Goal: Transaction & Acquisition: Book appointment/travel/reservation

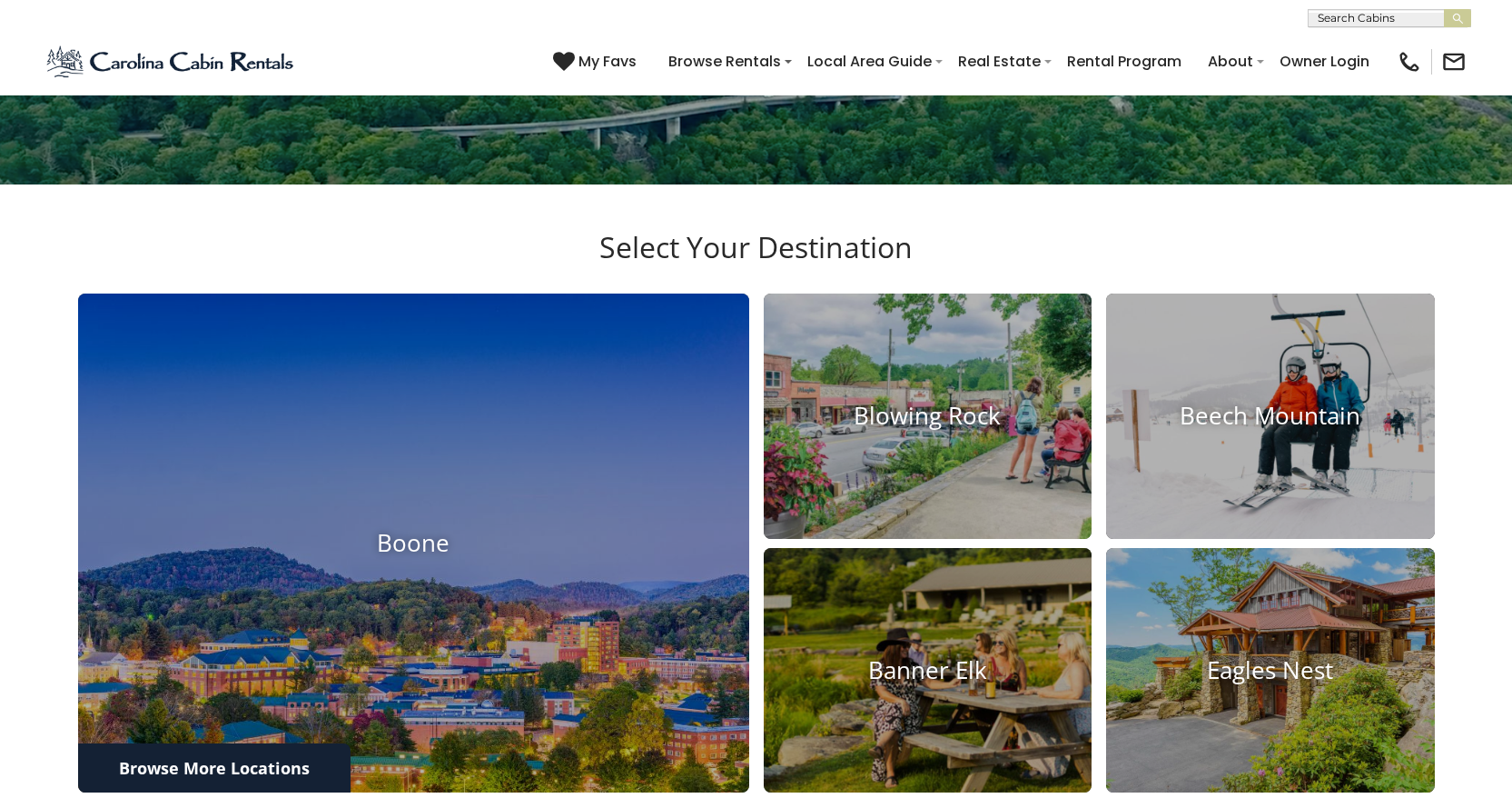
scroll to position [818, 0]
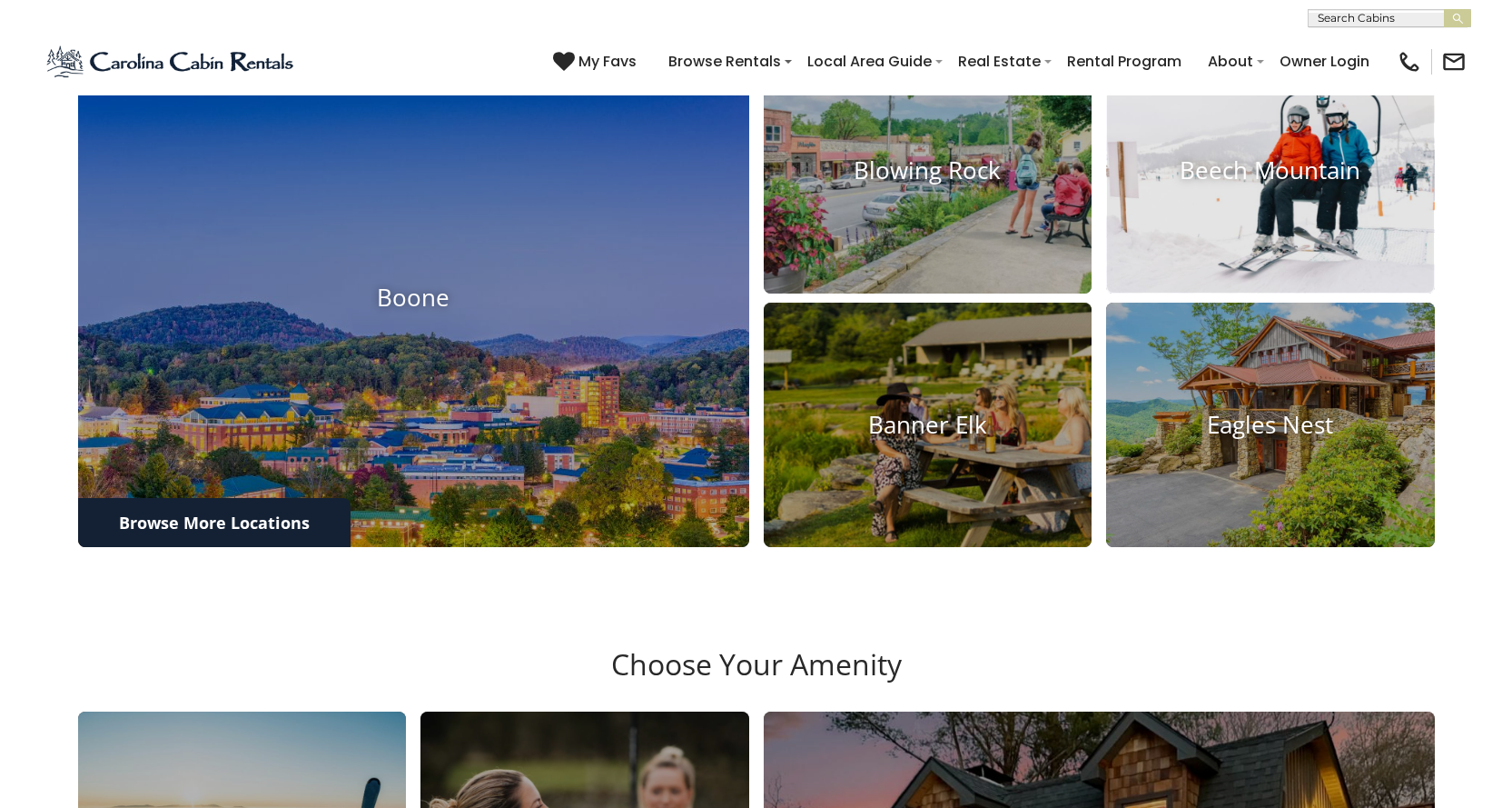
click at [1190, 306] on img at bounding box center [1270, 171] width 362 height 270
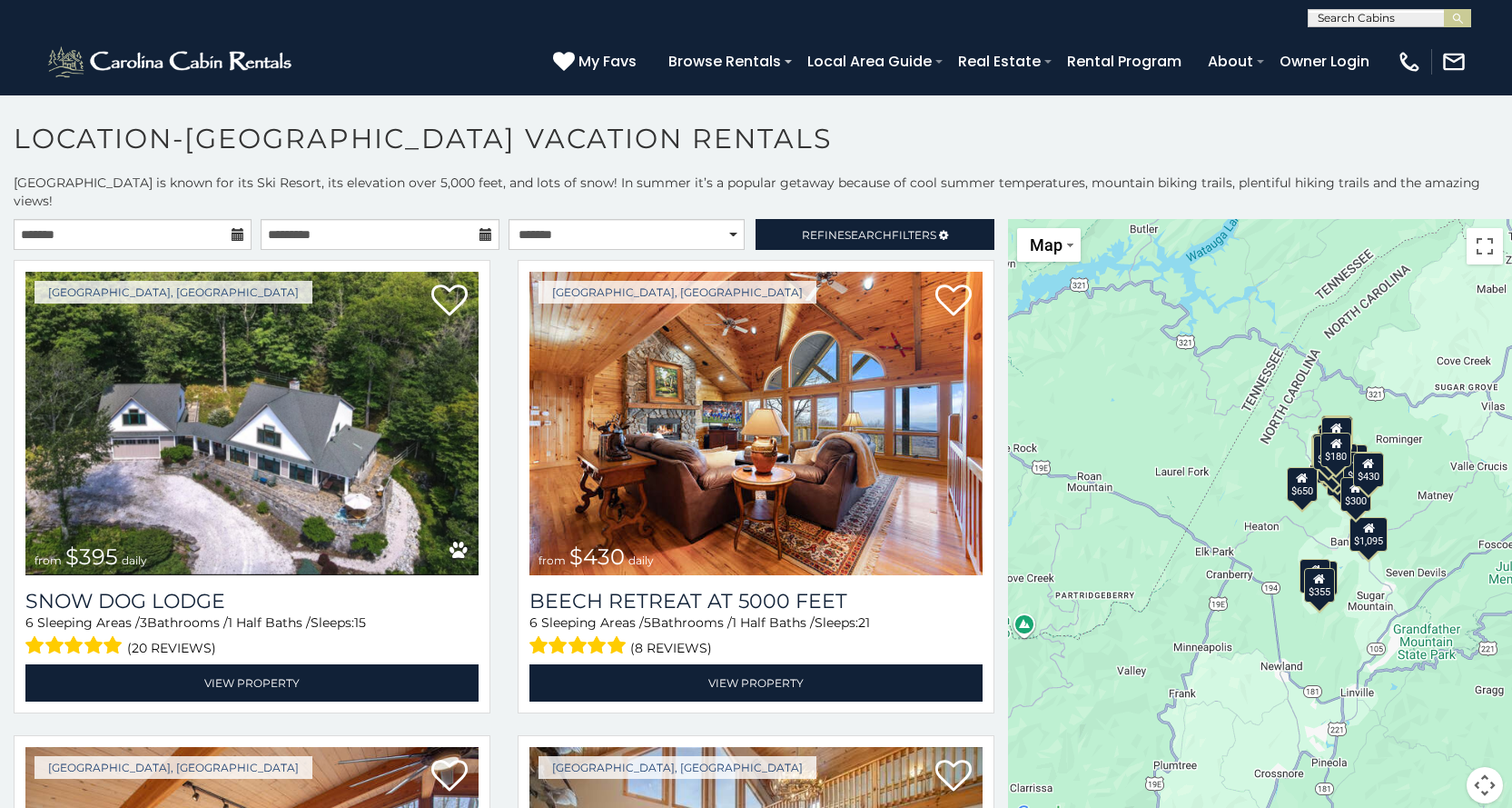
click at [235, 228] on icon at bounding box center [238, 234] width 13 height 13
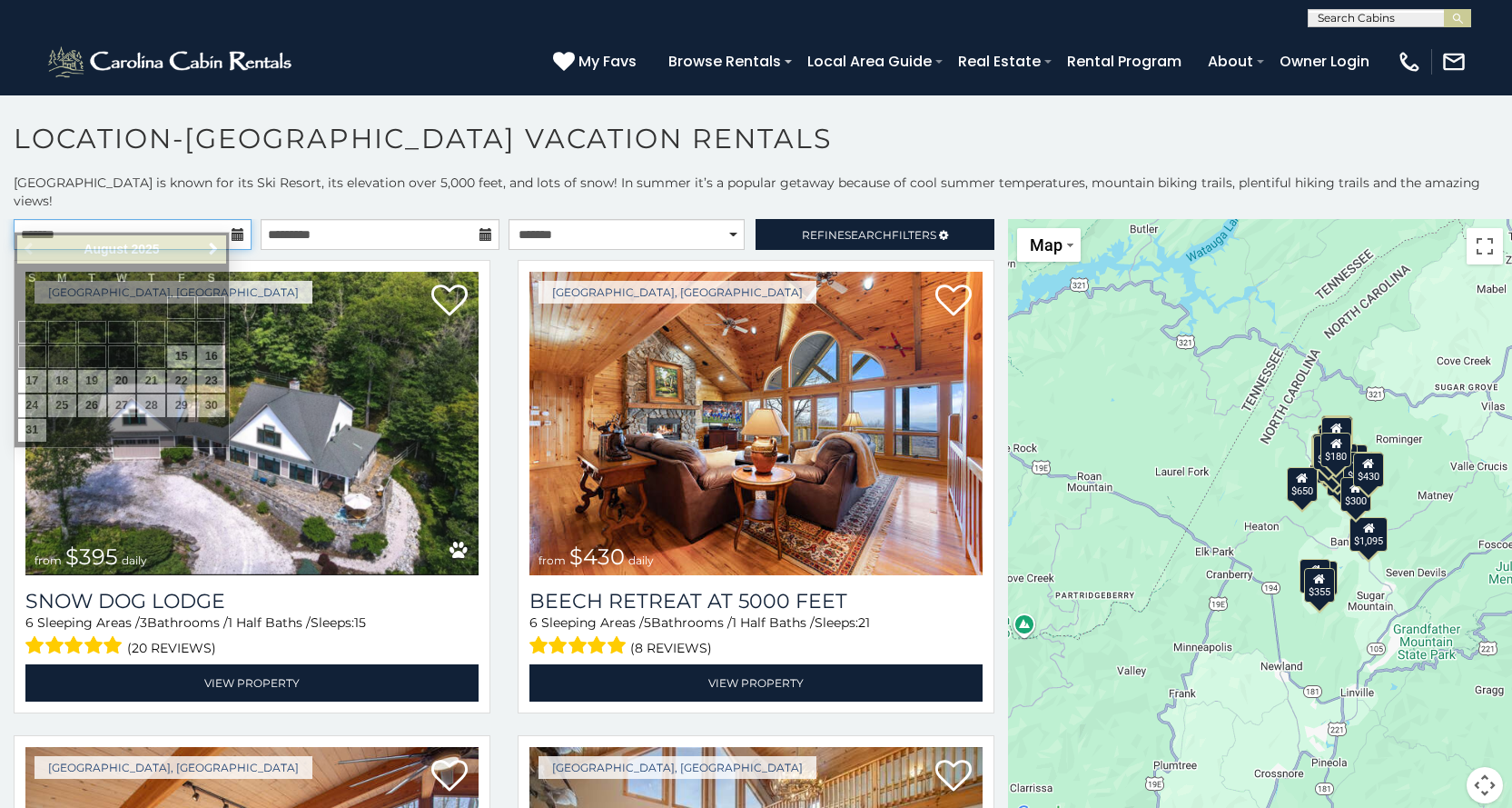
click at [50, 219] on input "text" at bounding box center [133, 234] width 238 height 31
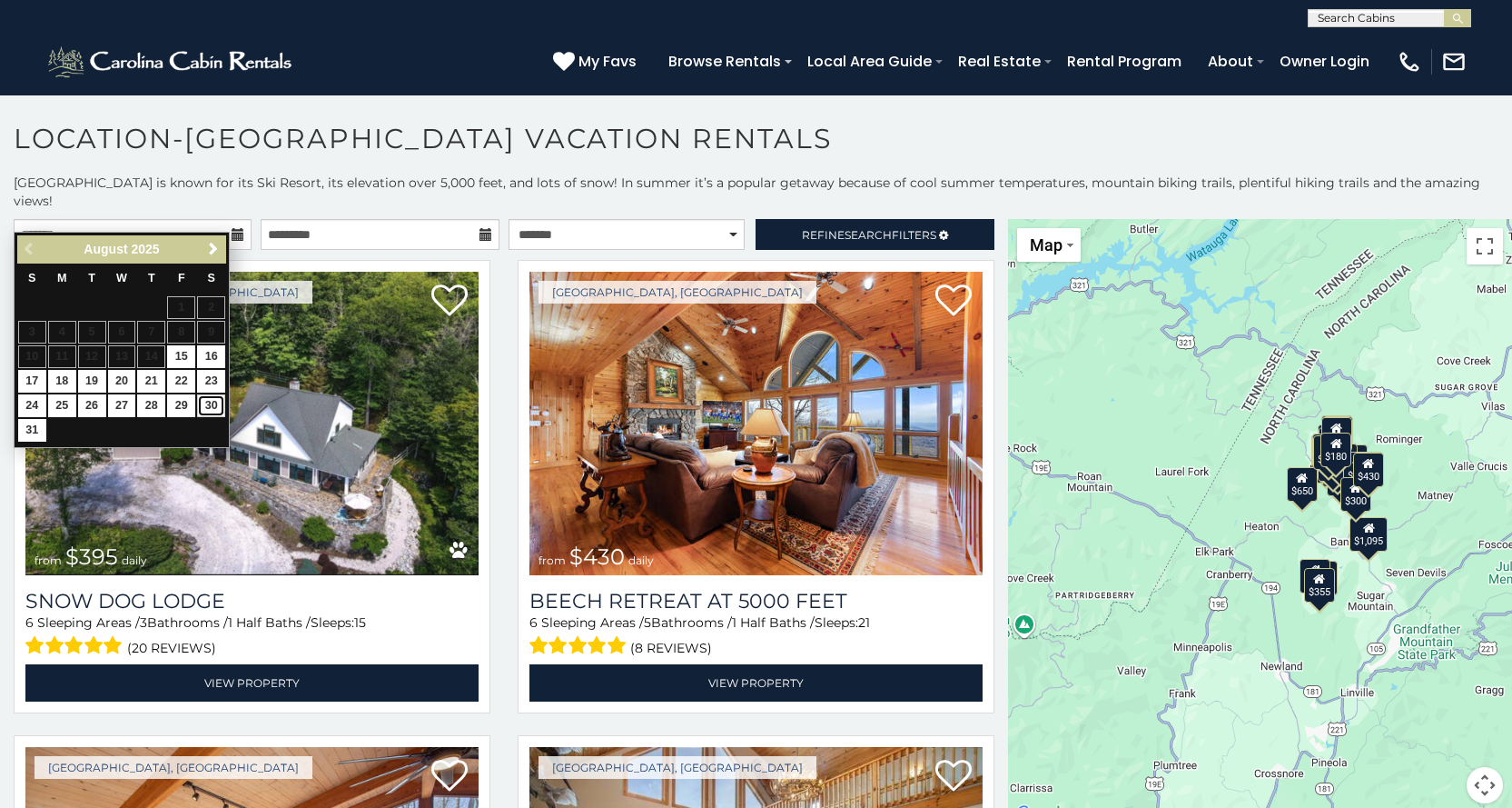
click at [215, 406] on link "30" at bounding box center [211, 406] width 28 height 22
type input "**********"
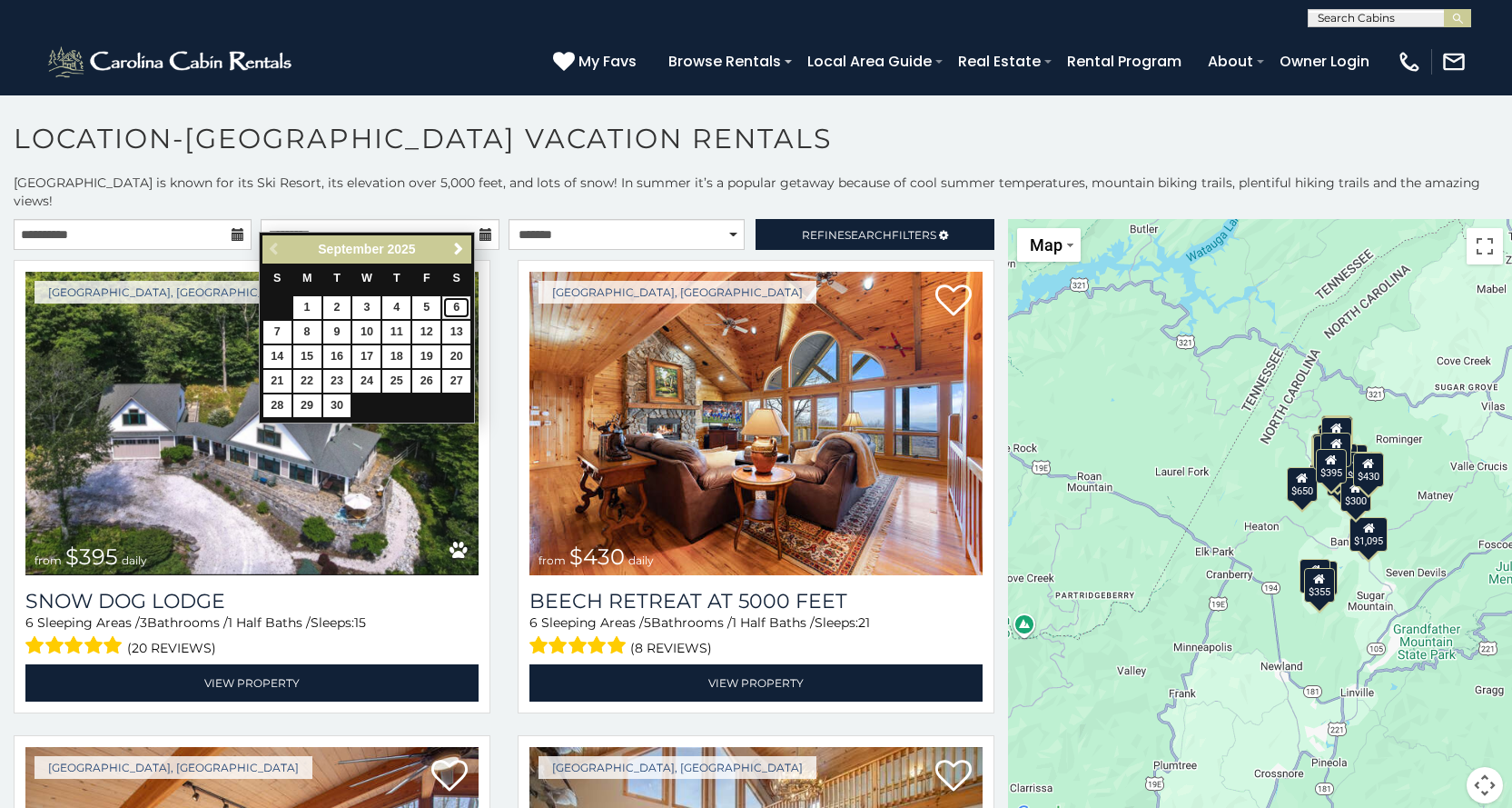
click at [462, 308] on link "6" at bounding box center [456, 307] width 28 height 22
type input "**********"
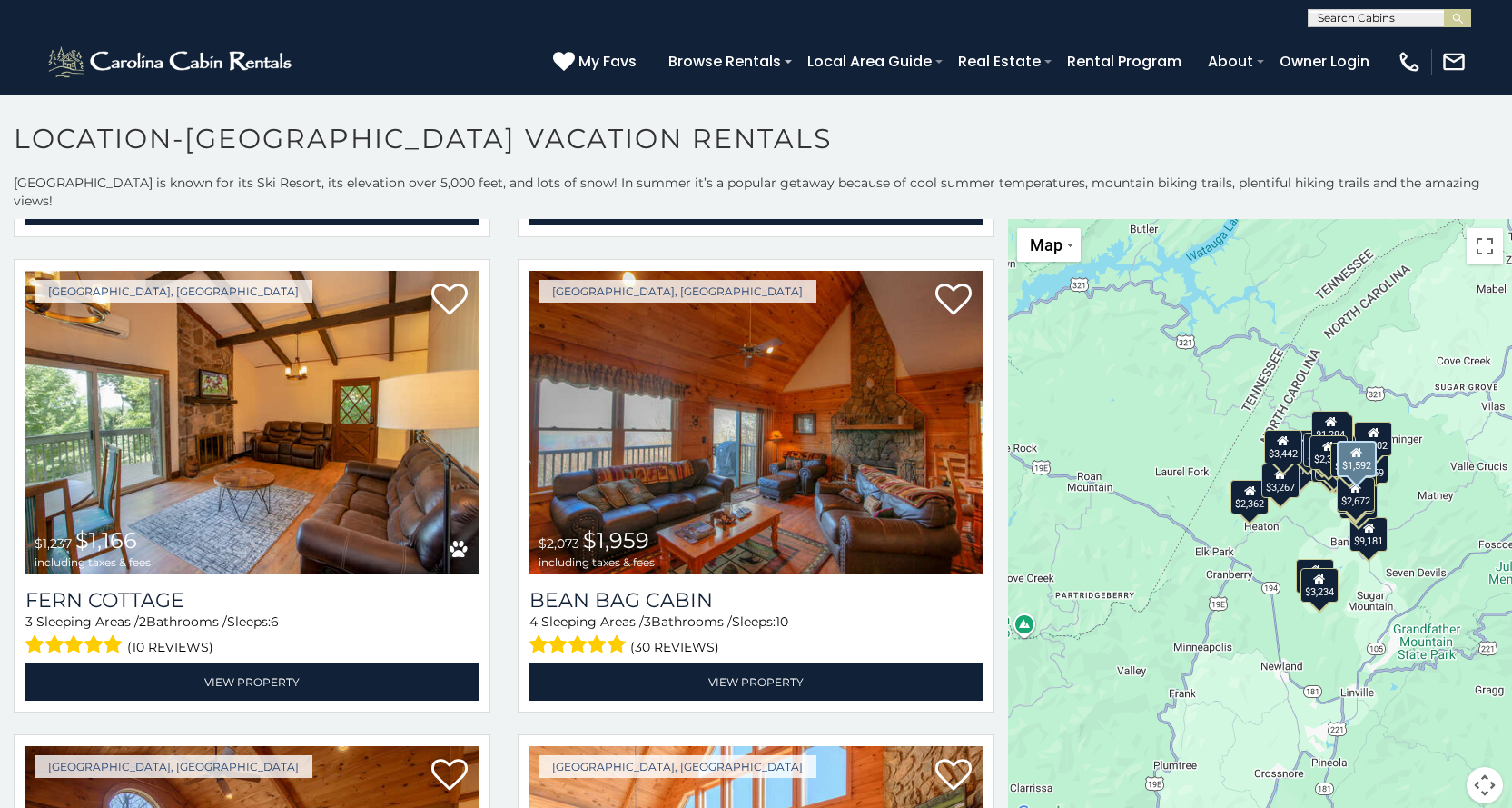
scroll to position [3817, 0]
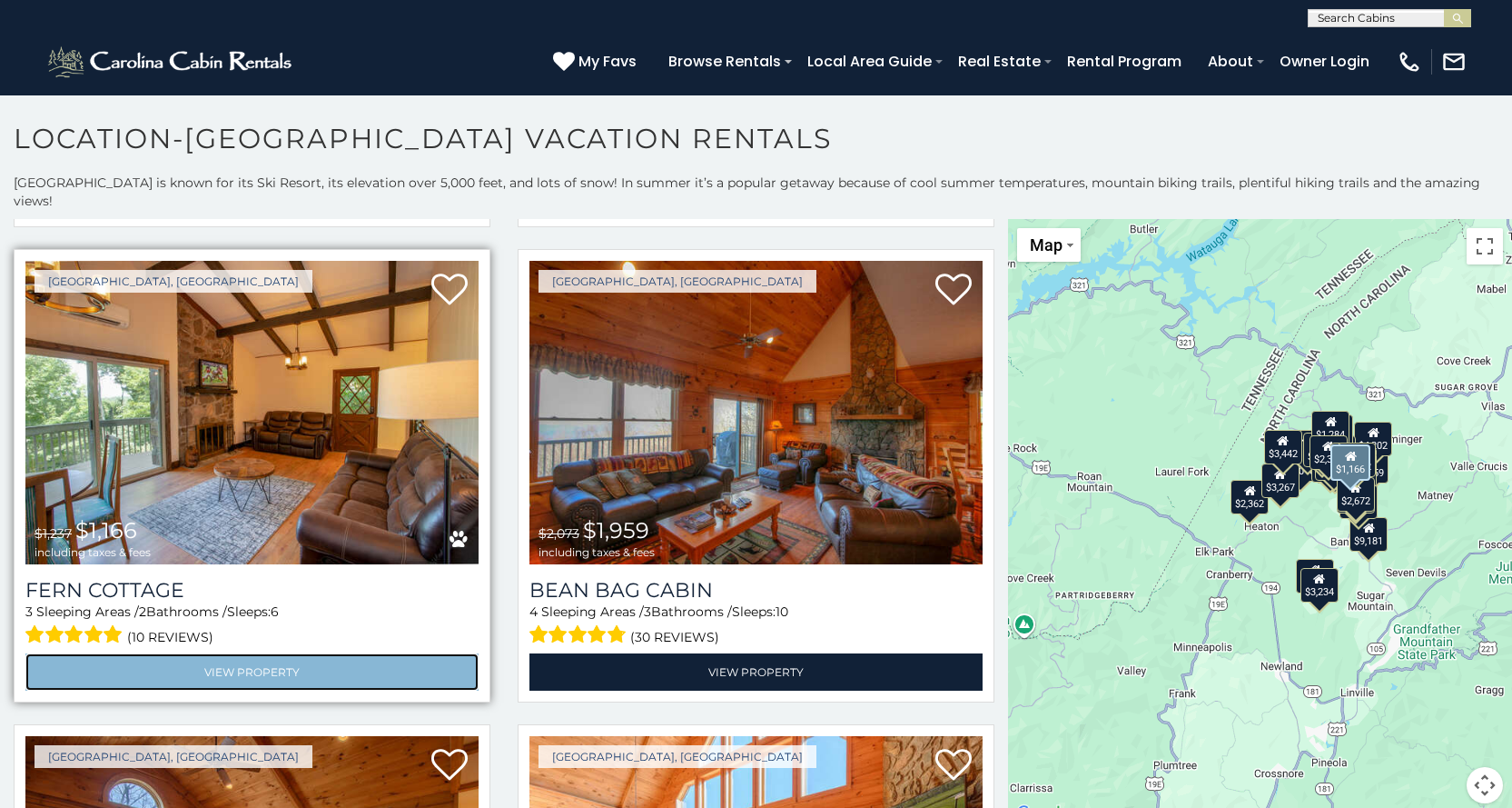
click at [257, 653] on link "View Property" at bounding box center [252, 672] width 453 height 37
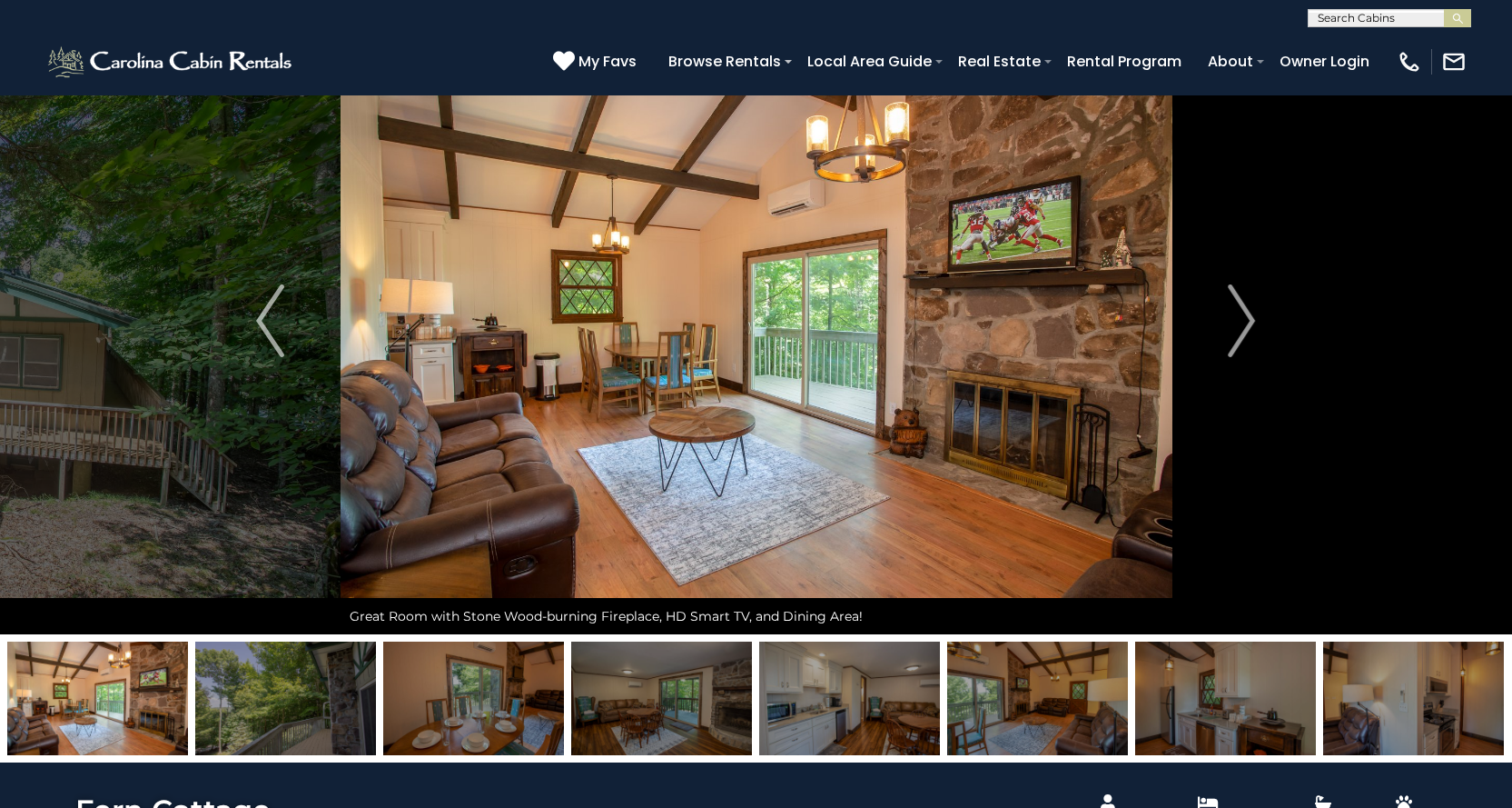
scroll to position [182, 0]
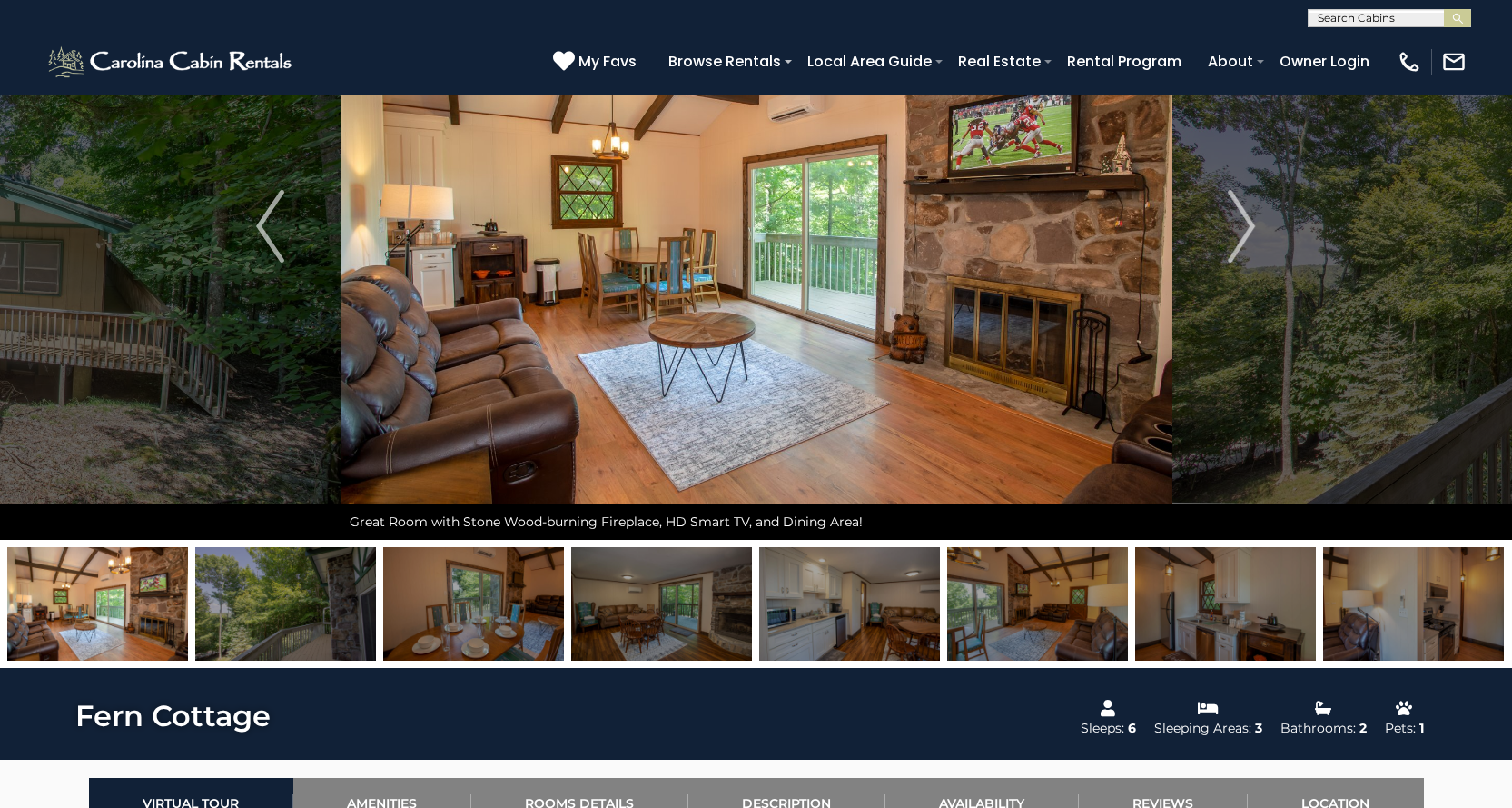
click at [134, 609] on img at bounding box center [97, 604] width 181 height 113
click at [1244, 238] on img "Next" at bounding box center [1241, 227] width 27 height 73
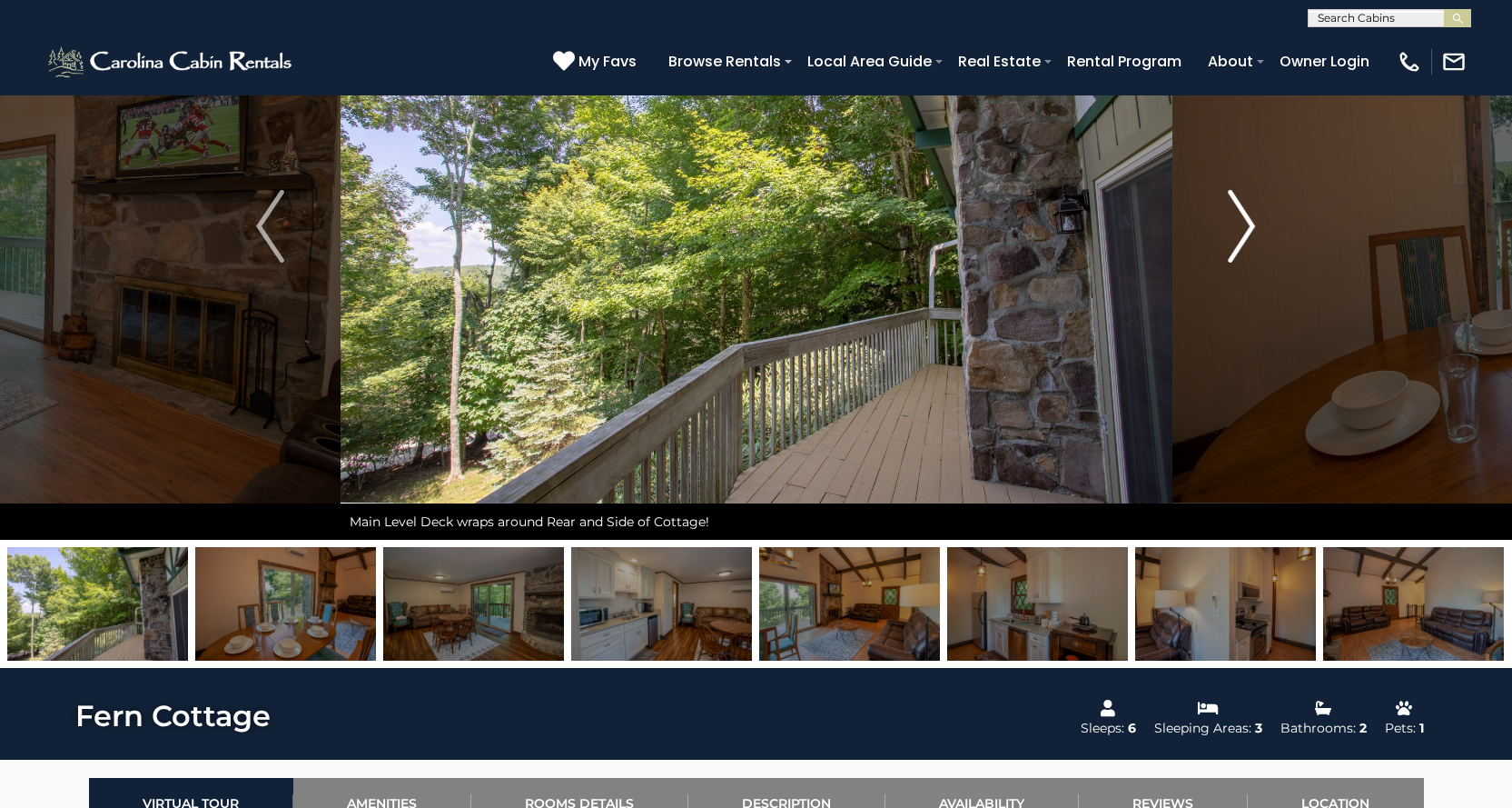
click at [1244, 238] on img "Next" at bounding box center [1241, 227] width 27 height 73
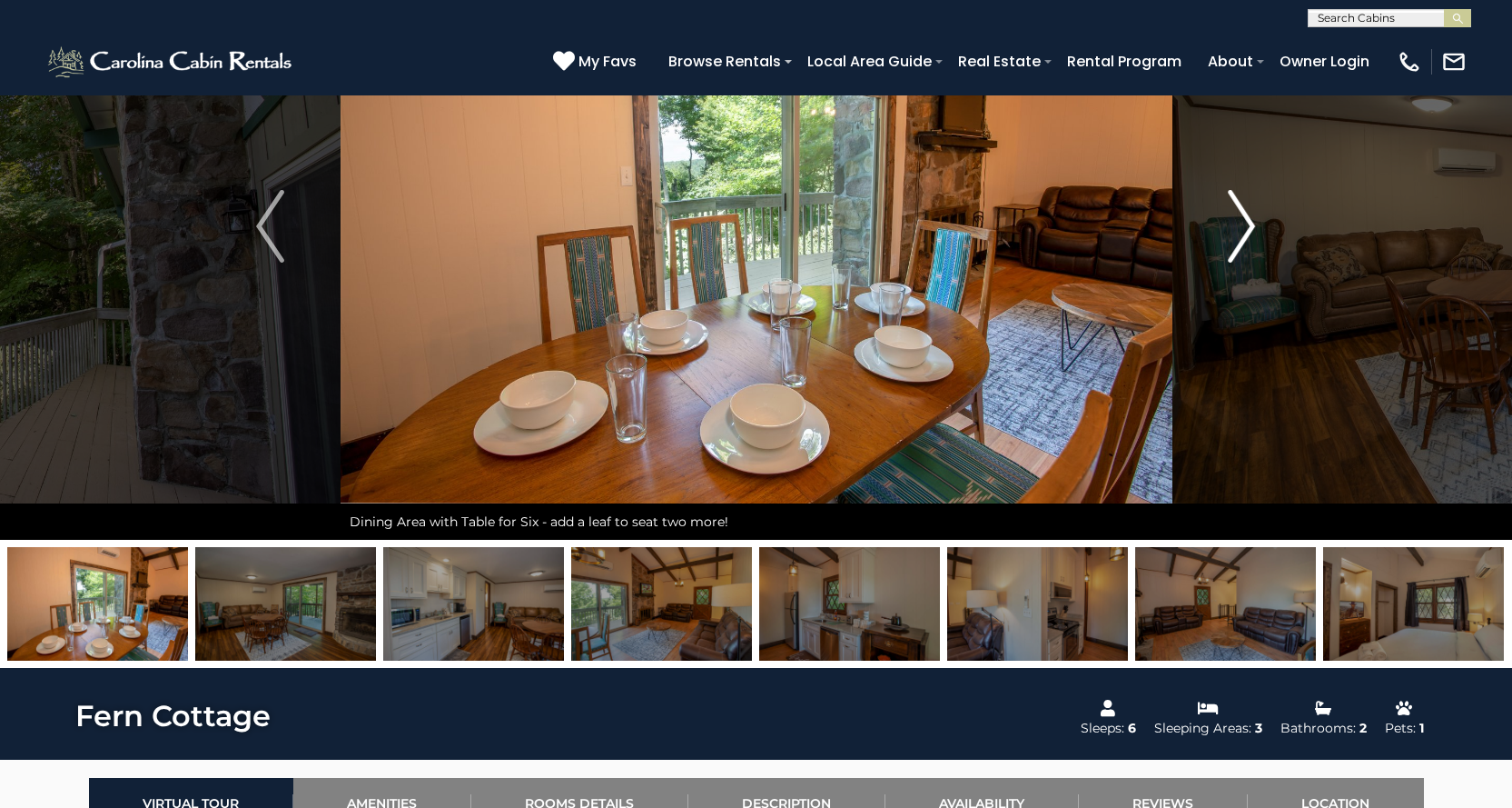
click at [1244, 238] on img "Next" at bounding box center [1241, 227] width 27 height 73
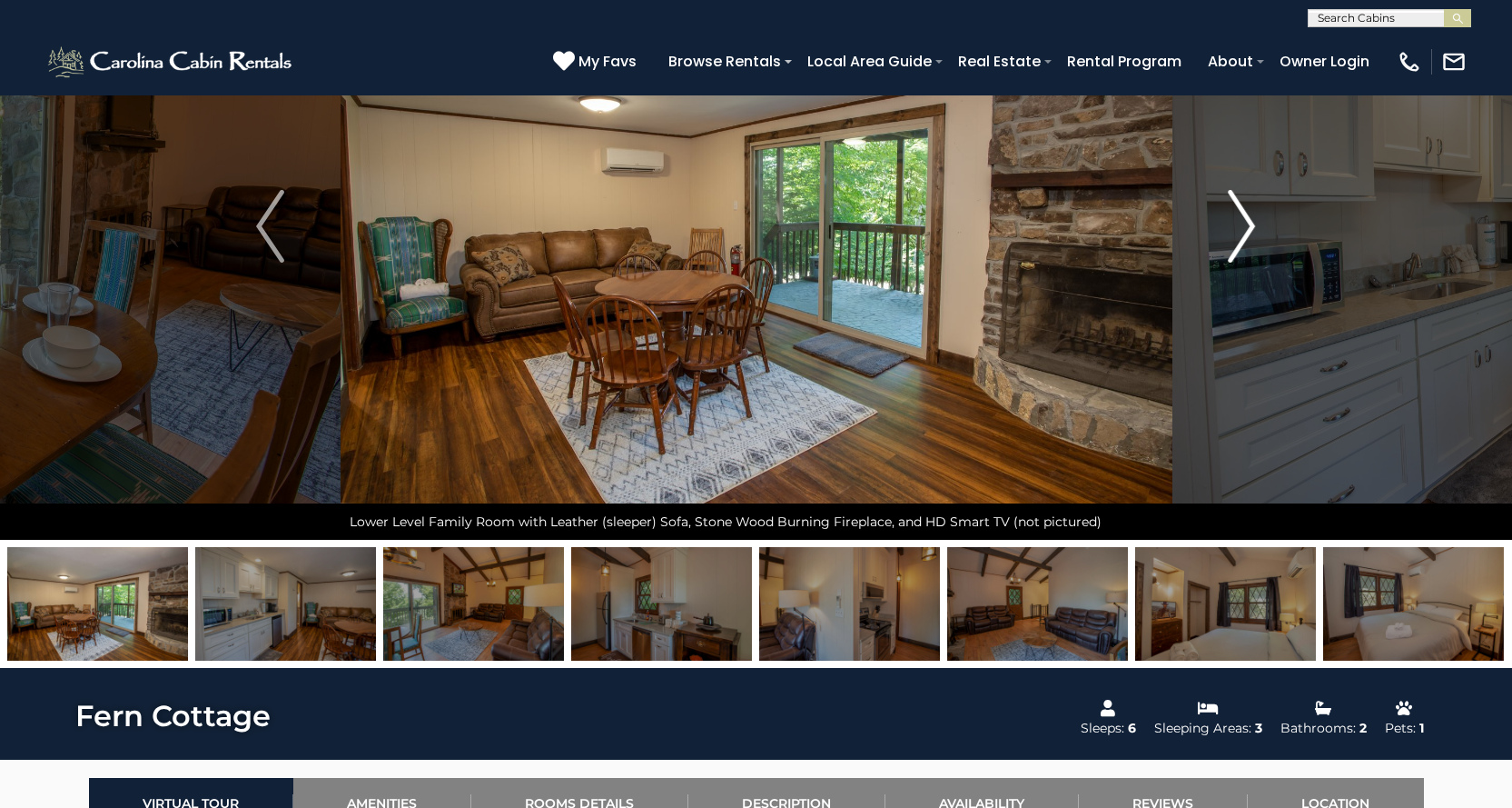
click at [1244, 238] on img "Next" at bounding box center [1241, 227] width 27 height 73
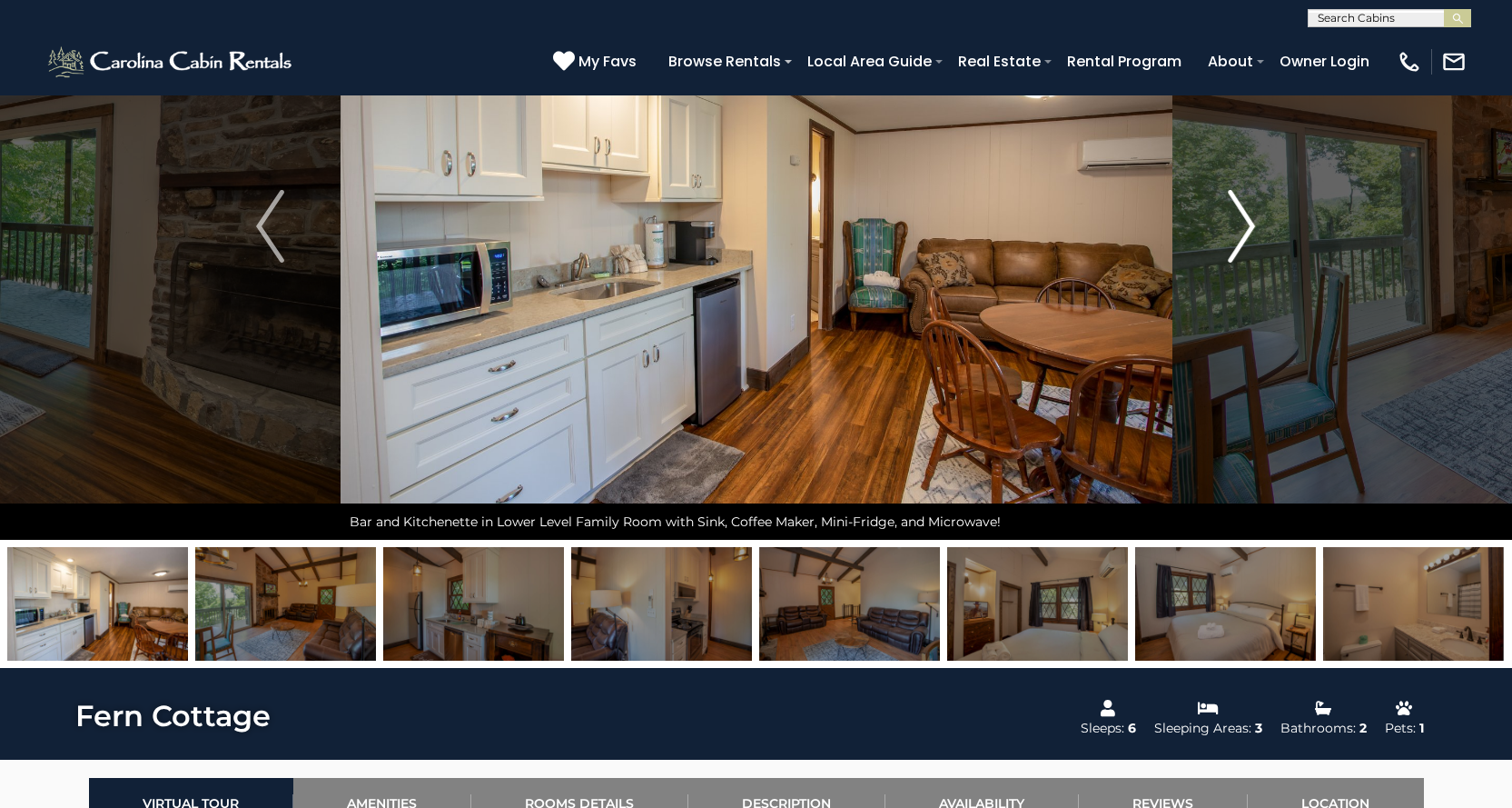
click at [1244, 238] on img "Next" at bounding box center [1241, 227] width 27 height 73
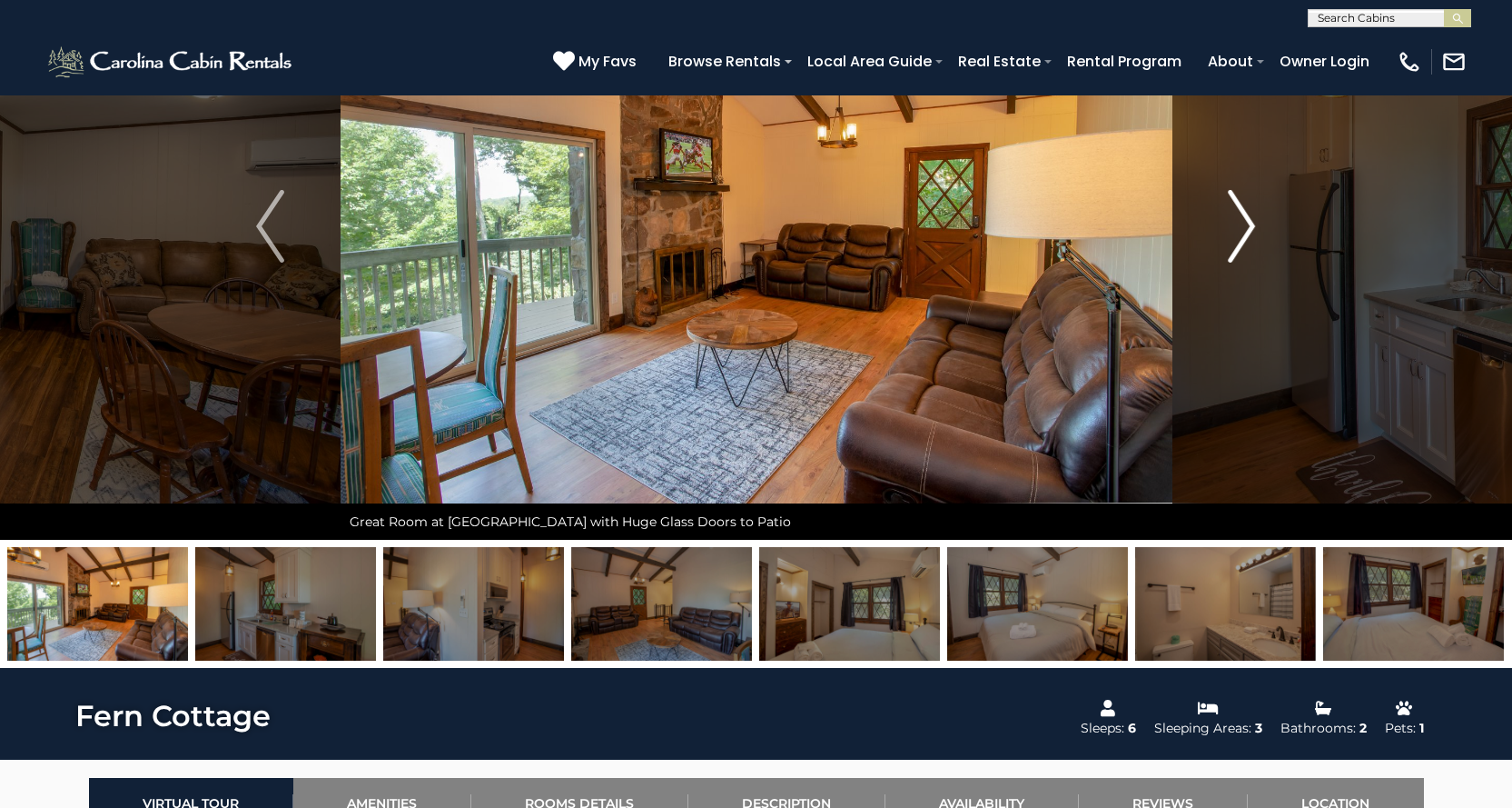
click at [1244, 238] on img "Next" at bounding box center [1241, 227] width 27 height 73
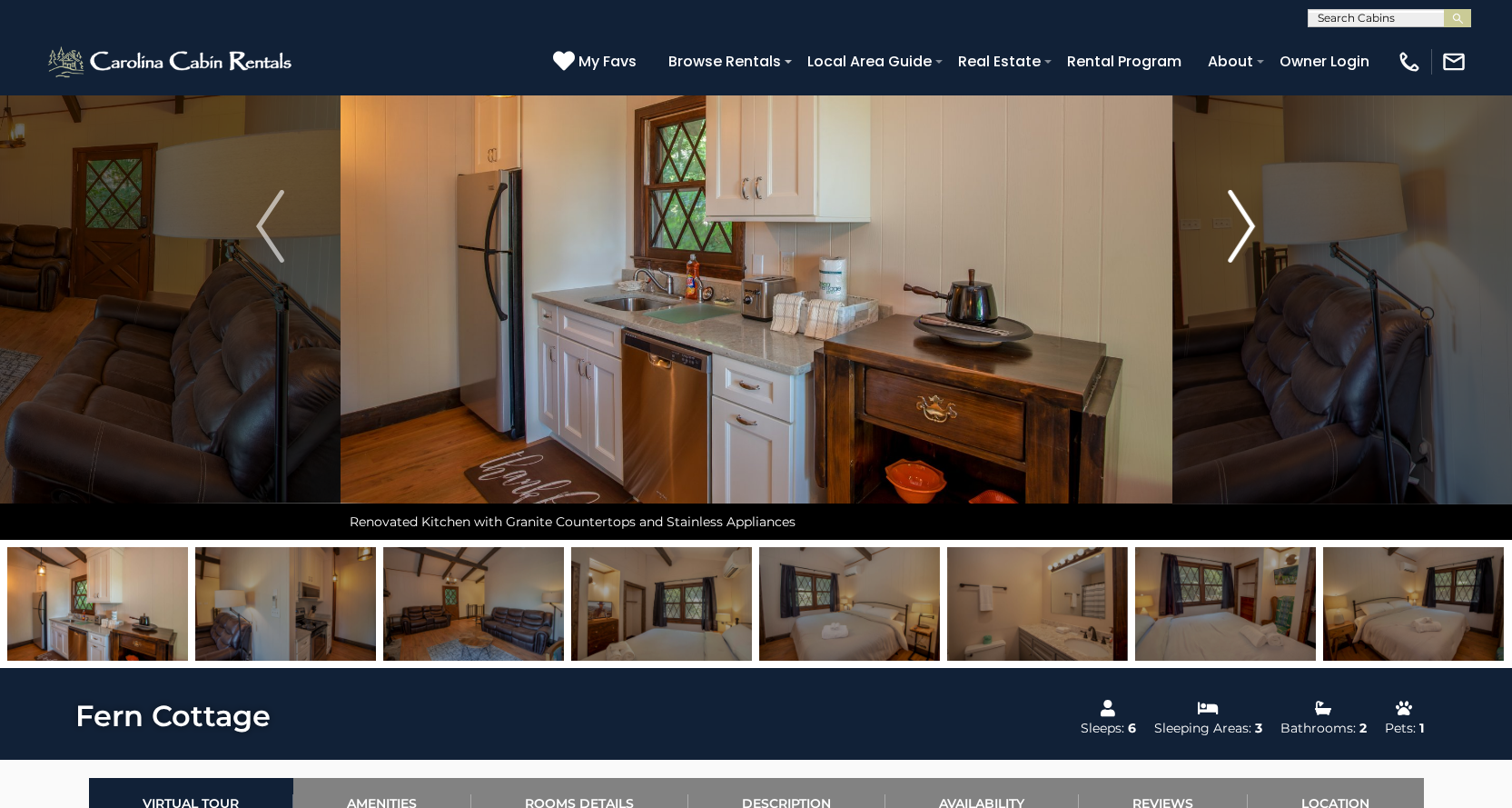
click at [1244, 238] on img "Next" at bounding box center [1241, 227] width 27 height 73
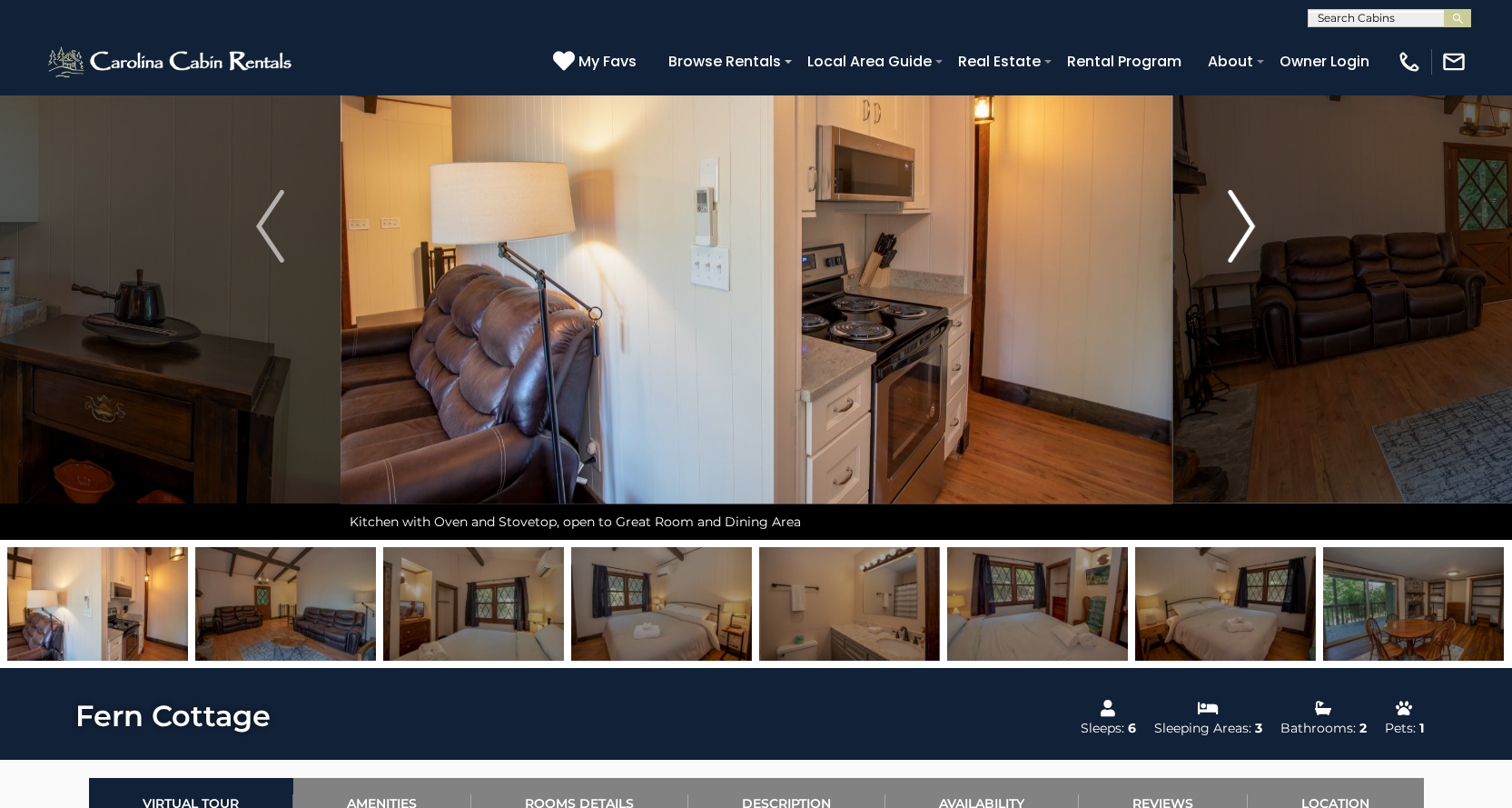
click at [1244, 238] on img "Next" at bounding box center [1241, 227] width 27 height 73
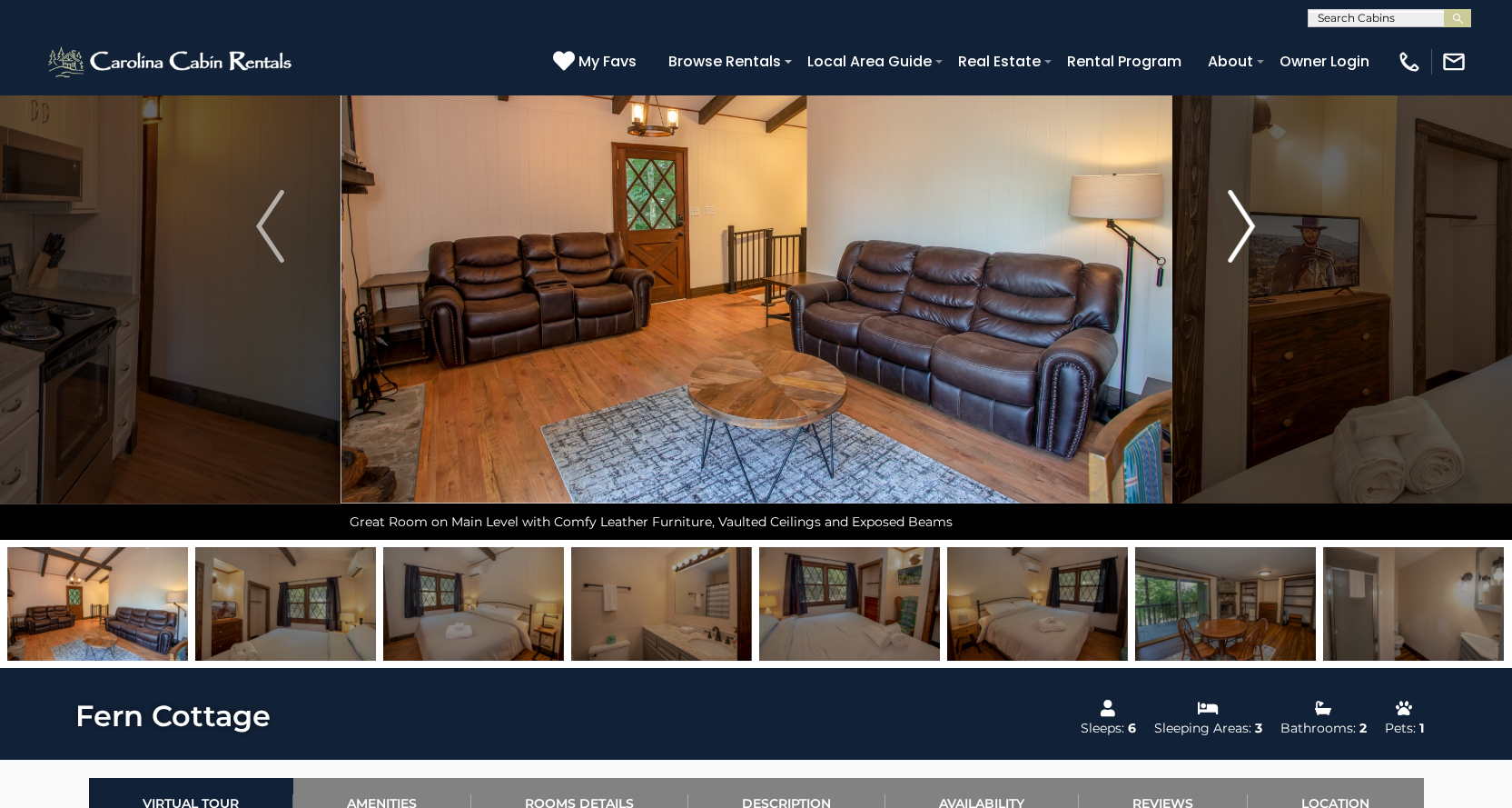
click at [1244, 238] on img "Next" at bounding box center [1241, 227] width 27 height 73
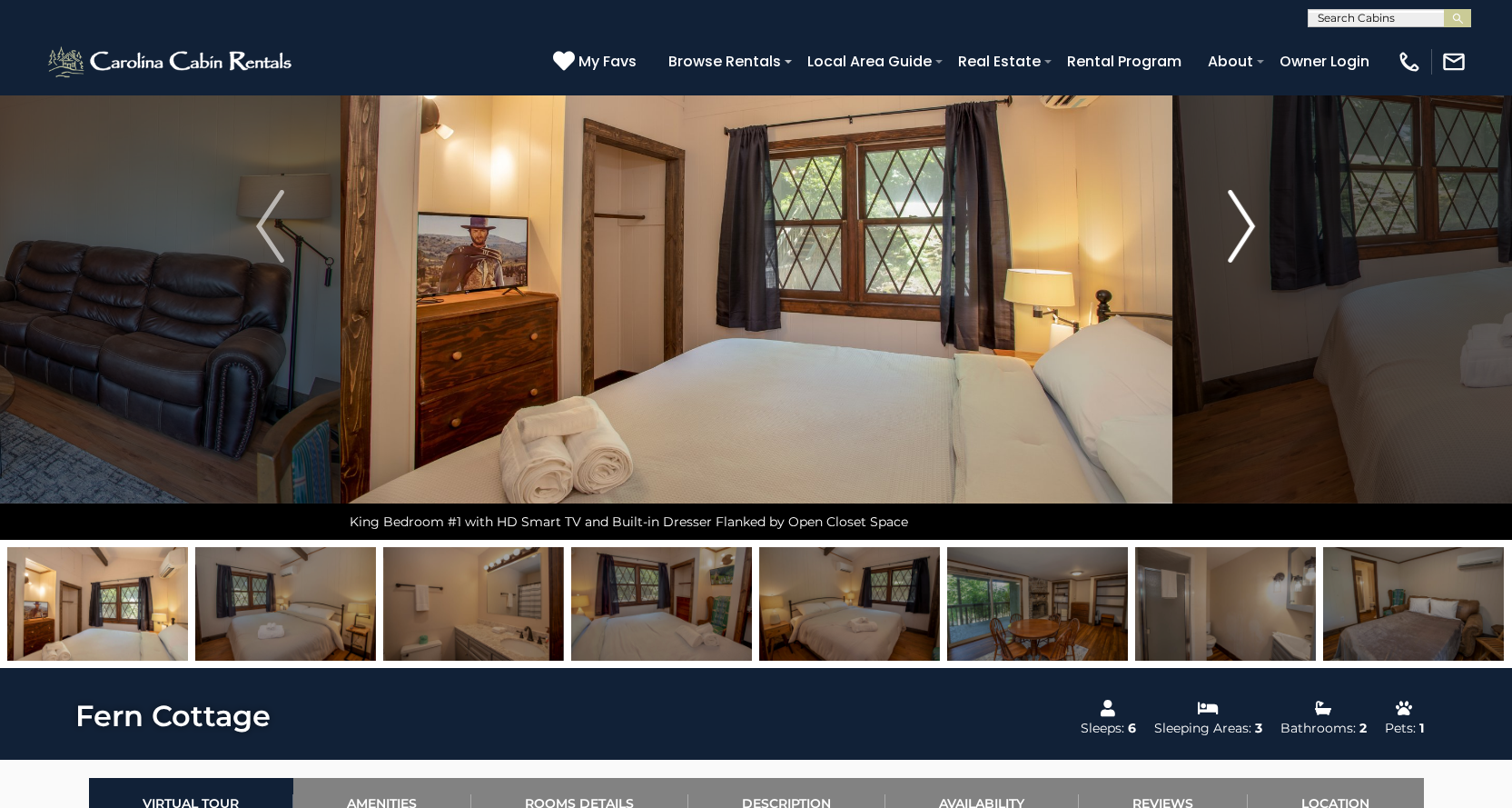
click at [1244, 238] on img "Next" at bounding box center [1241, 227] width 27 height 73
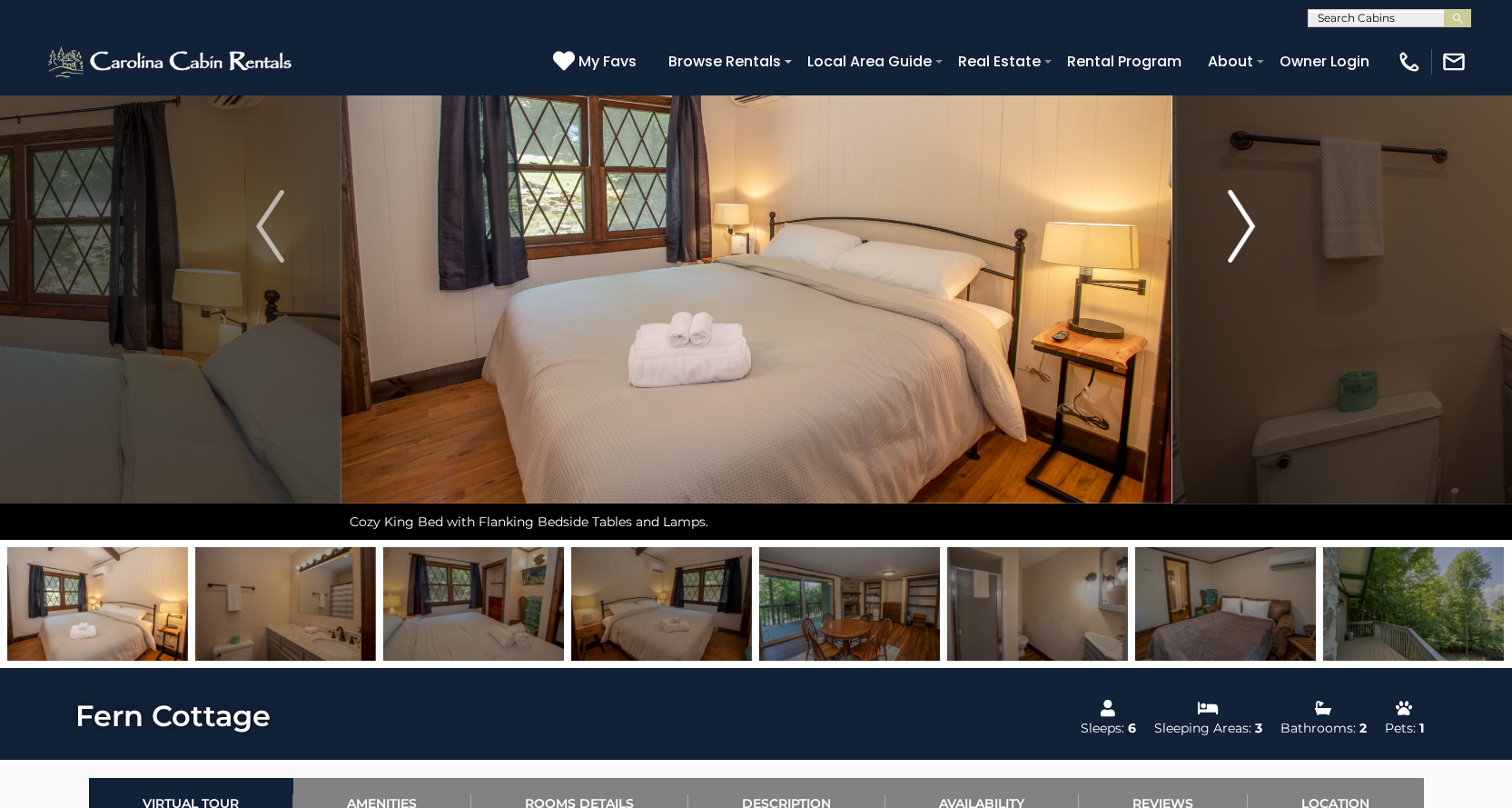
click at [1244, 238] on img "Next" at bounding box center [1241, 227] width 27 height 73
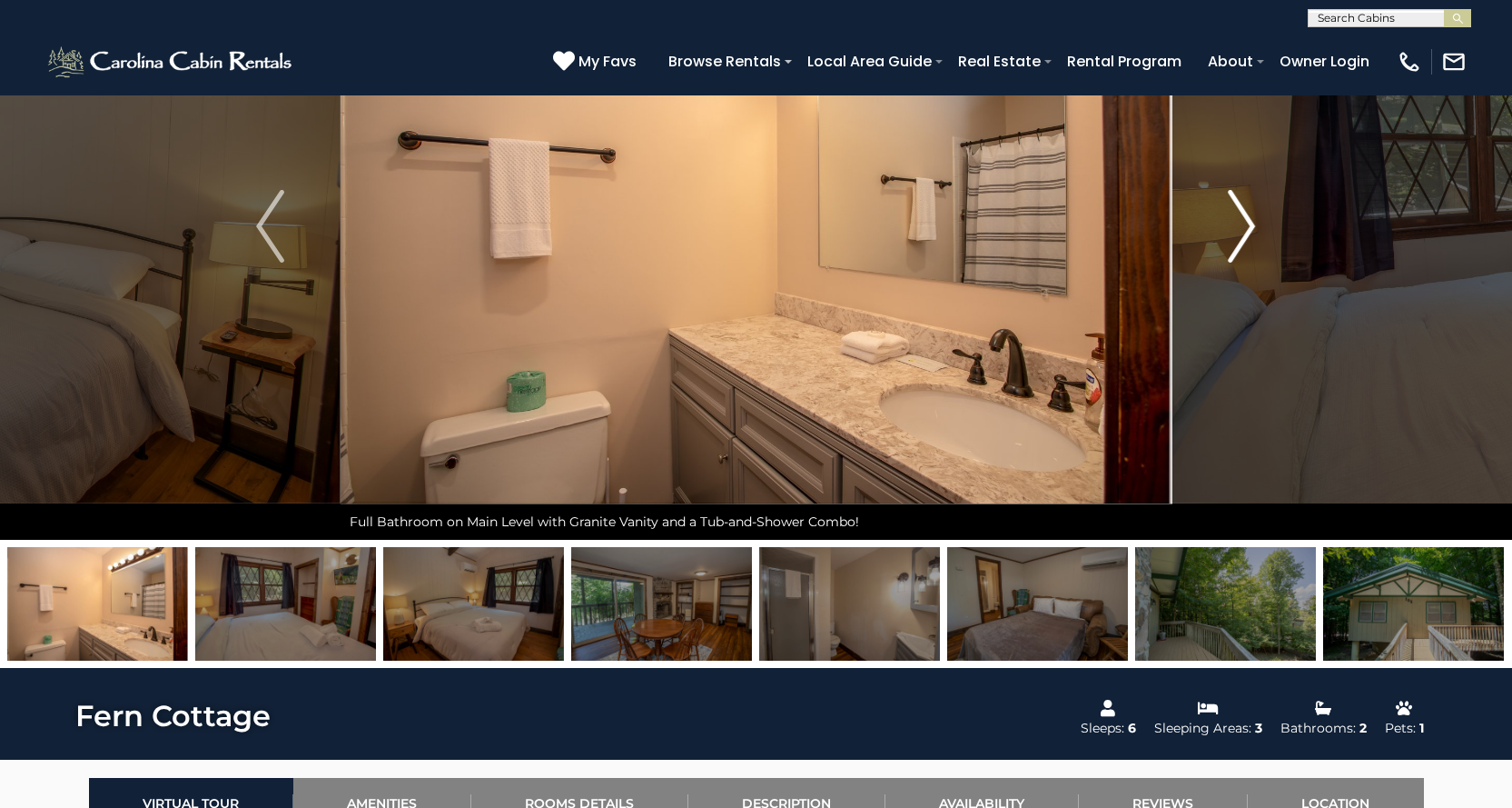
click at [1244, 238] on img "Next" at bounding box center [1241, 227] width 27 height 73
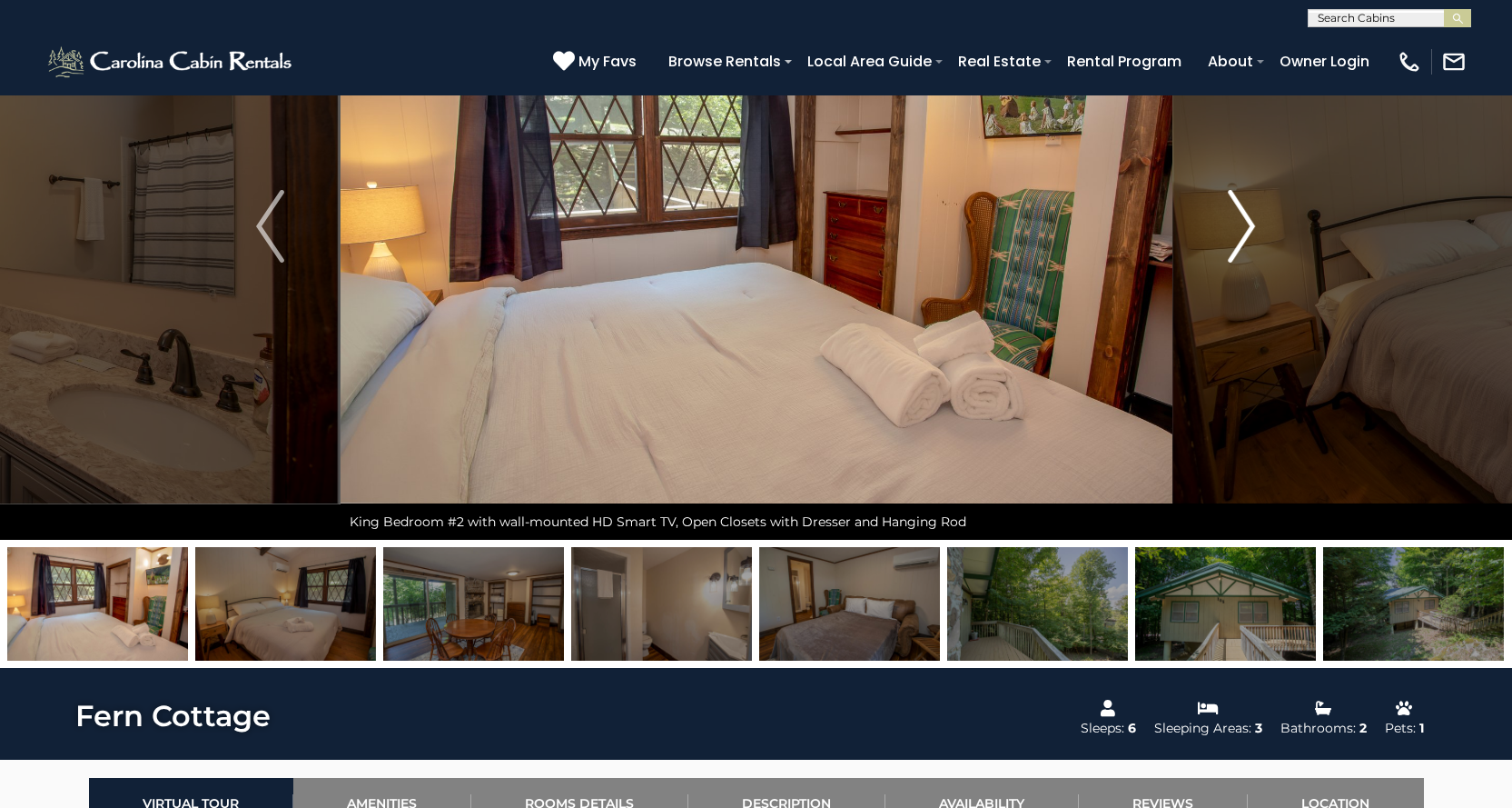
click at [1244, 238] on img "Next" at bounding box center [1241, 227] width 27 height 73
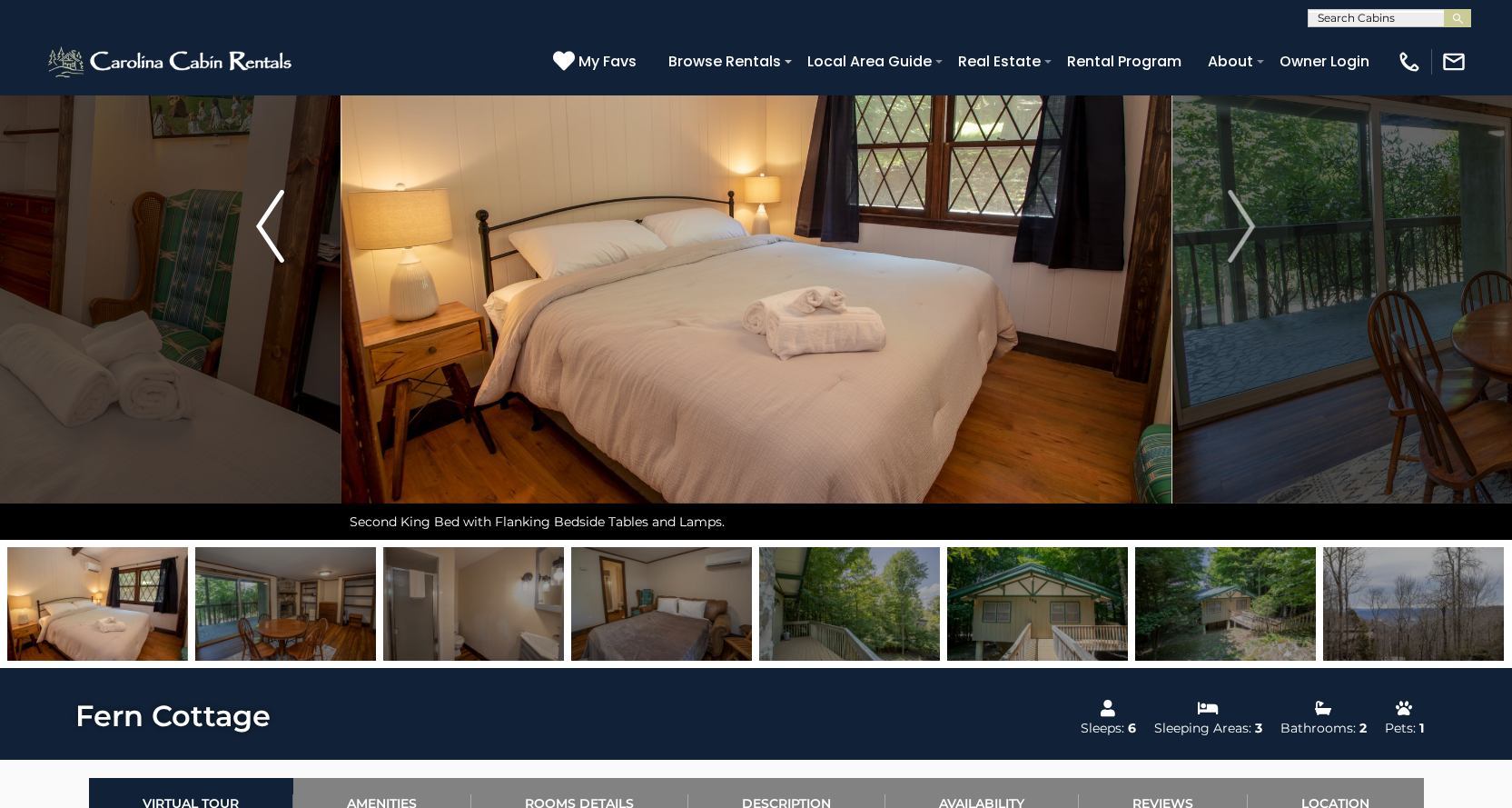
click at [281, 244] on img "Previous" at bounding box center [269, 227] width 27 height 73
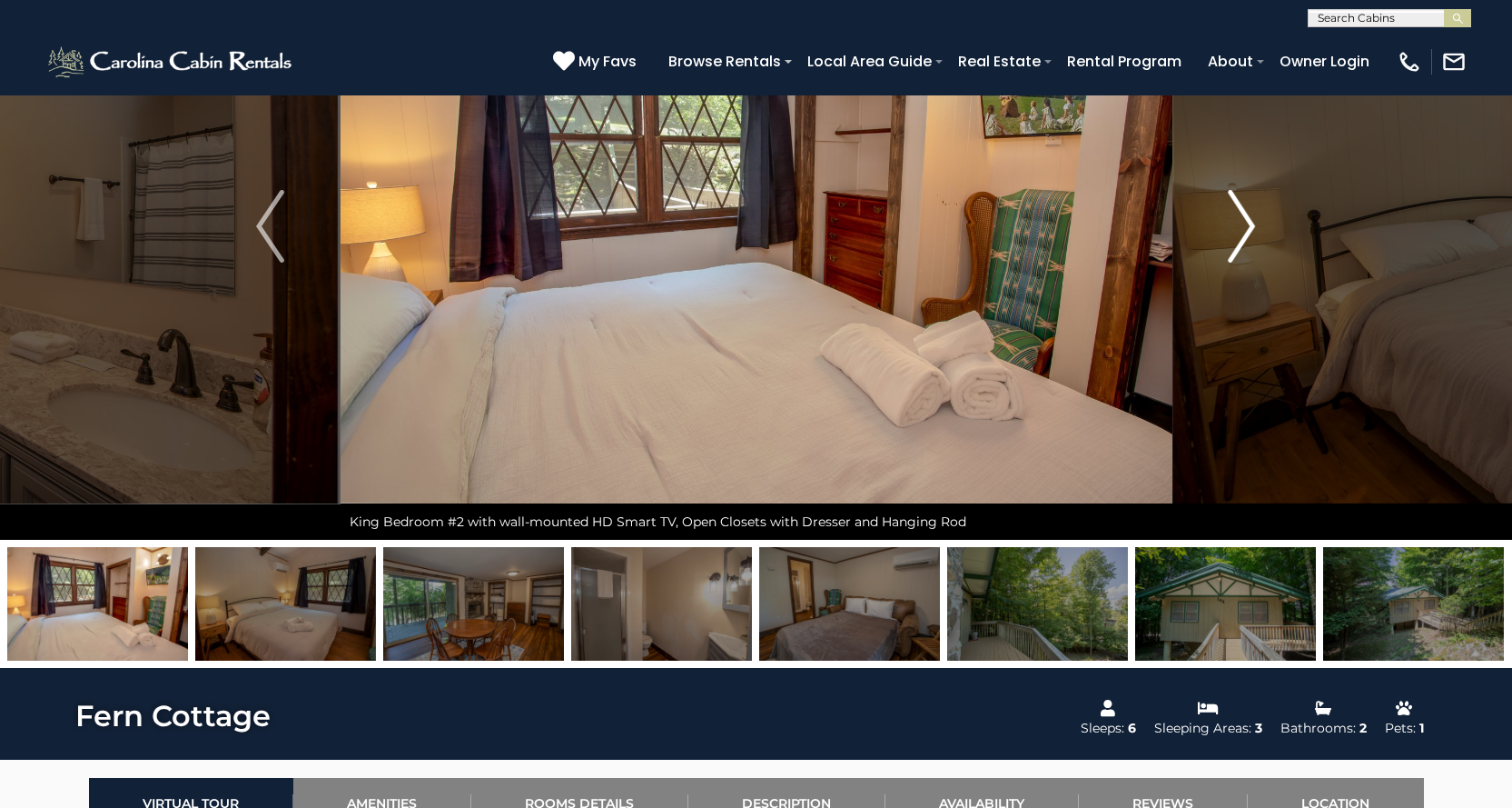
click at [1248, 225] on img "Next" at bounding box center [1241, 227] width 27 height 73
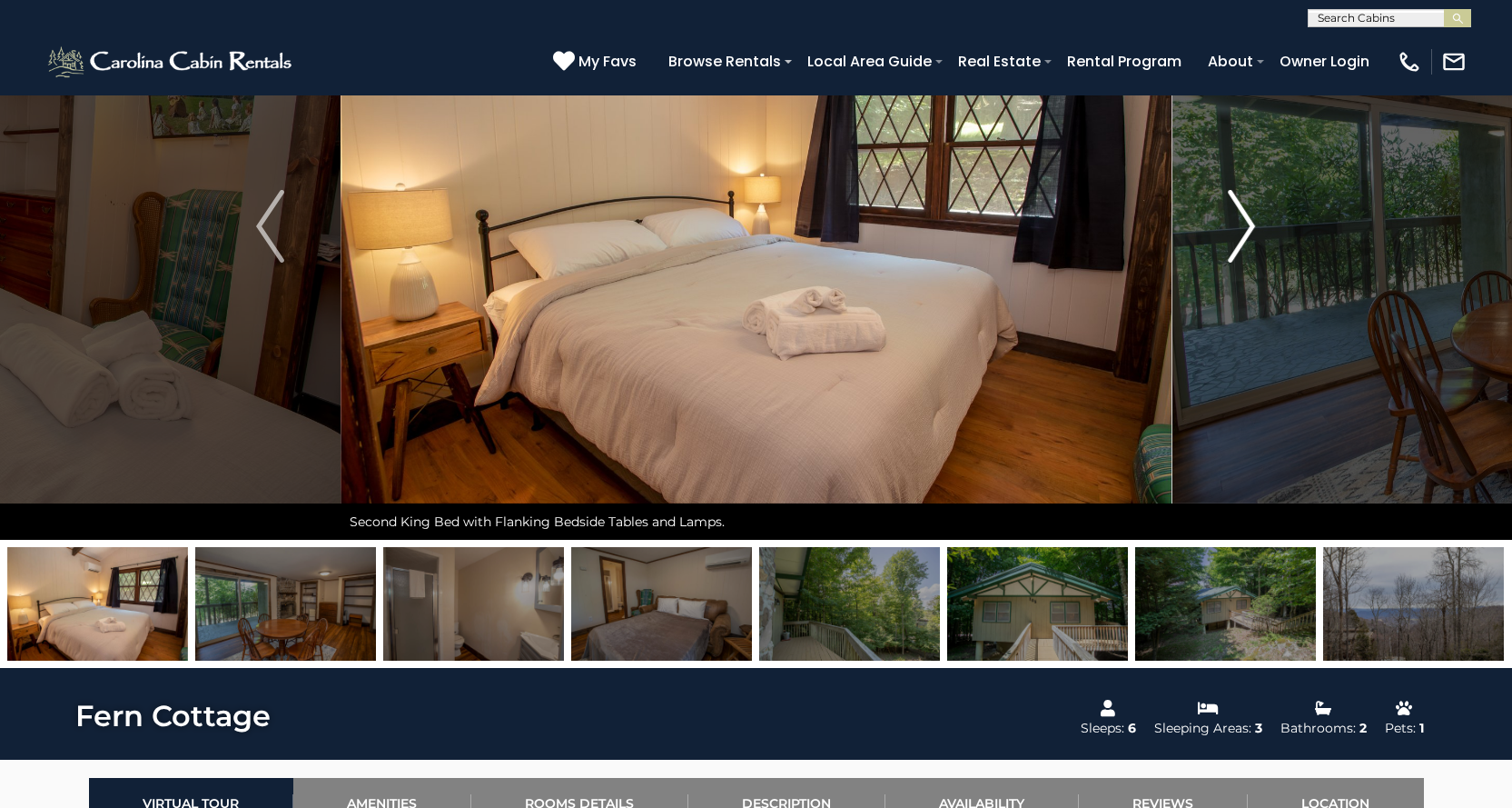
click at [1248, 225] on img "Next" at bounding box center [1241, 227] width 27 height 73
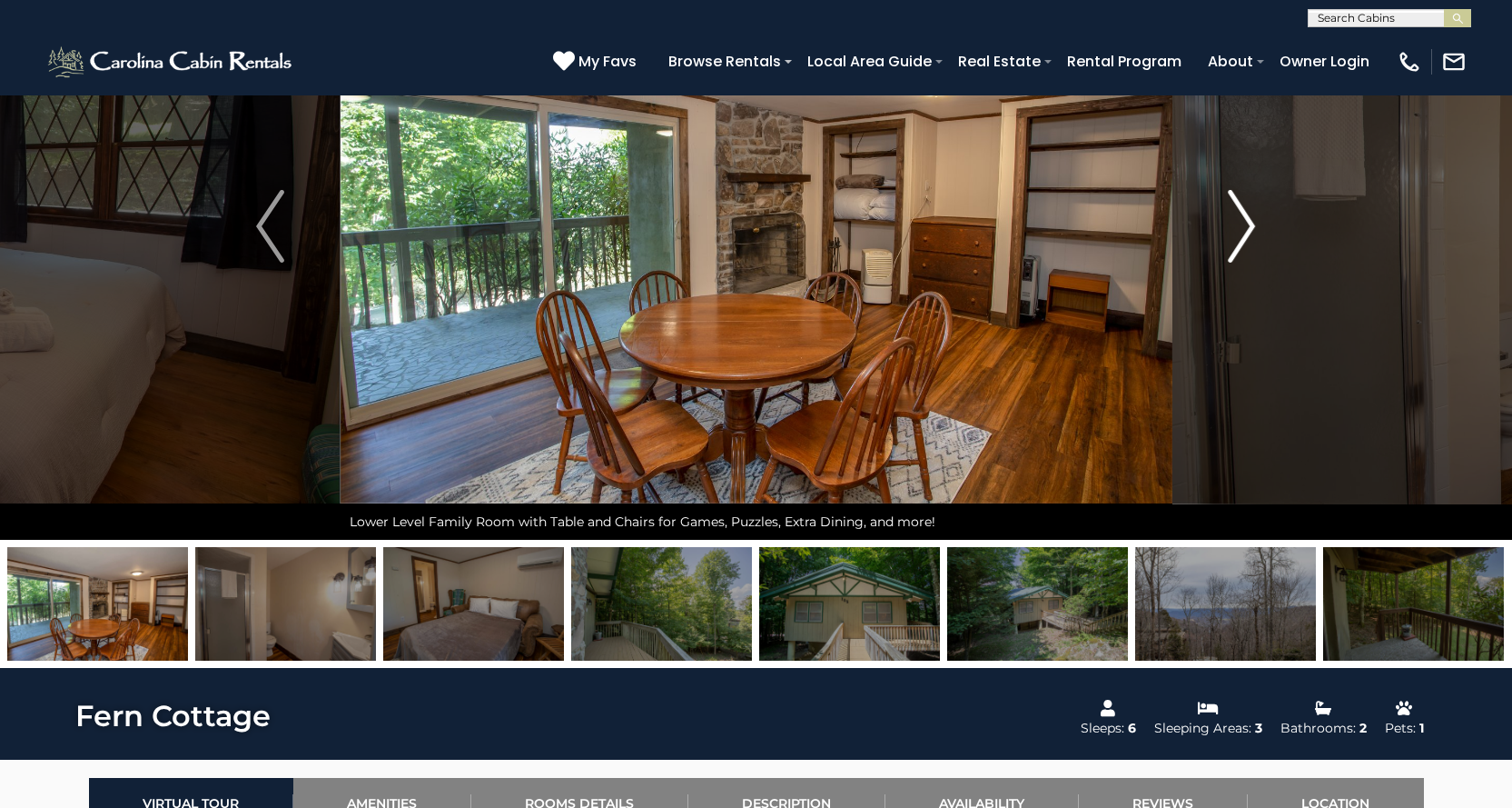
click at [1248, 225] on img "Next" at bounding box center [1241, 227] width 27 height 73
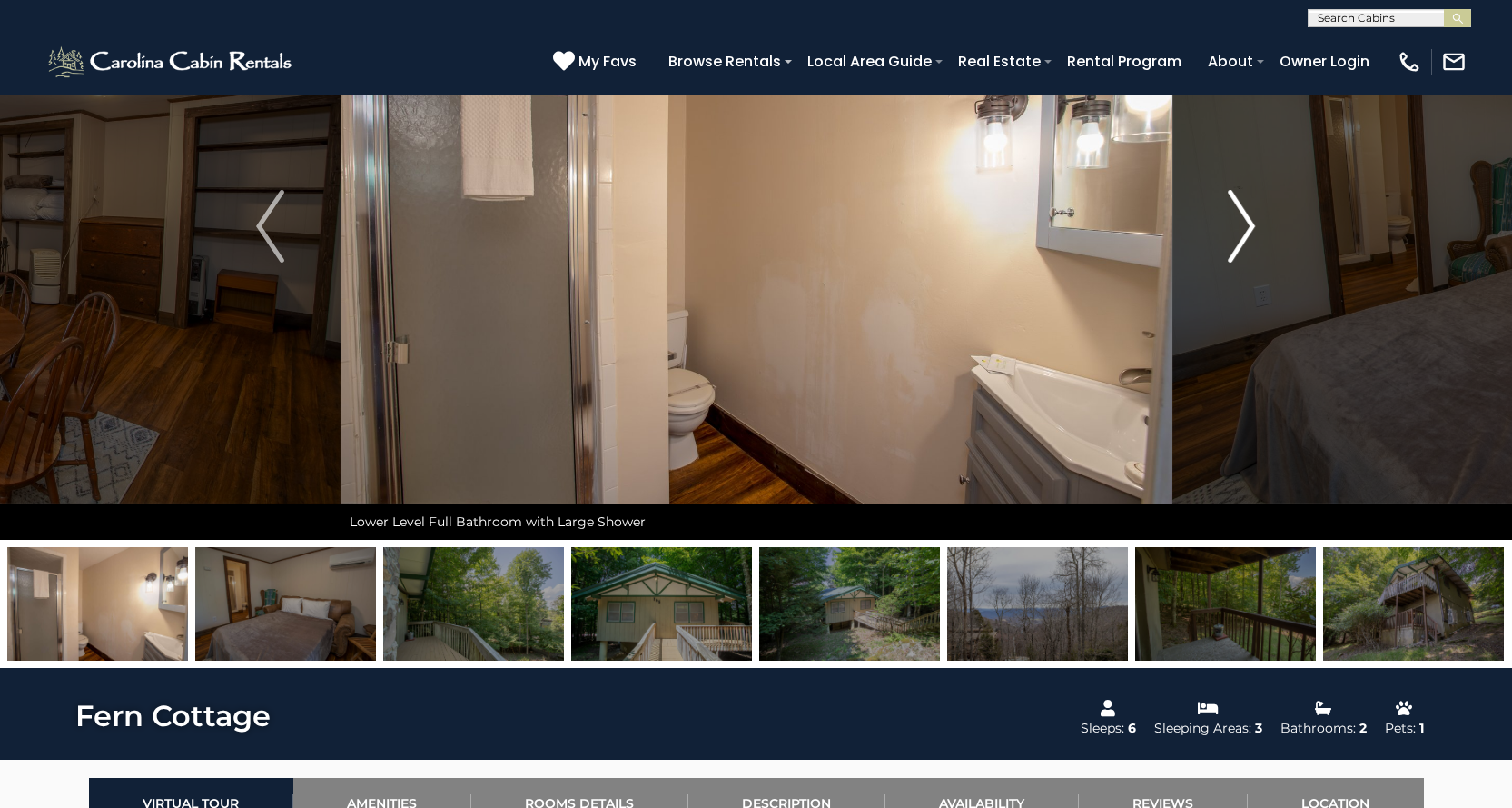
click at [1248, 225] on img "Next" at bounding box center [1241, 227] width 27 height 73
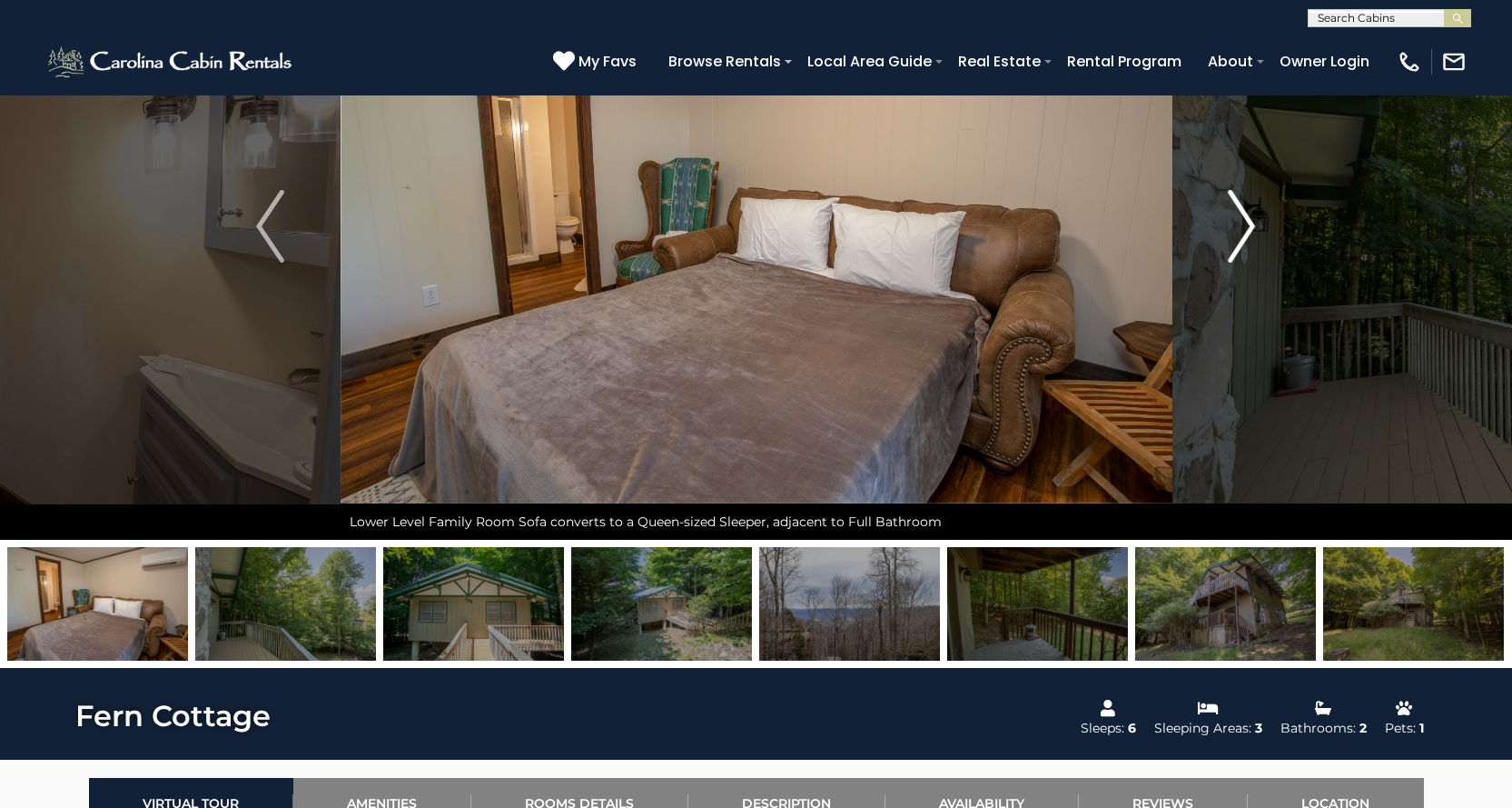
click at [1248, 225] on img "Next" at bounding box center [1241, 227] width 27 height 73
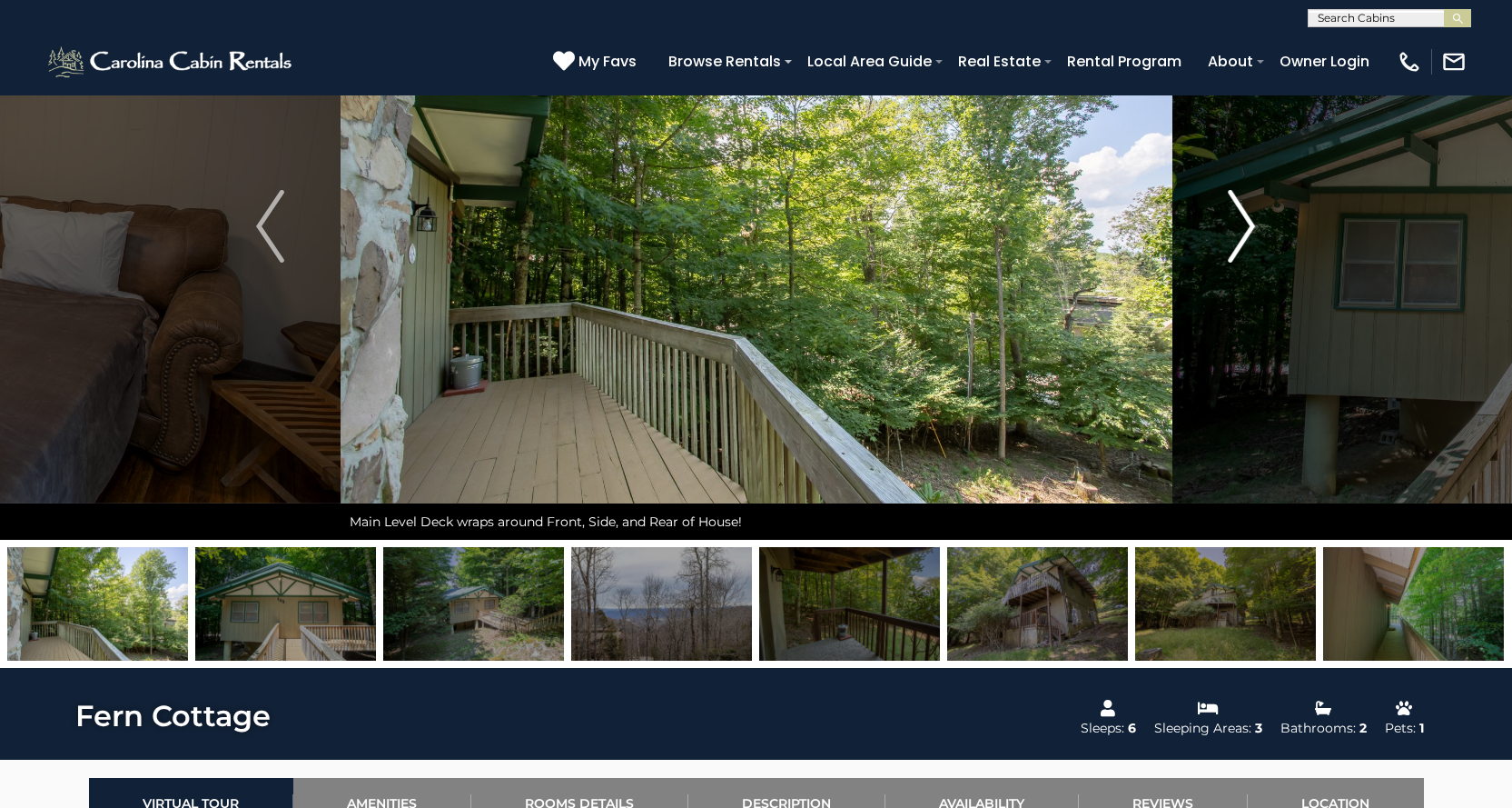
click at [1247, 219] on img "Next" at bounding box center [1241, 227] width 27 height 73
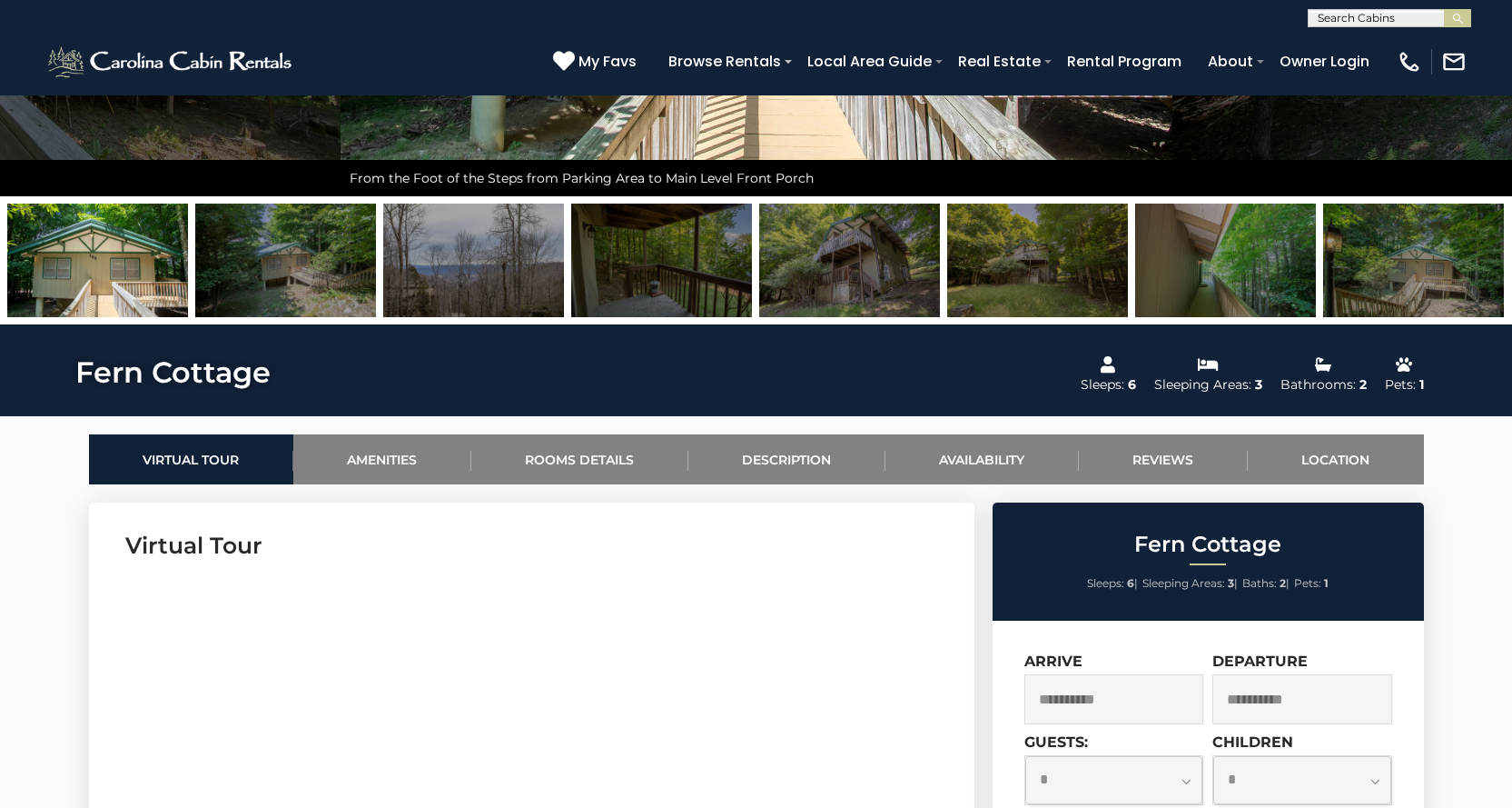
scroll to position [636, 0]
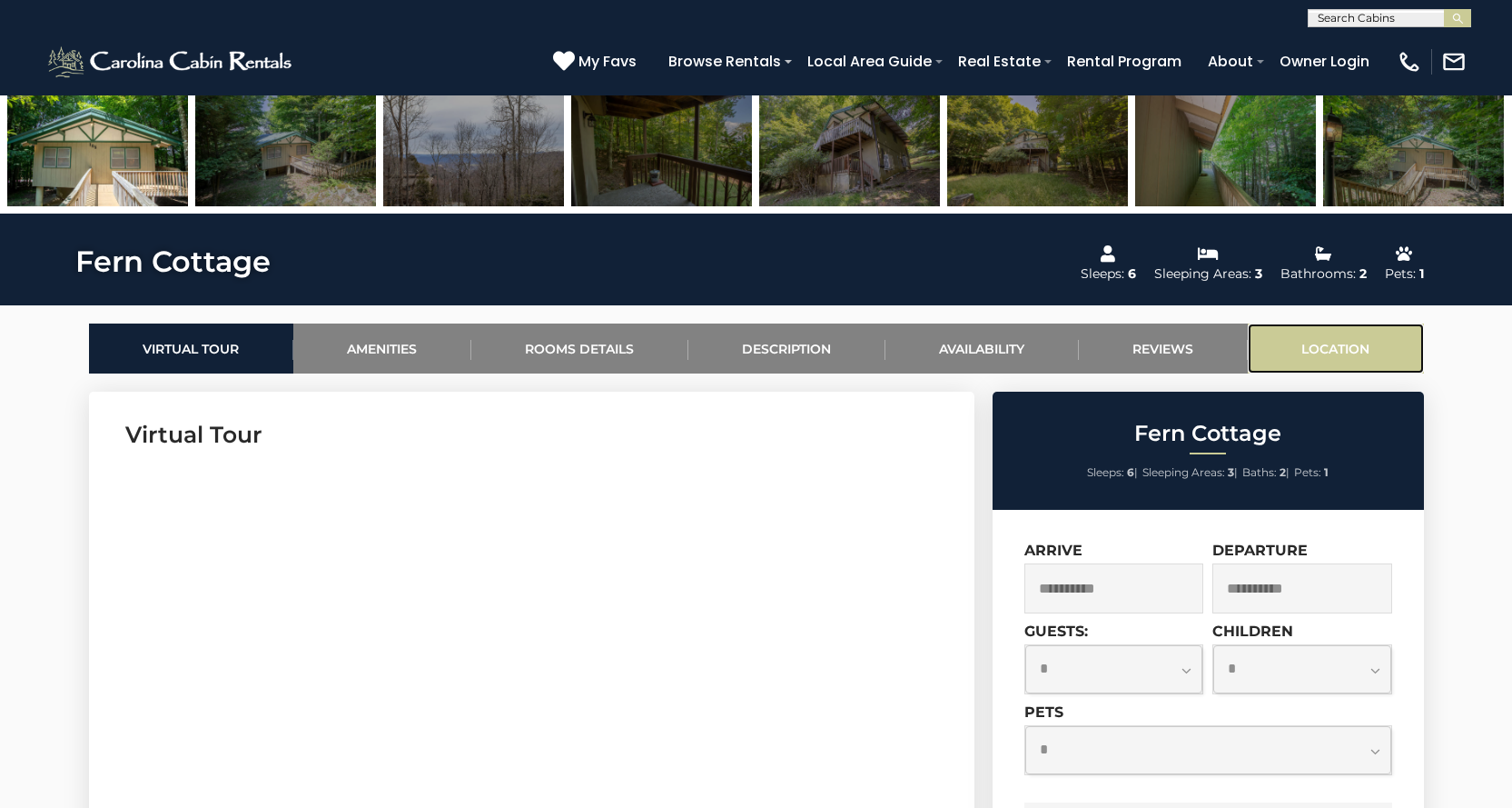
click at [1341, 341] on link "Location" at bounding box center [1336, 348] width 176 height 50
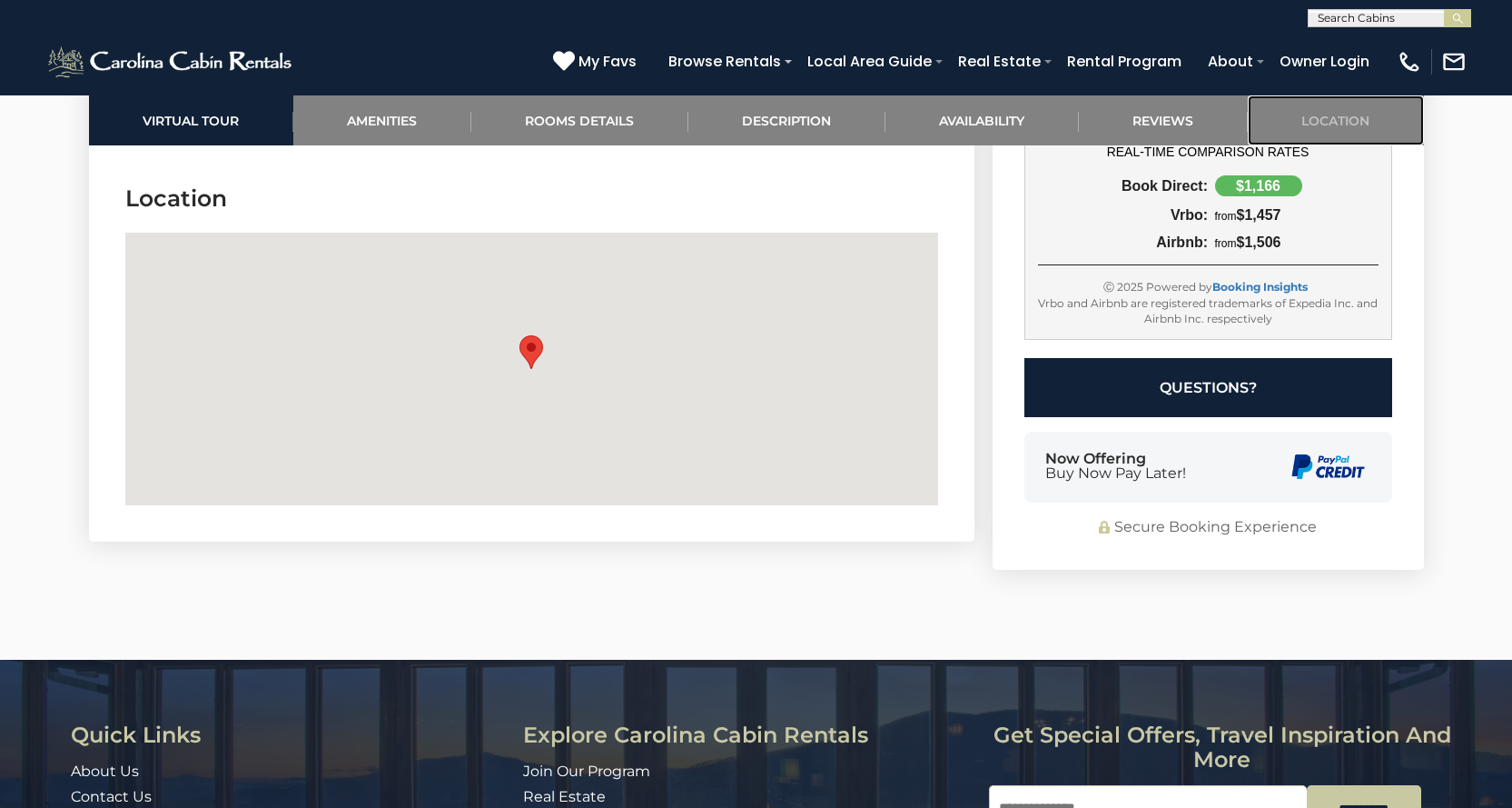
scroll to position [6210, 0]
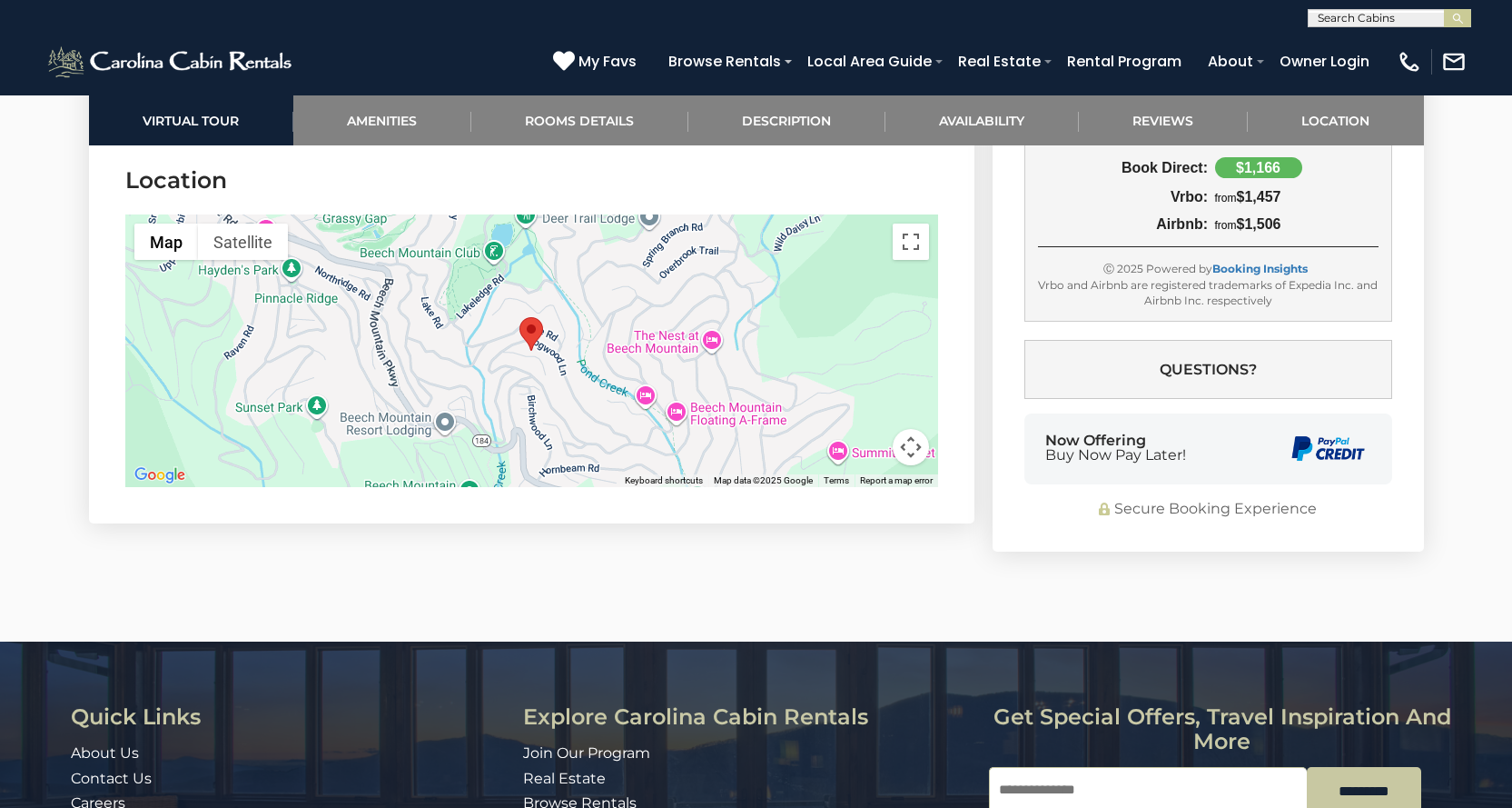
click at [661, 477] on button "Keyboard shortcuts" at bounding box center [663, 481] width 78 height 13
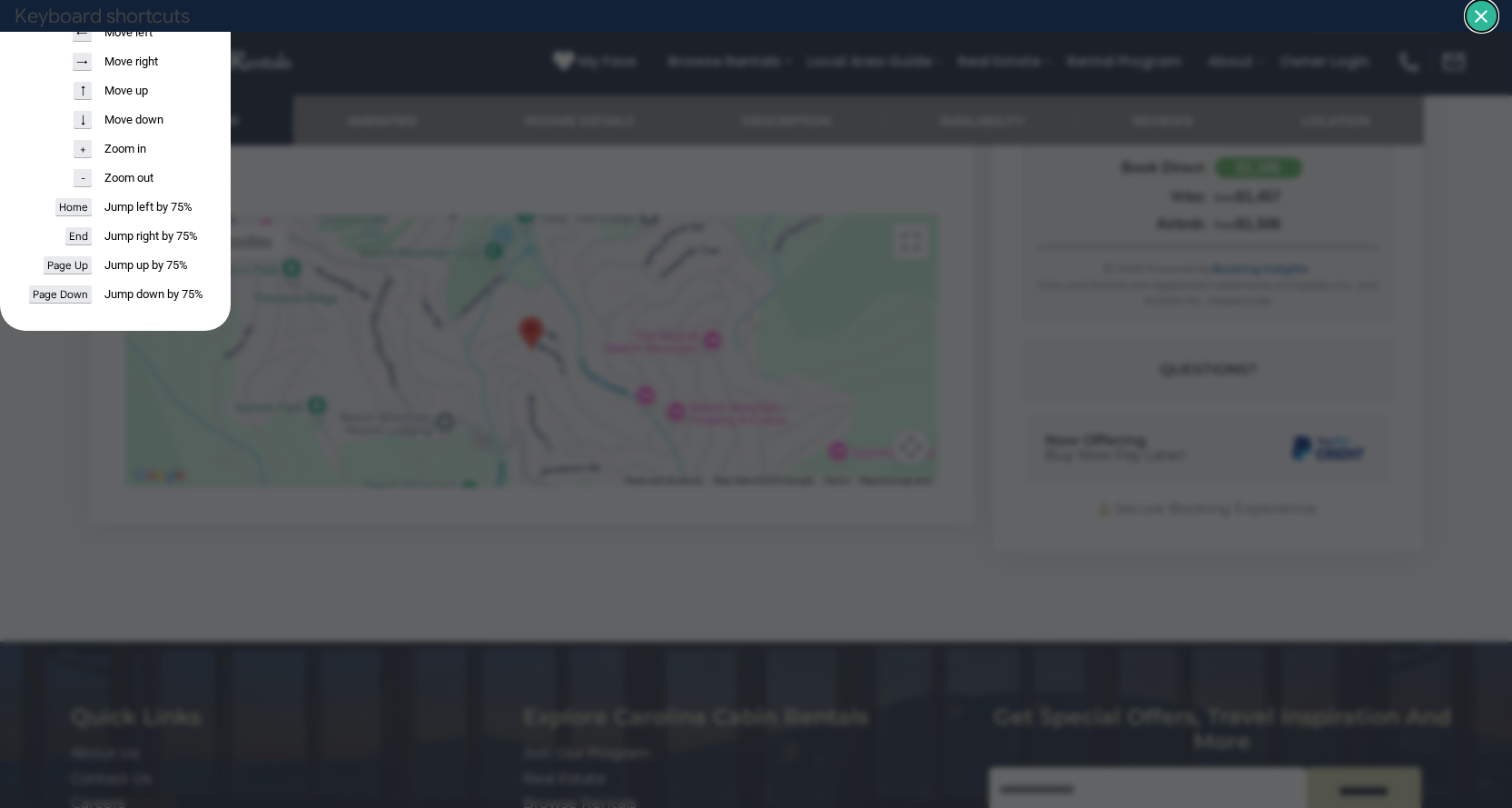
click at [230, 303] on dialog "Keyboard shortcuts ← Move left → Move right ↑ Move up ↓ Move down + Zoom in - Z…" at bounding box center [115, 165] width 230 height 331
drag, startPoint x: 1138, startPoint y: 217, endPoint x: 1145, endPoint y: 191, distance: 26.9
click at [230, 210] on dialog "Keyboard shortcuts ← Move left → Move right ↑ Move up ↓ Move down + Zoom in - Z…" at bounding box center [115, 165] width 230 height 331
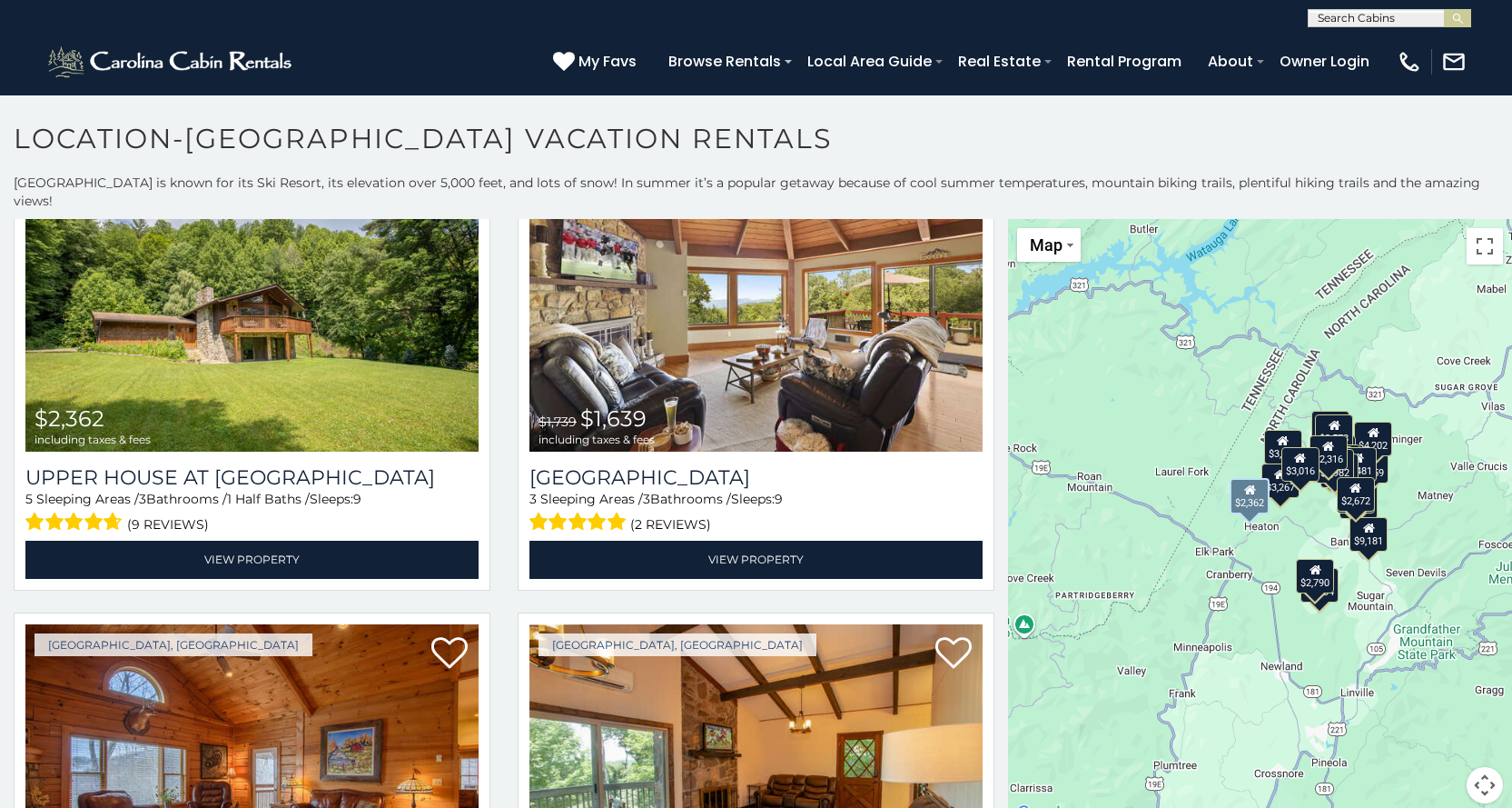
scroll to position [3817, 0]
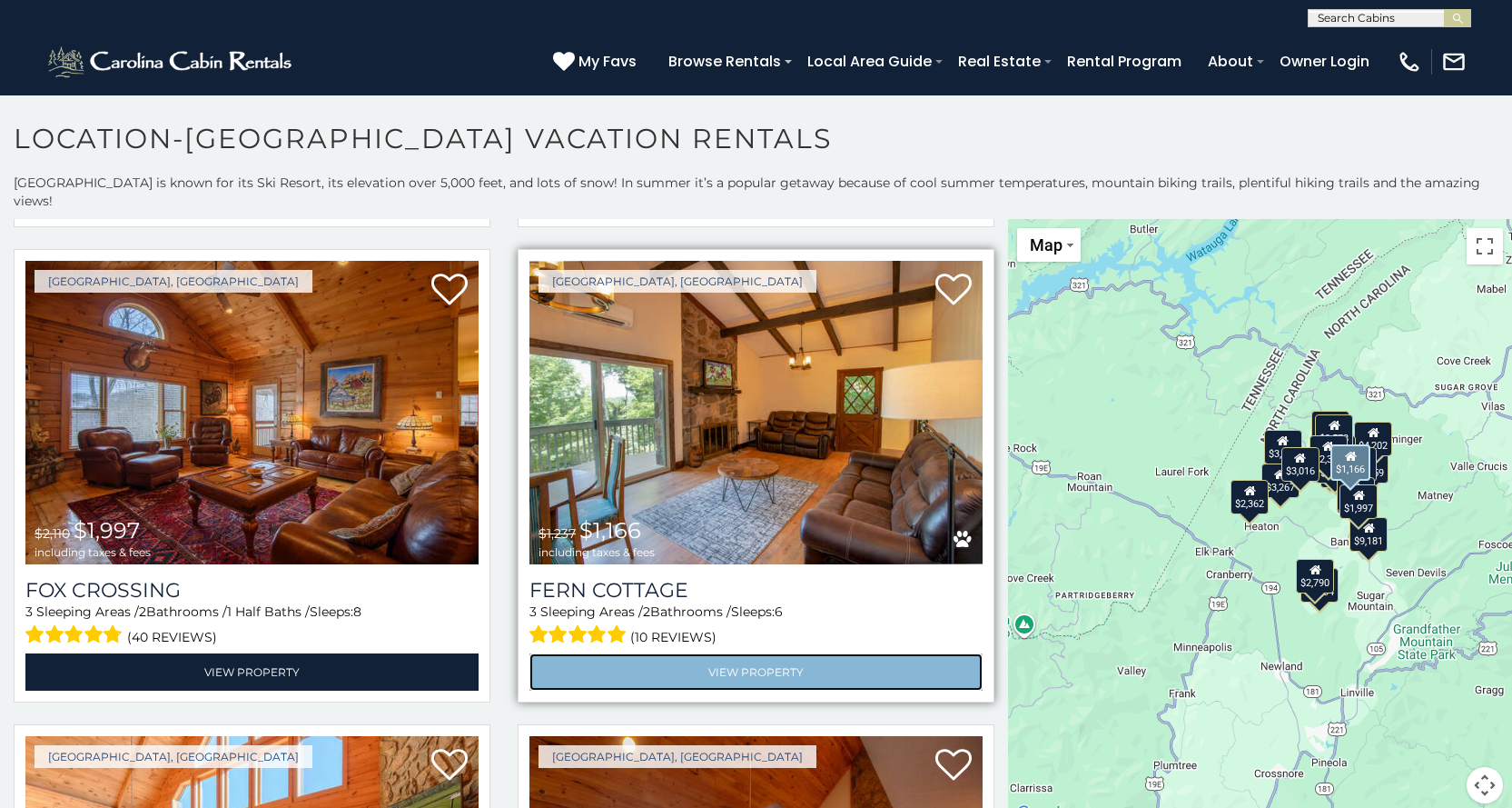
click at [726, 653] on link "View Property" at bounding box center [756, 672] width 453 height 37
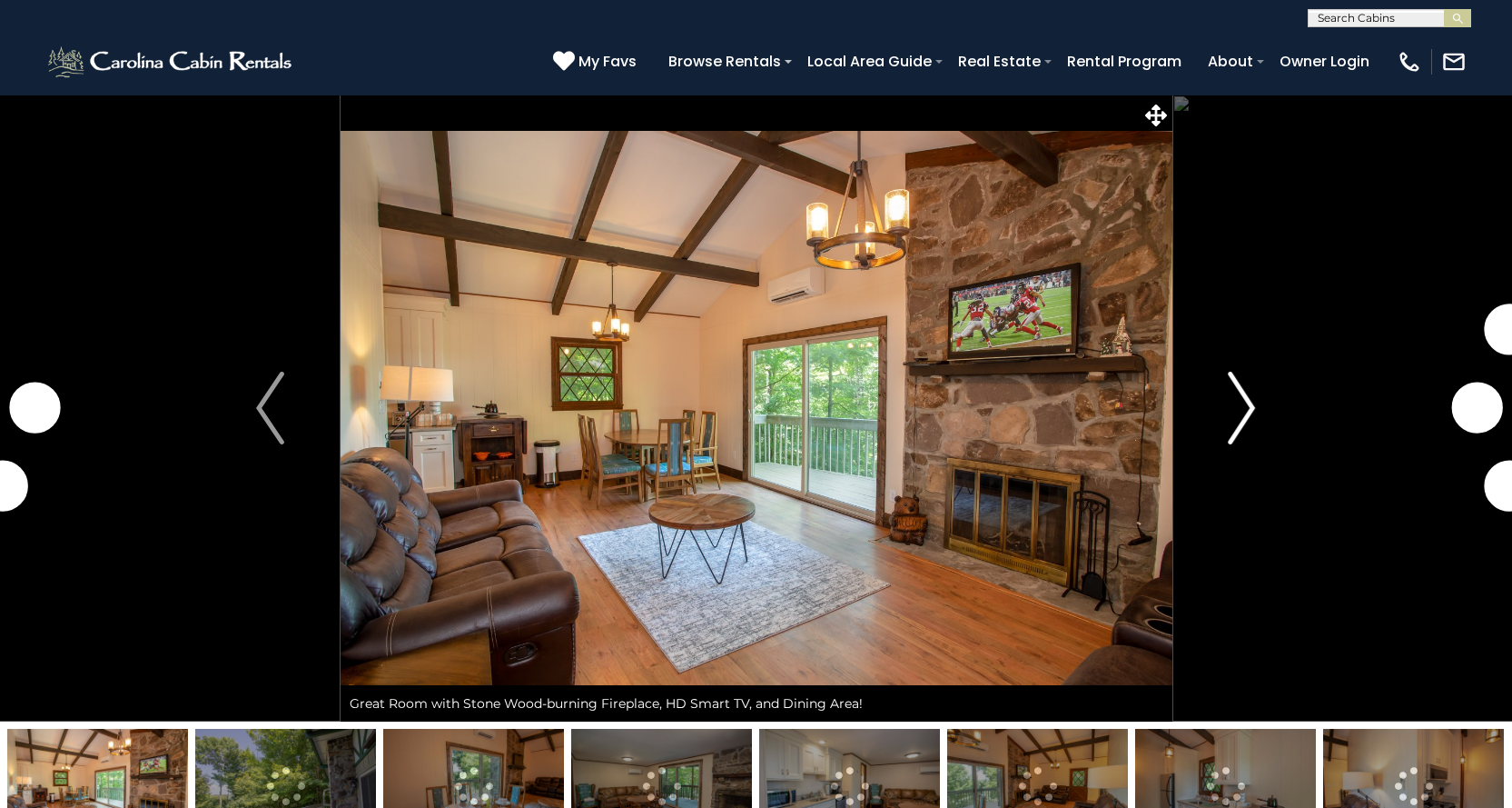
click at [1238, 425] on img "Next" at bounding box center [1241, 409] width 27 height 73
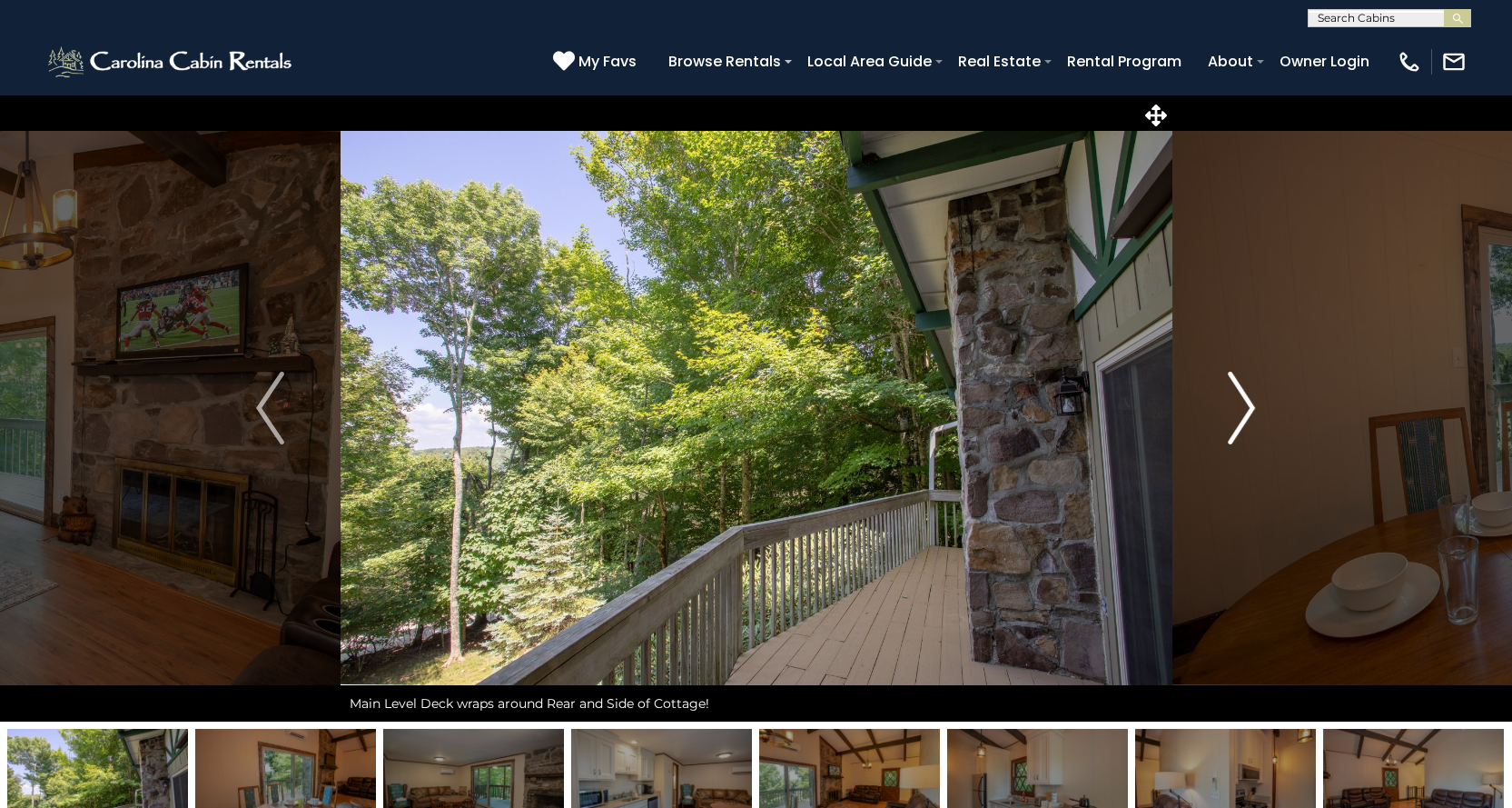
click at [1238, 425] on img "Next" at bounding box center [1241, 409] width 27 height 73
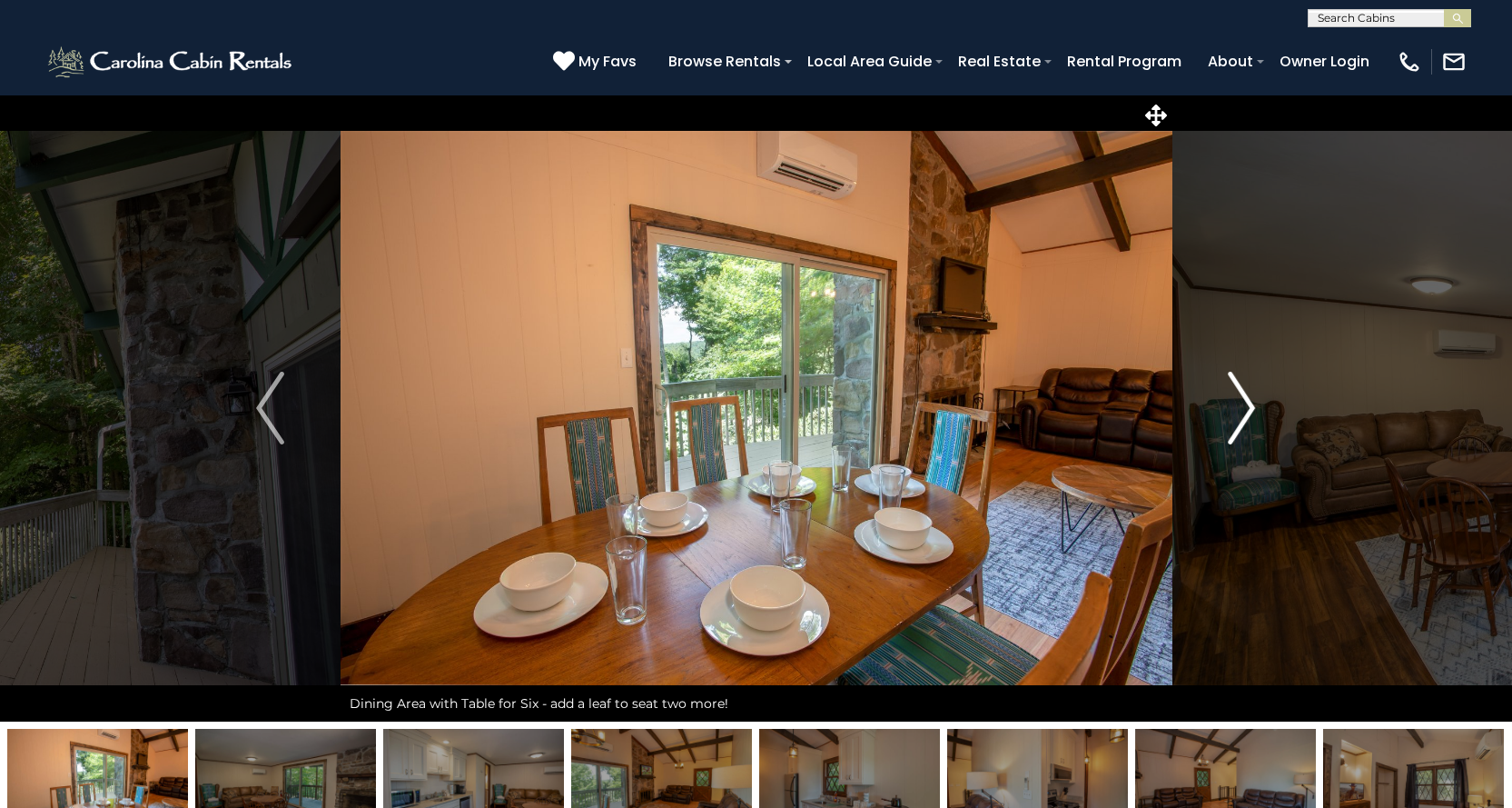
click at [1238, 425] on img "Next" at bounding box center [1241, 409] width 27 height 73
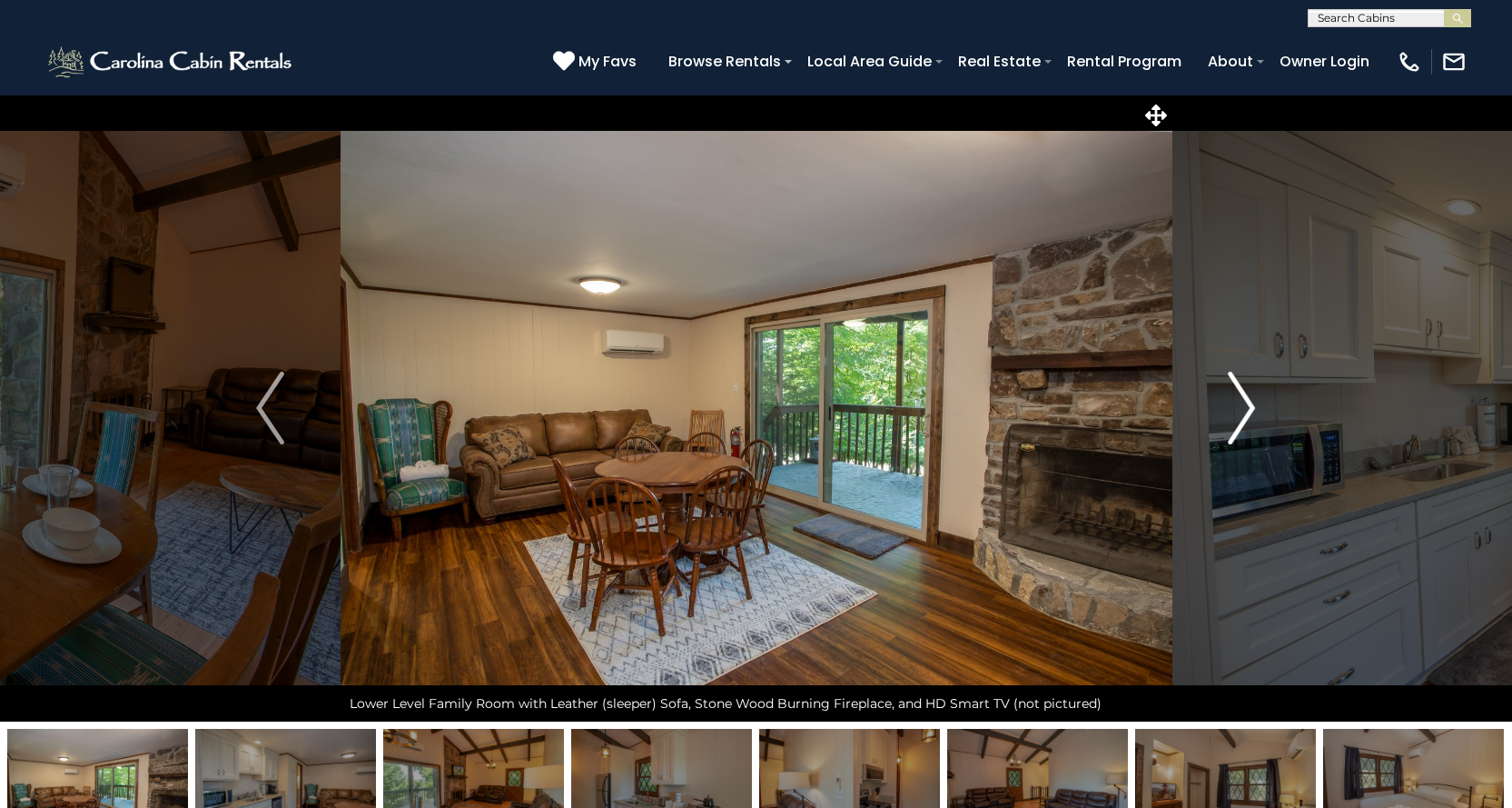
click at [1238, 425] on img "Next" at bounding box center [1241, 409] width 27 height 73
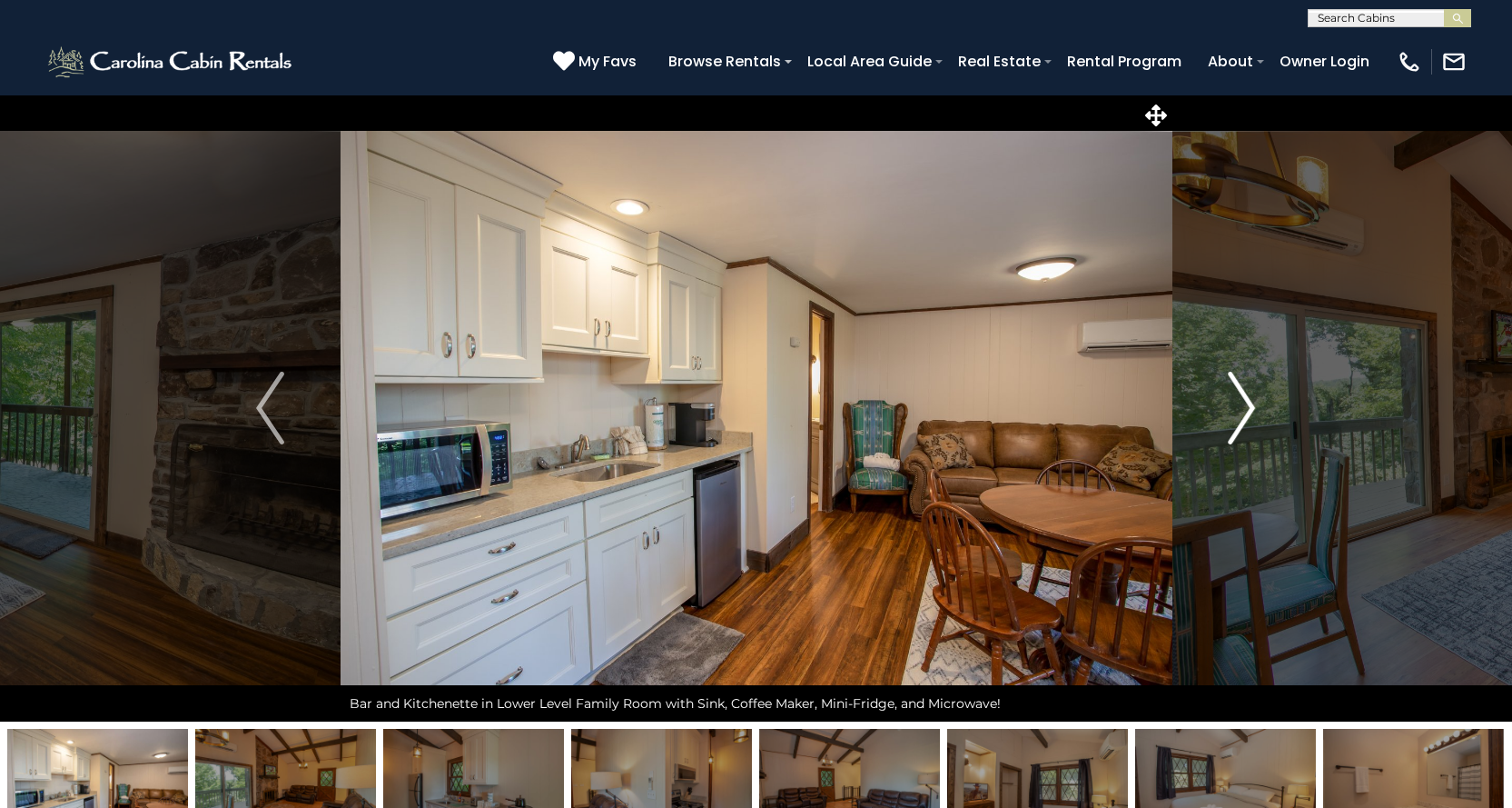
click at [1238, 425] on img "Next" at bounding box center [1241, 409] width 27 height 73
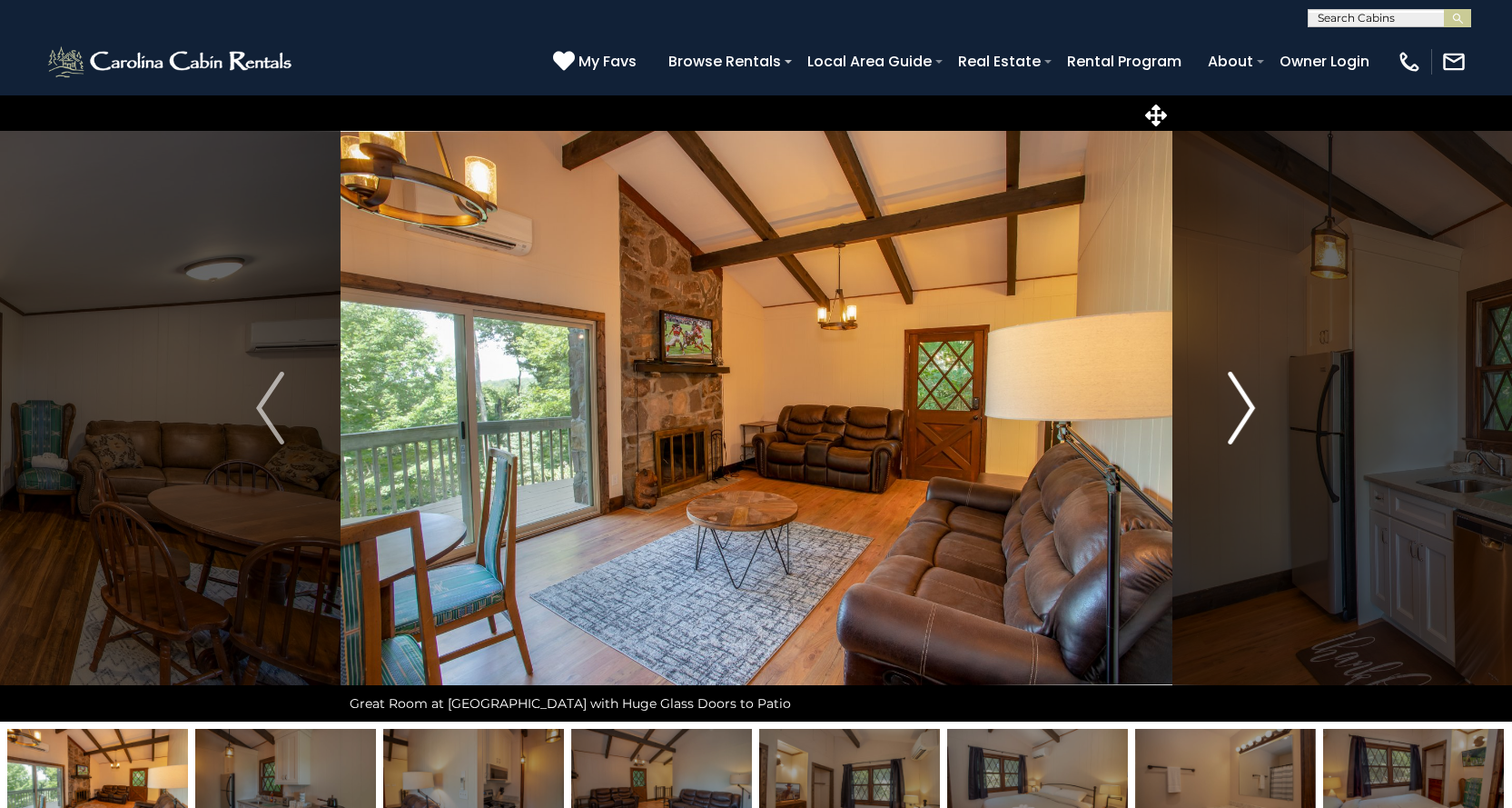
click at [1238, 425] on img "Next" at bounding box center [1241, 409] width 27 height 73
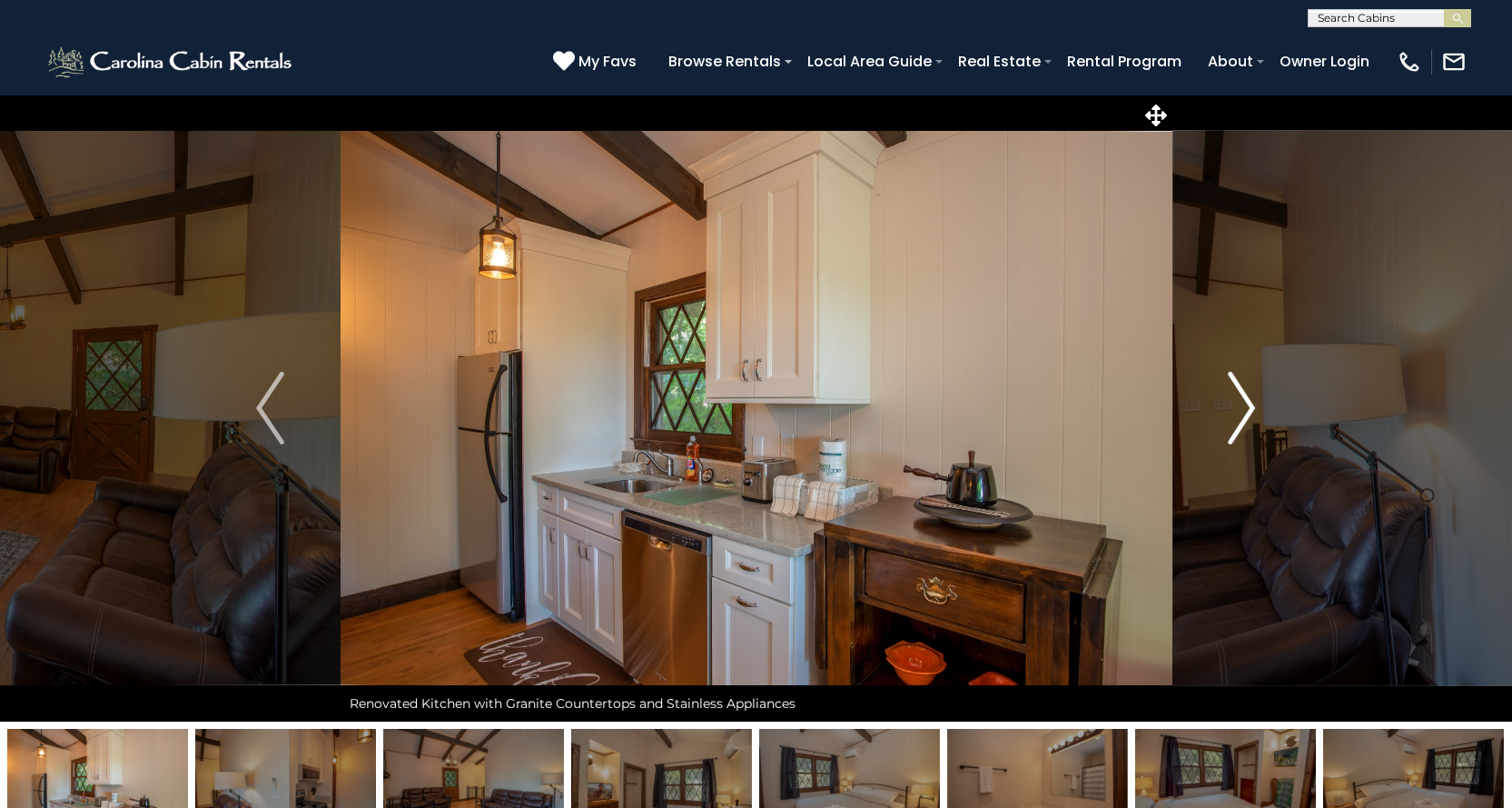
click at [1238, 425] on img "Next" at bounding box center [1241, 409] width 27 height 73
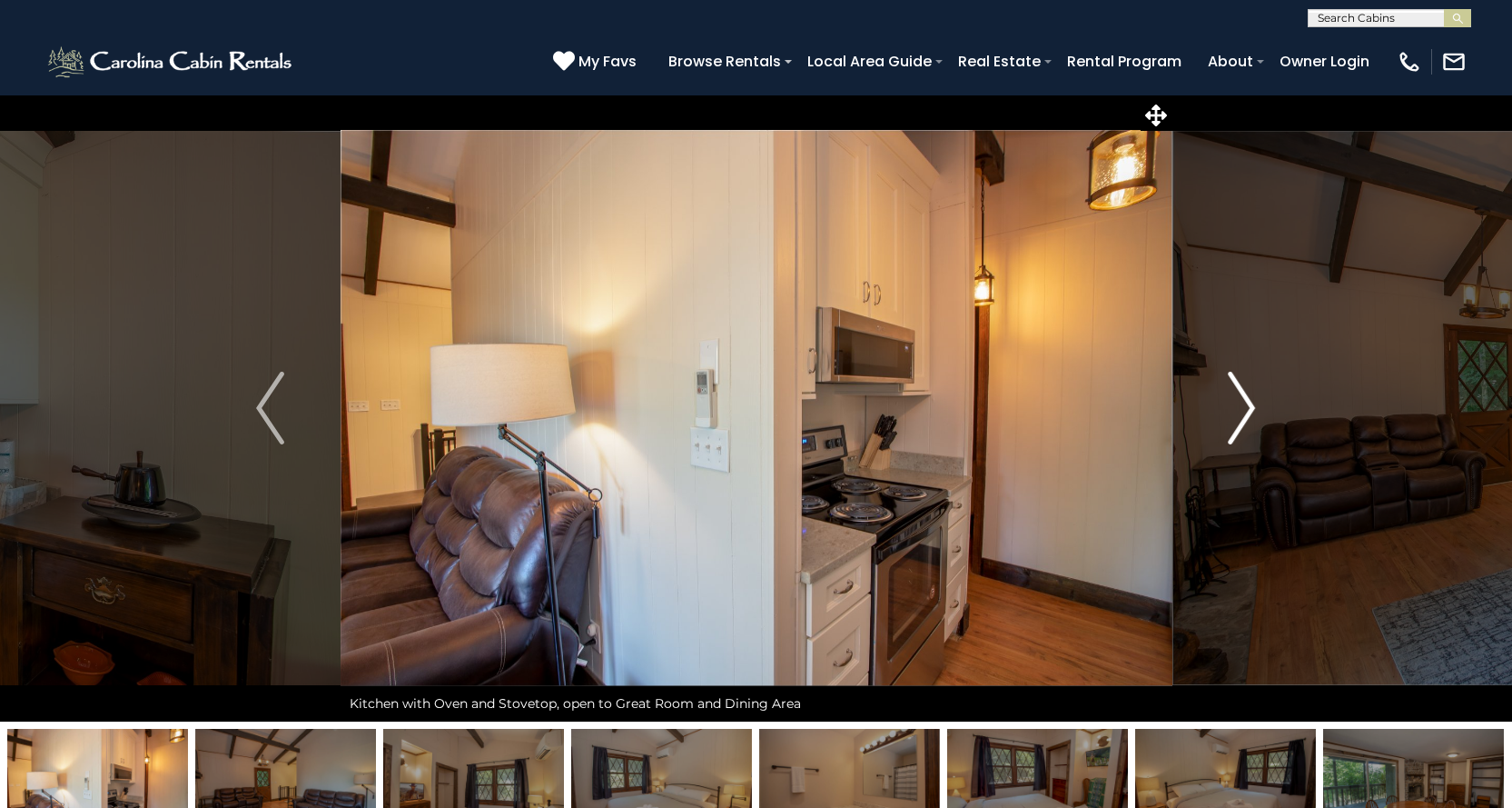
click at [1238, 425] on img "Next" at bounding box center [1241, 409] width 27 height 73
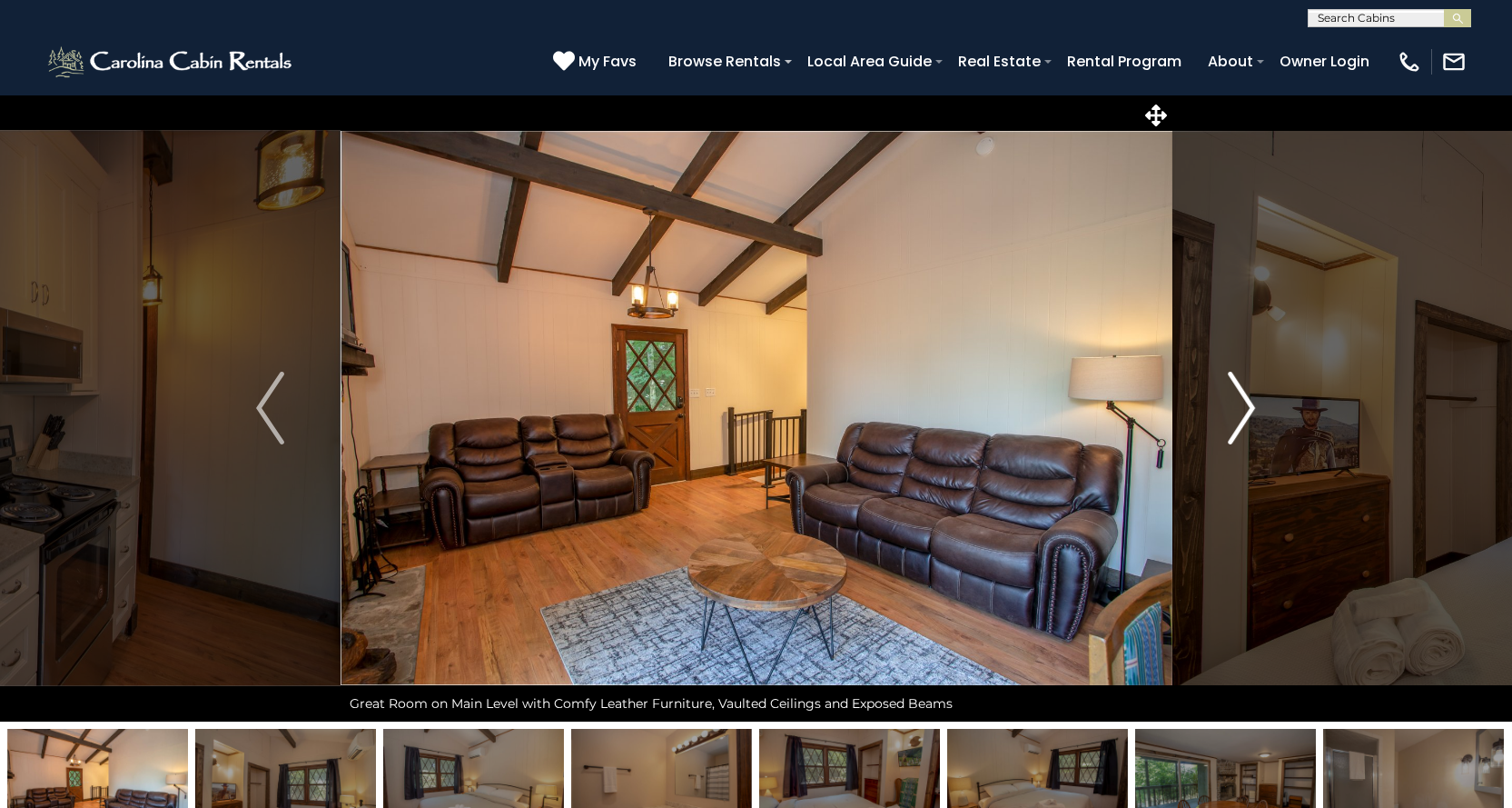
click at [1238, 425] on img "Next" at bounding box center [1241, 409] width 27 height 73
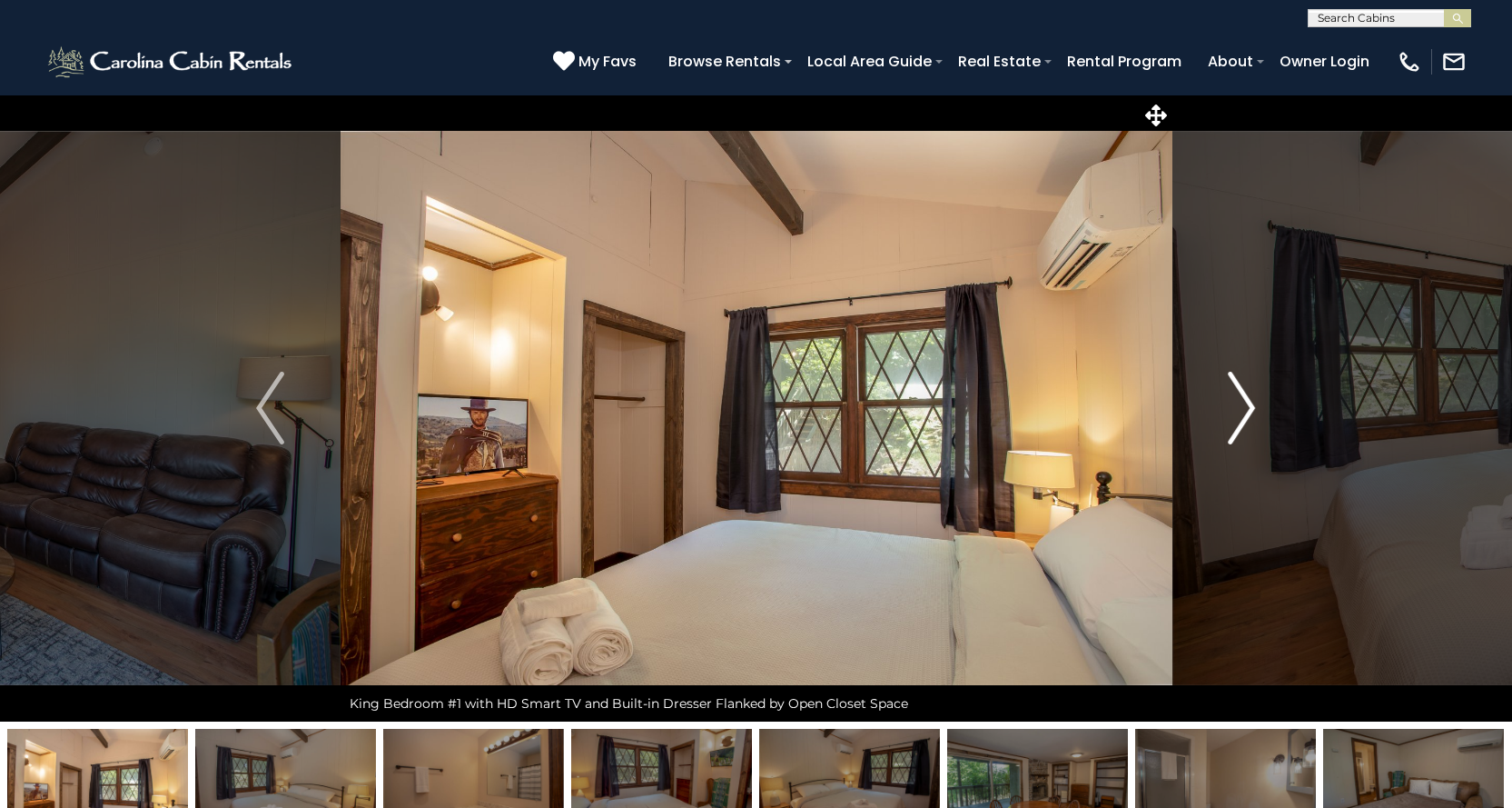
click at [1238, 425] on img "Next" at bounding box center [1241, 409] width 27 height 73
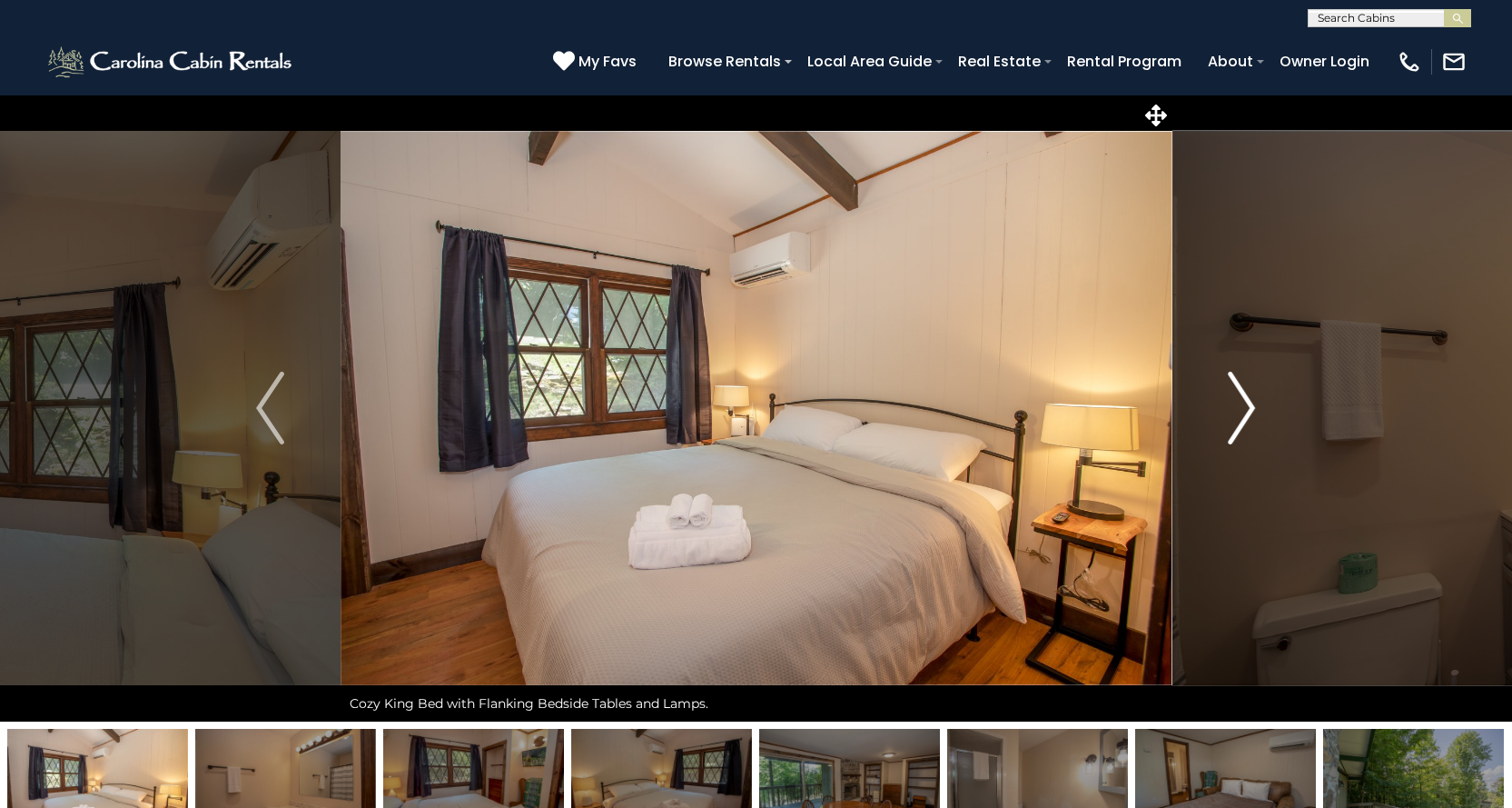
click at [1238, 425] on img "Next" at bounding box center [1241, 409] width 27 height 73
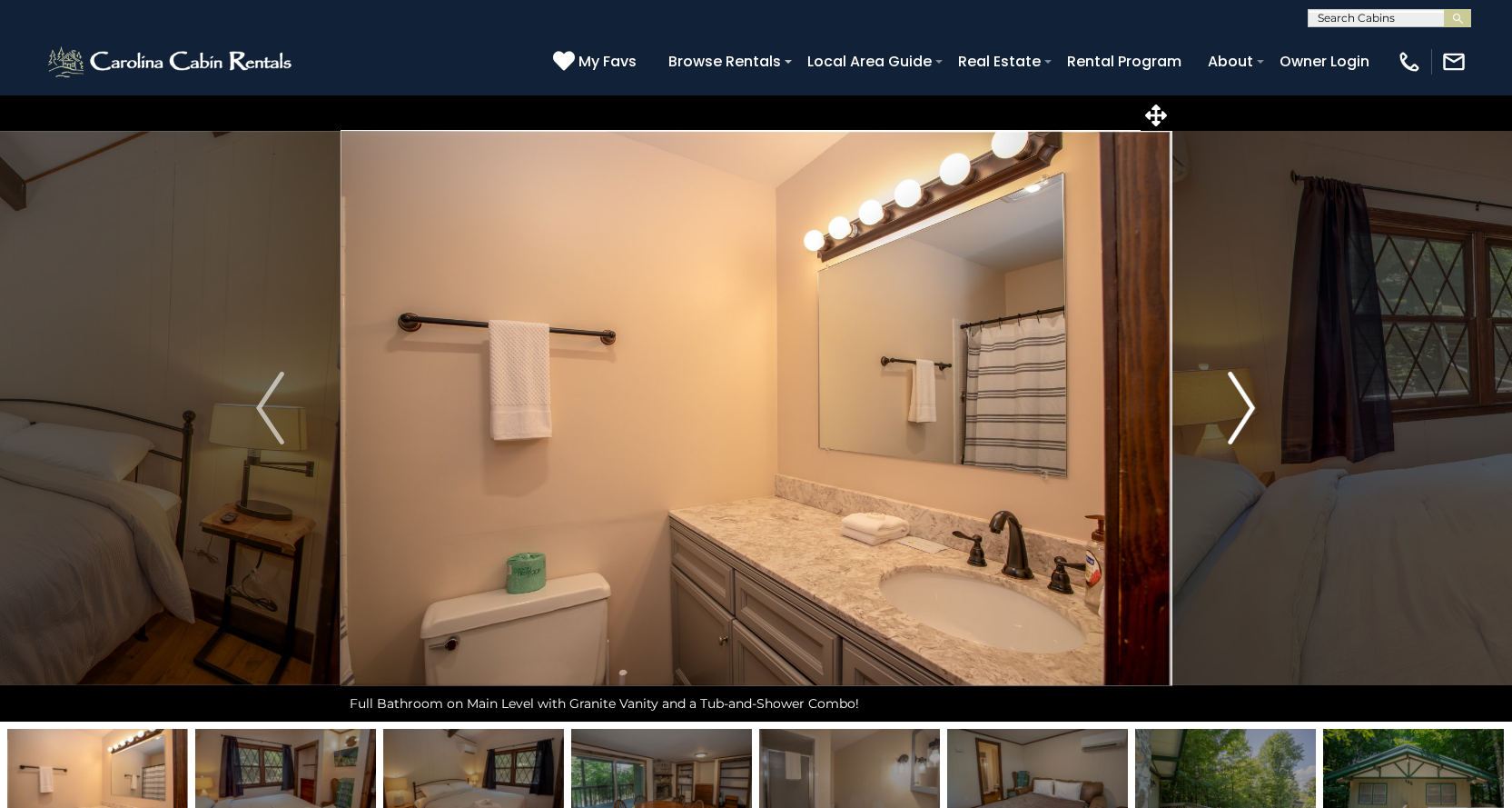
click at [1238, 425] on img "Next" at bounding box center [1241, 409] width 27 height 73
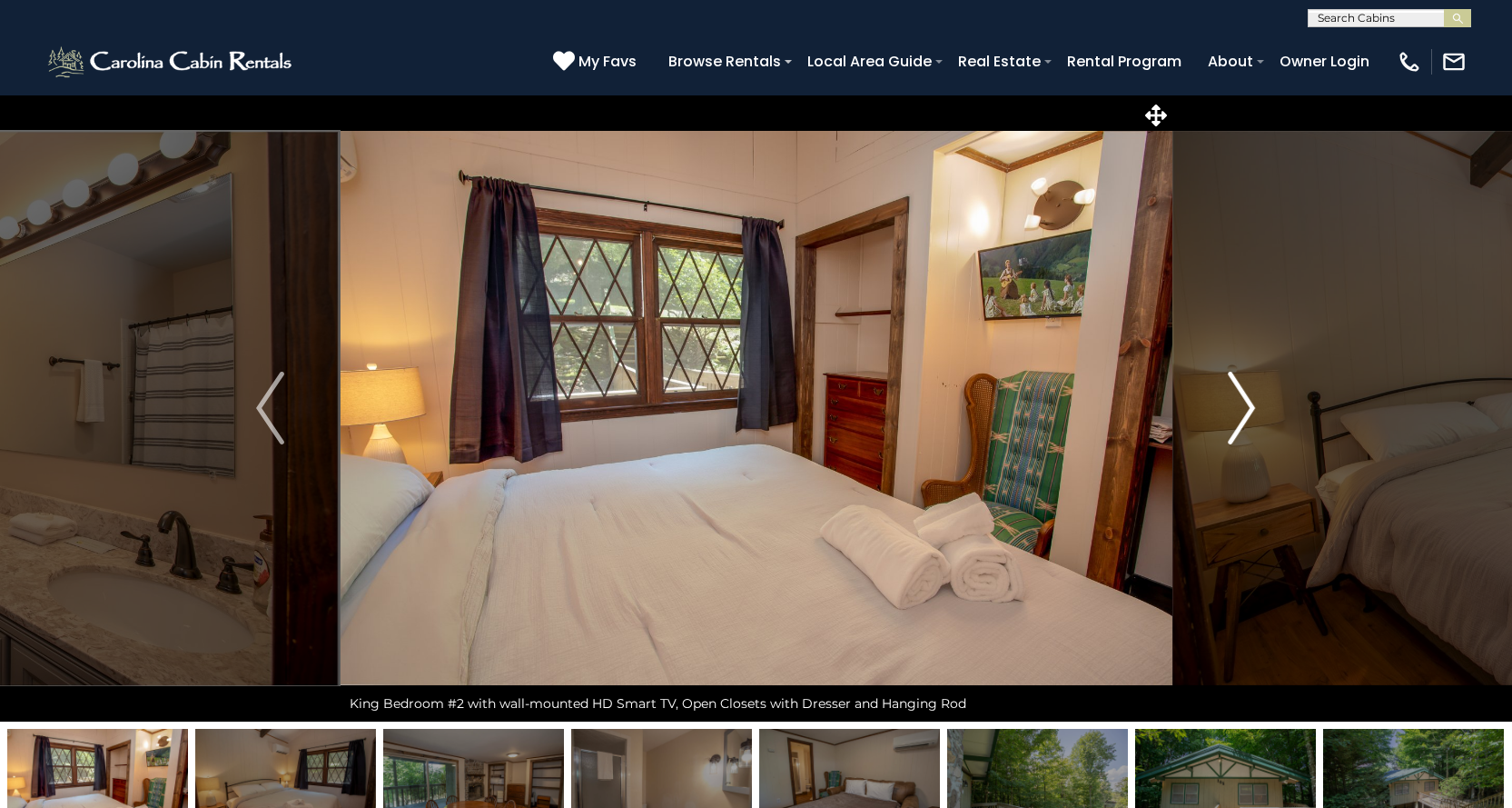
click at [1238, 425] on img "Next" at bounding box center [1241, 409] width 27 height 73
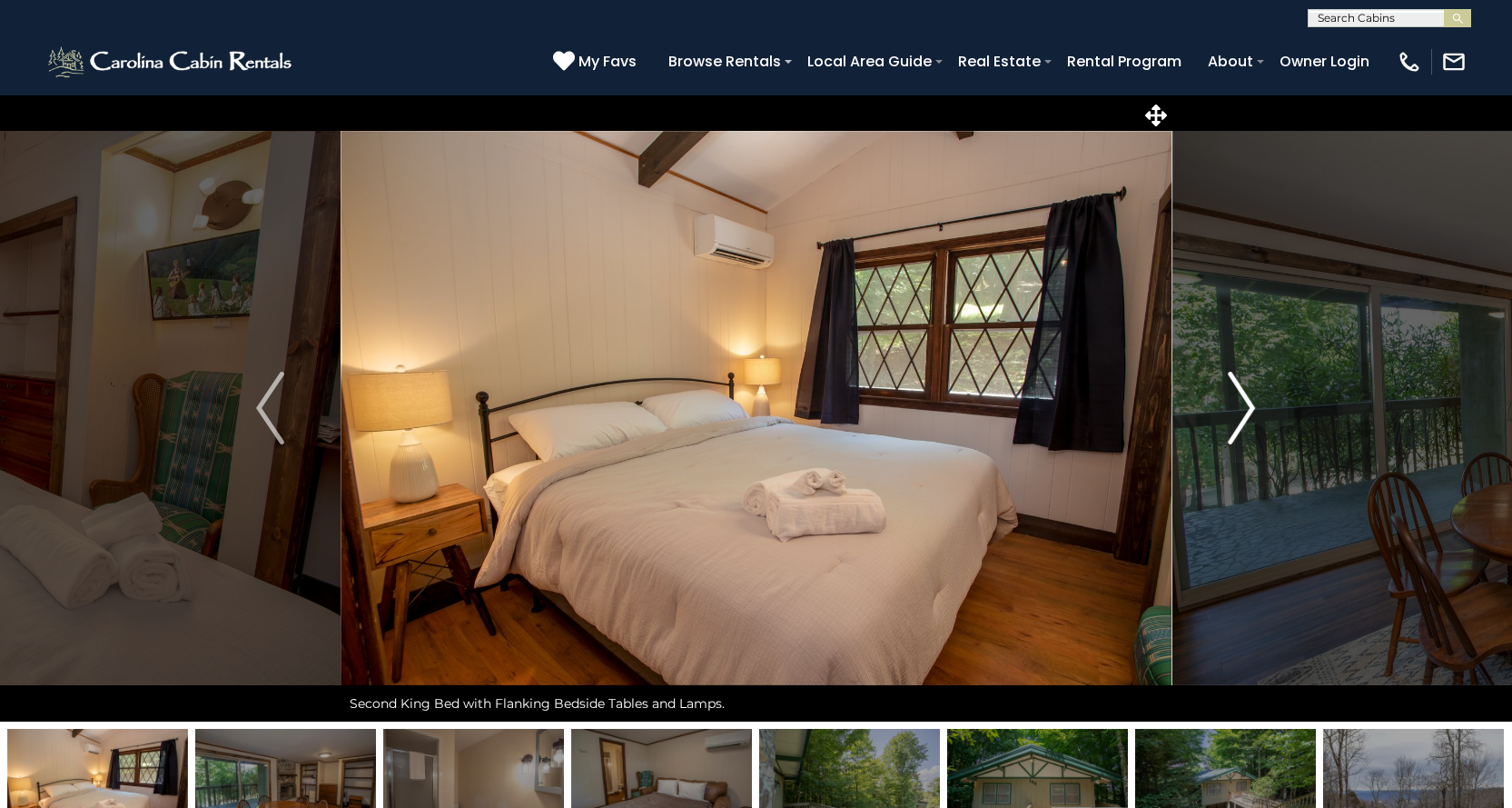
click at [1238, 425] on img "Next" at bounding box center [1241, 409] width 27 height 73
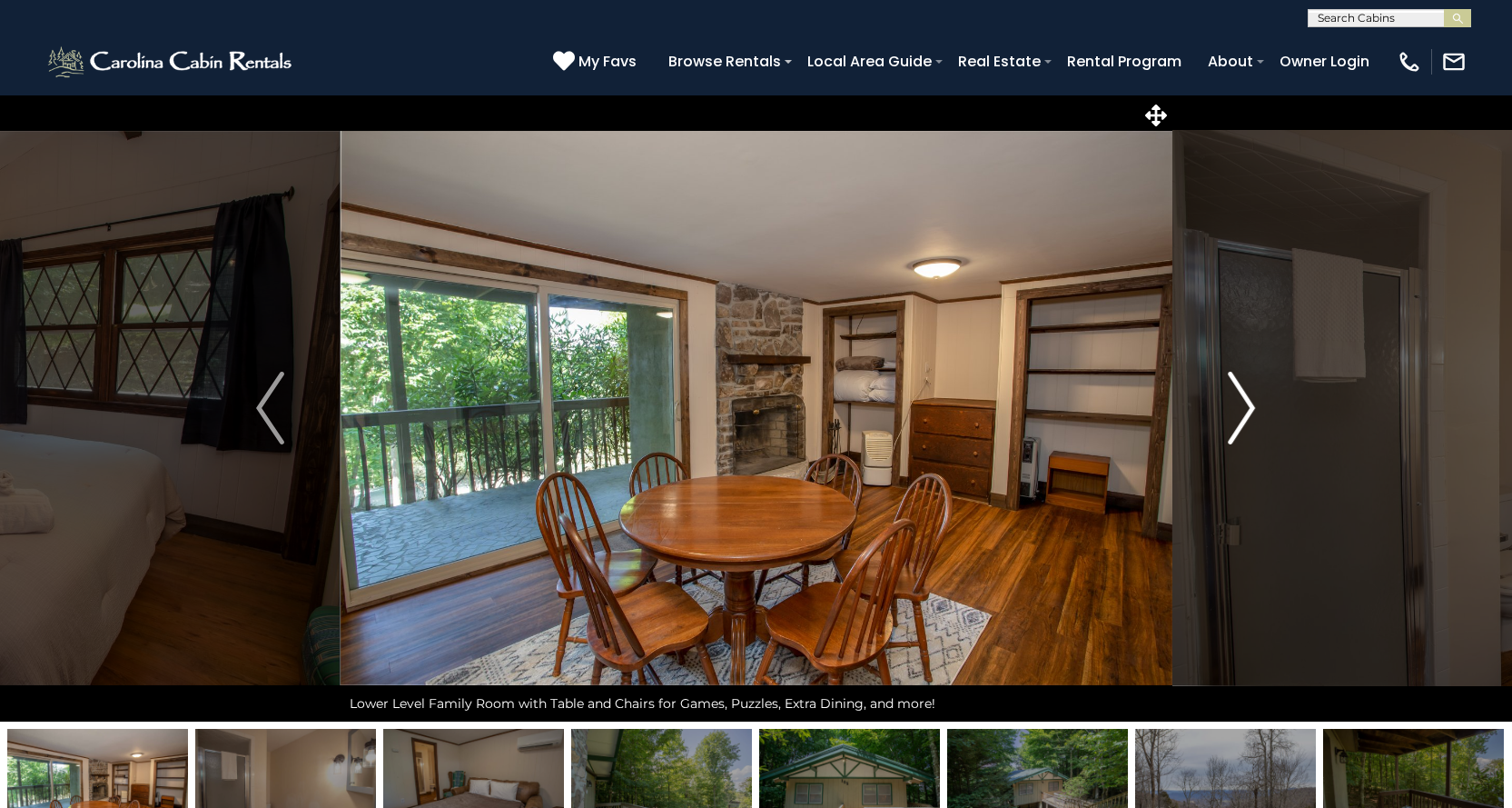
click at [1238, 425] on img "Next" at bounding box center [1241, 409] width 27 height 73
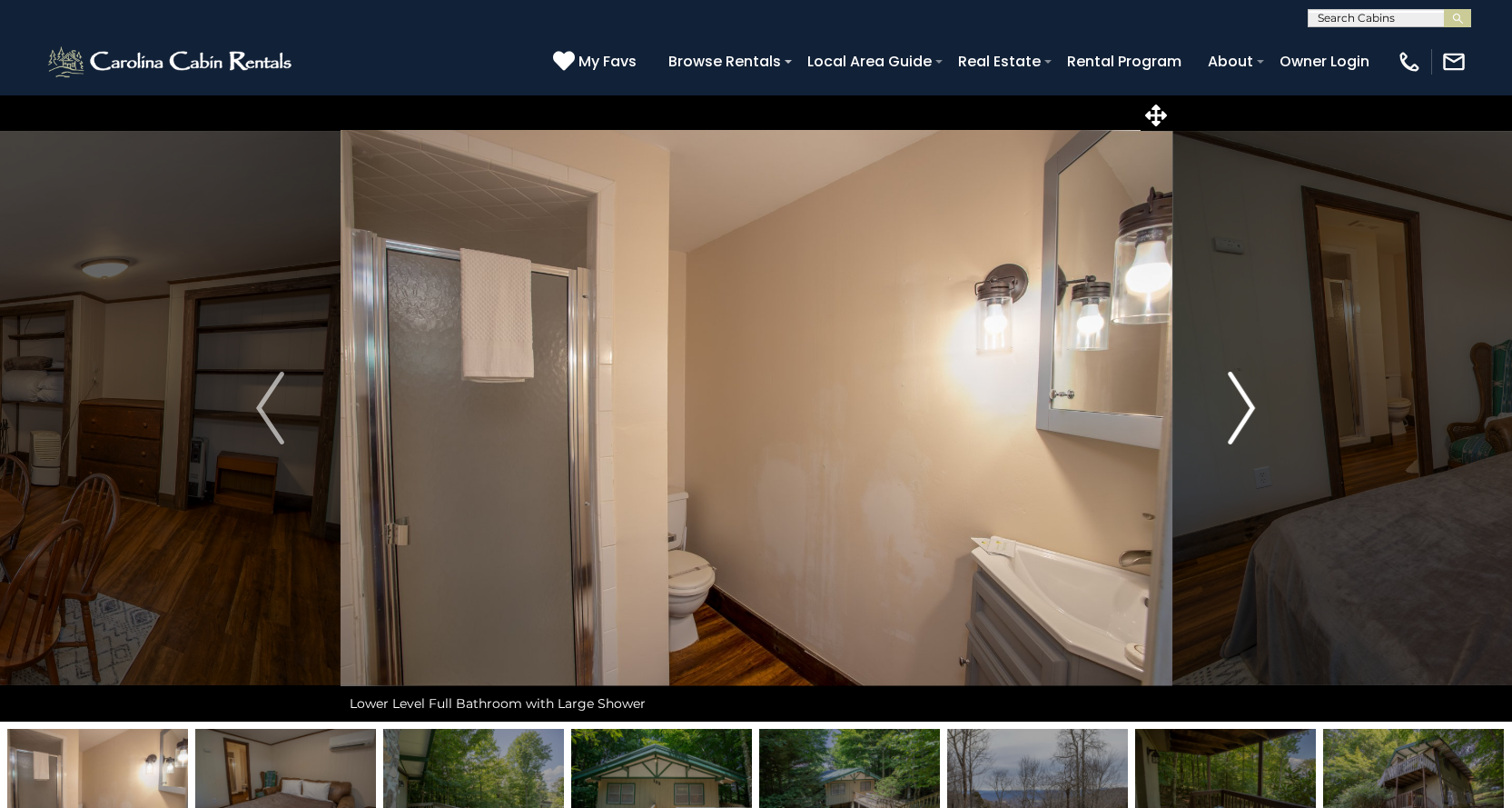
click at [1238, 425] on img "Next" at bounding box center [1241, 409] width 27 height 73
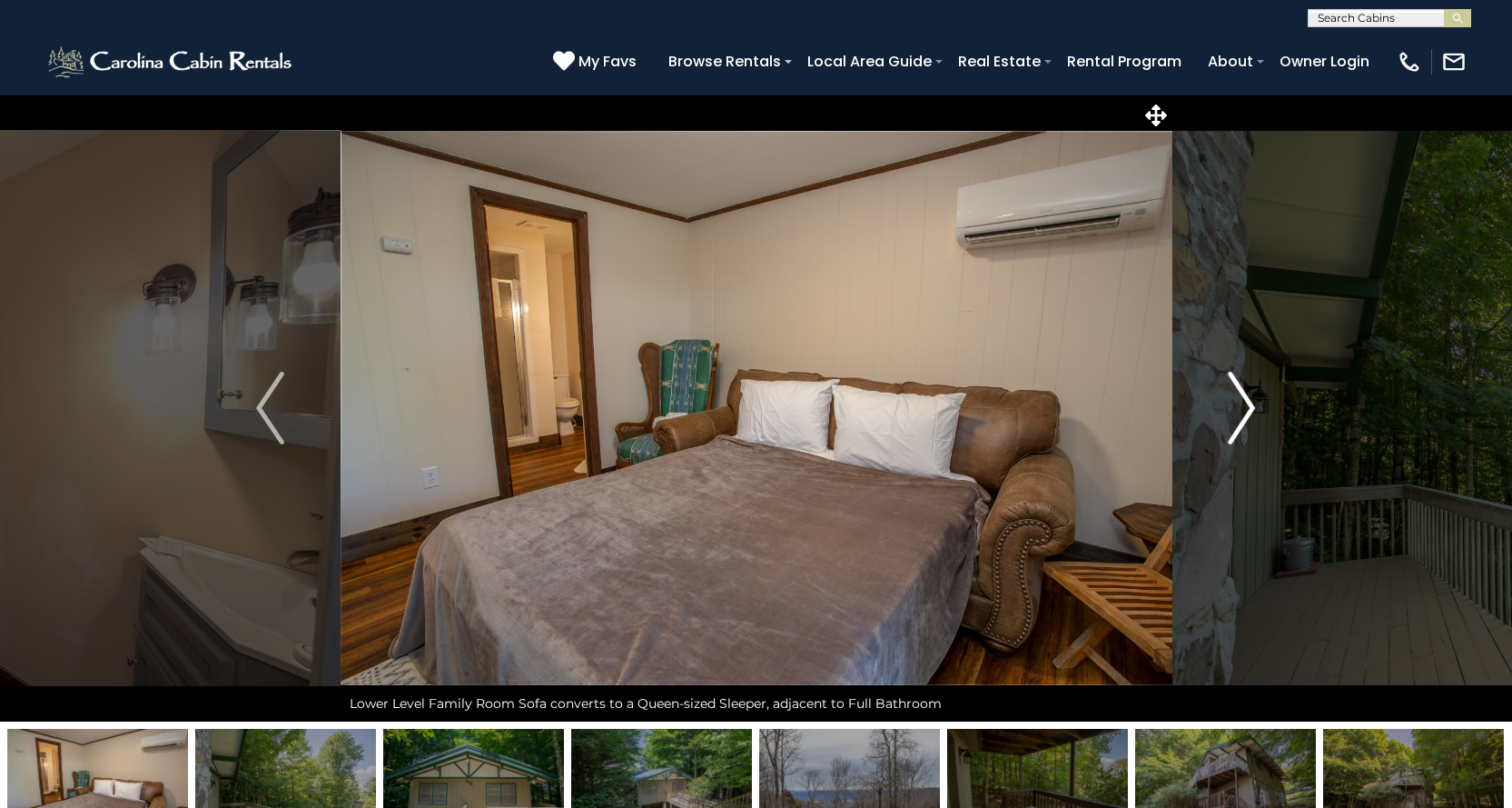
click at [1238, 425] on img "Next" at bounding box center [1241, 409] width 27 height 73
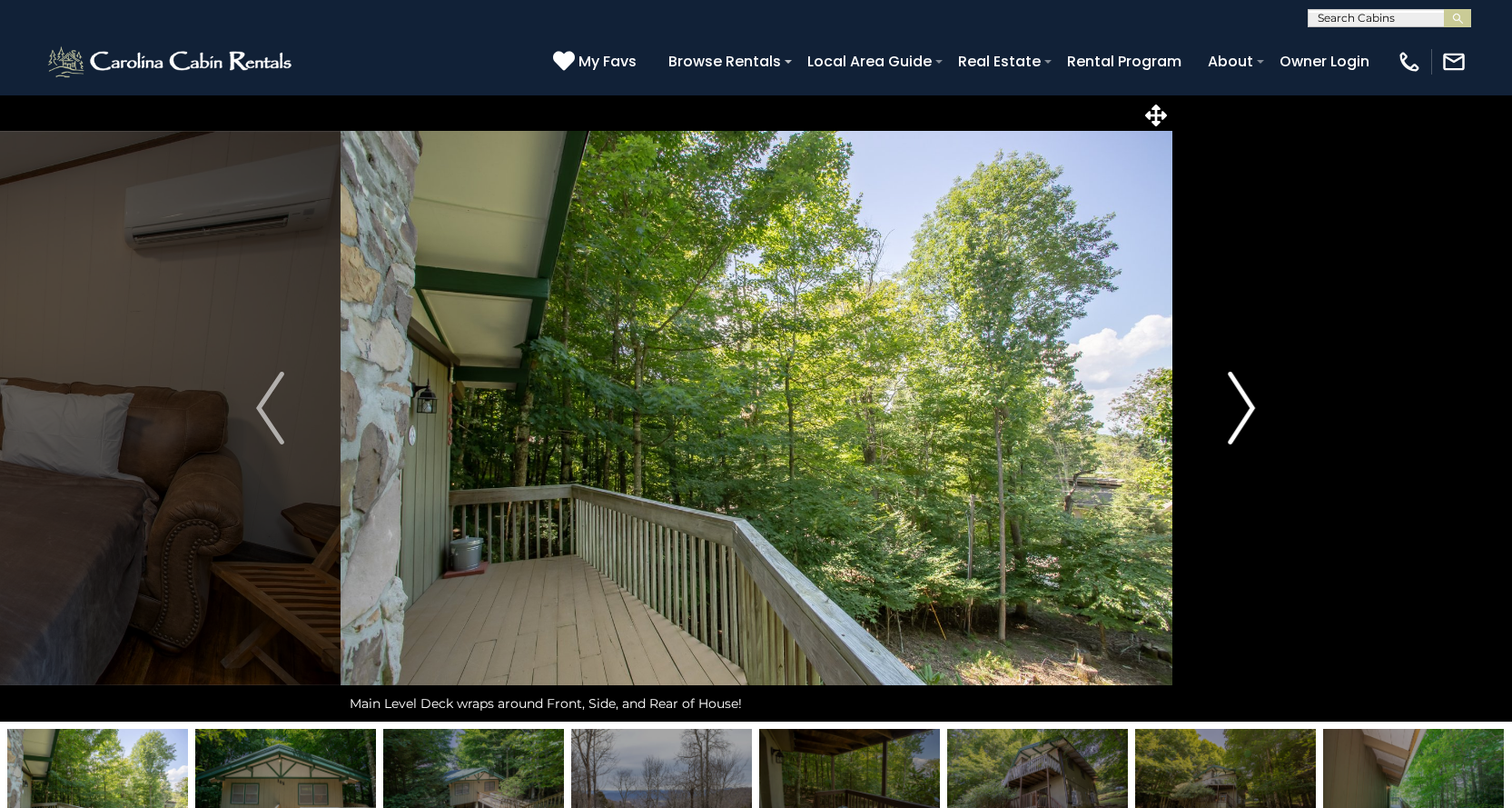
click at [1238, 425] on img "Next" at bounding box center [1241, 409] width 27 height 73
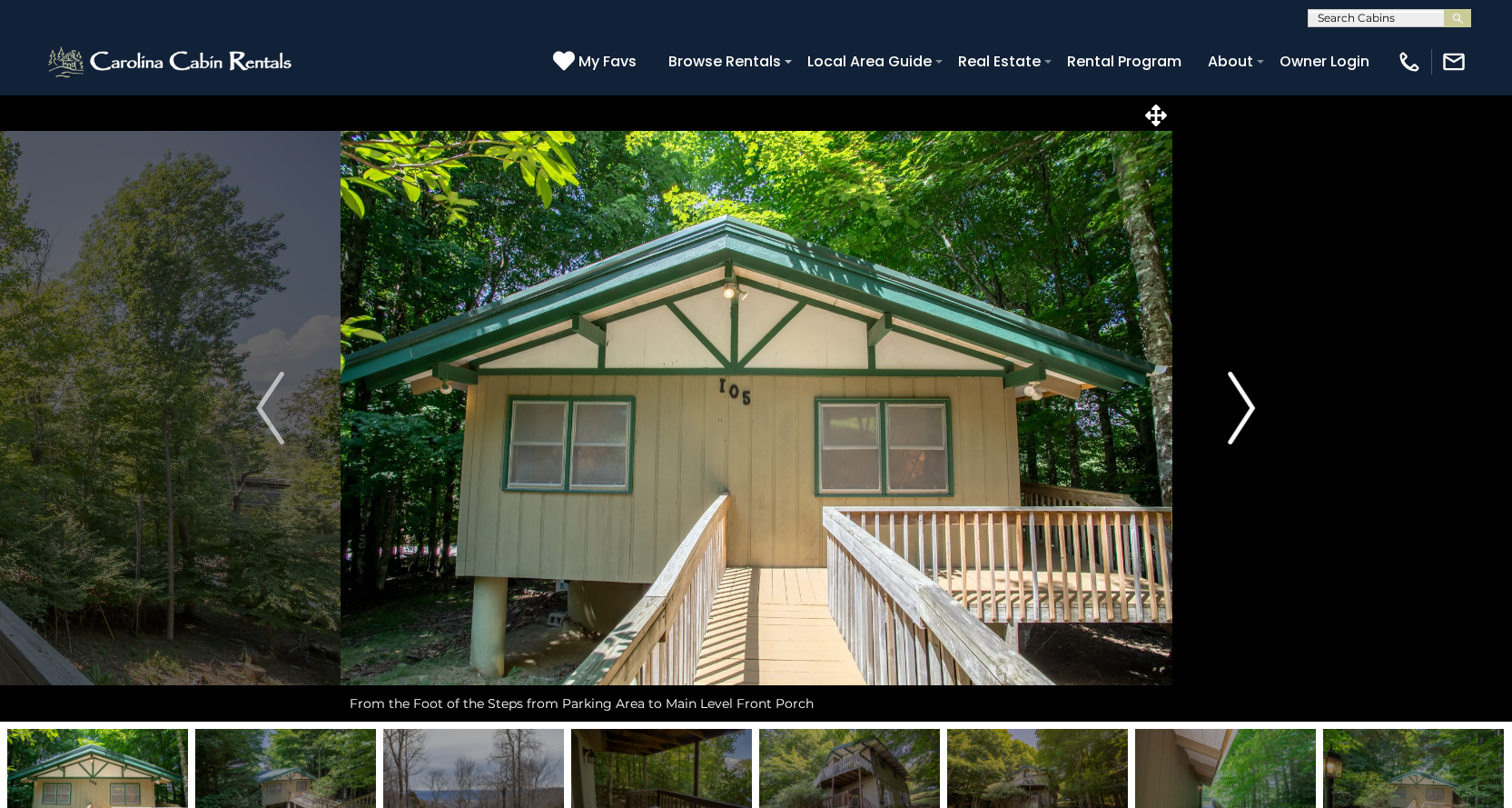
click at [1238, 425] on img "Next" at bounding box center [1241, 409] width 27 height 73
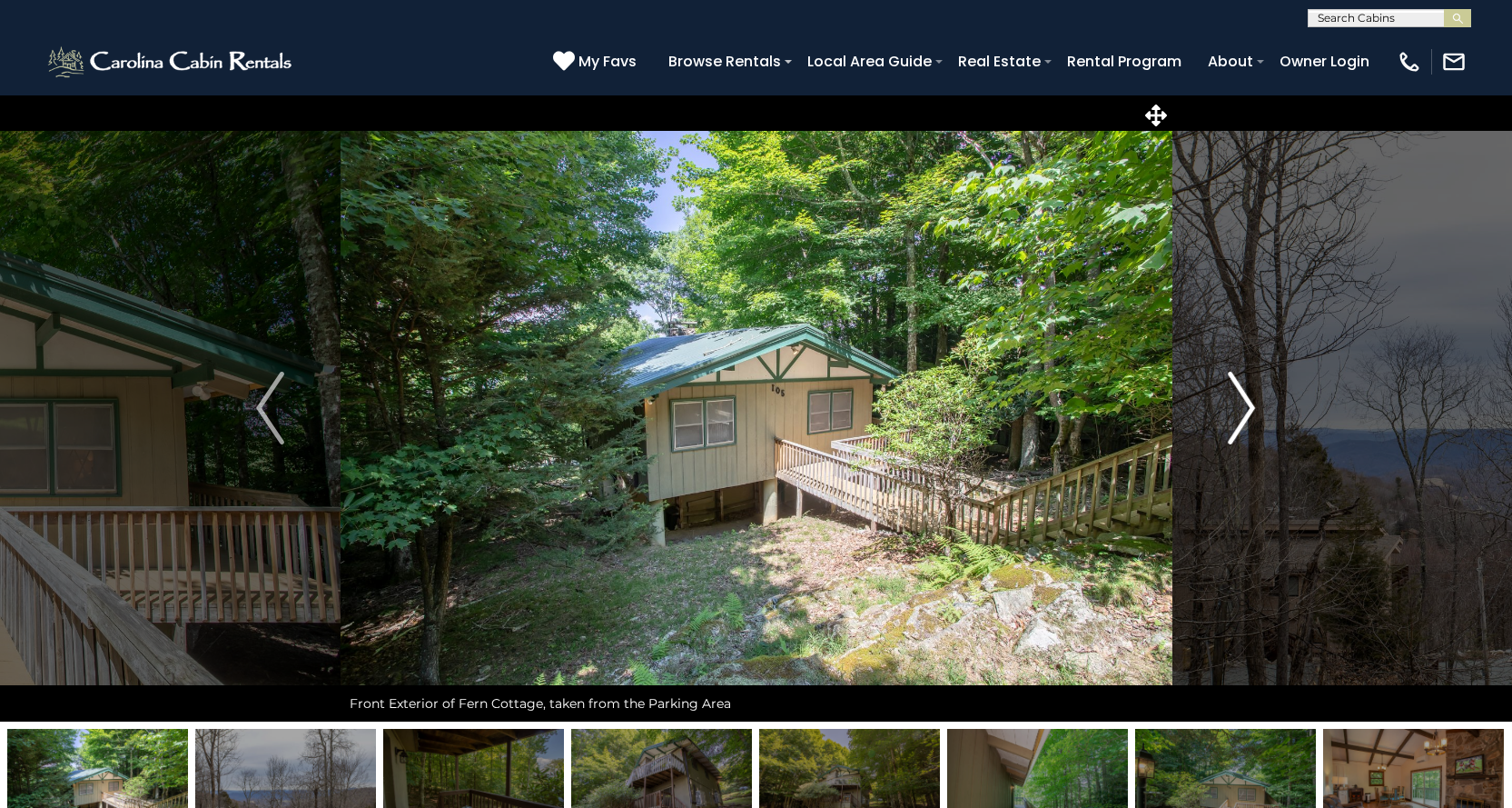
click at [1238, 425] on img "Next" at bounding box center [1241, 409] width 27 height 73
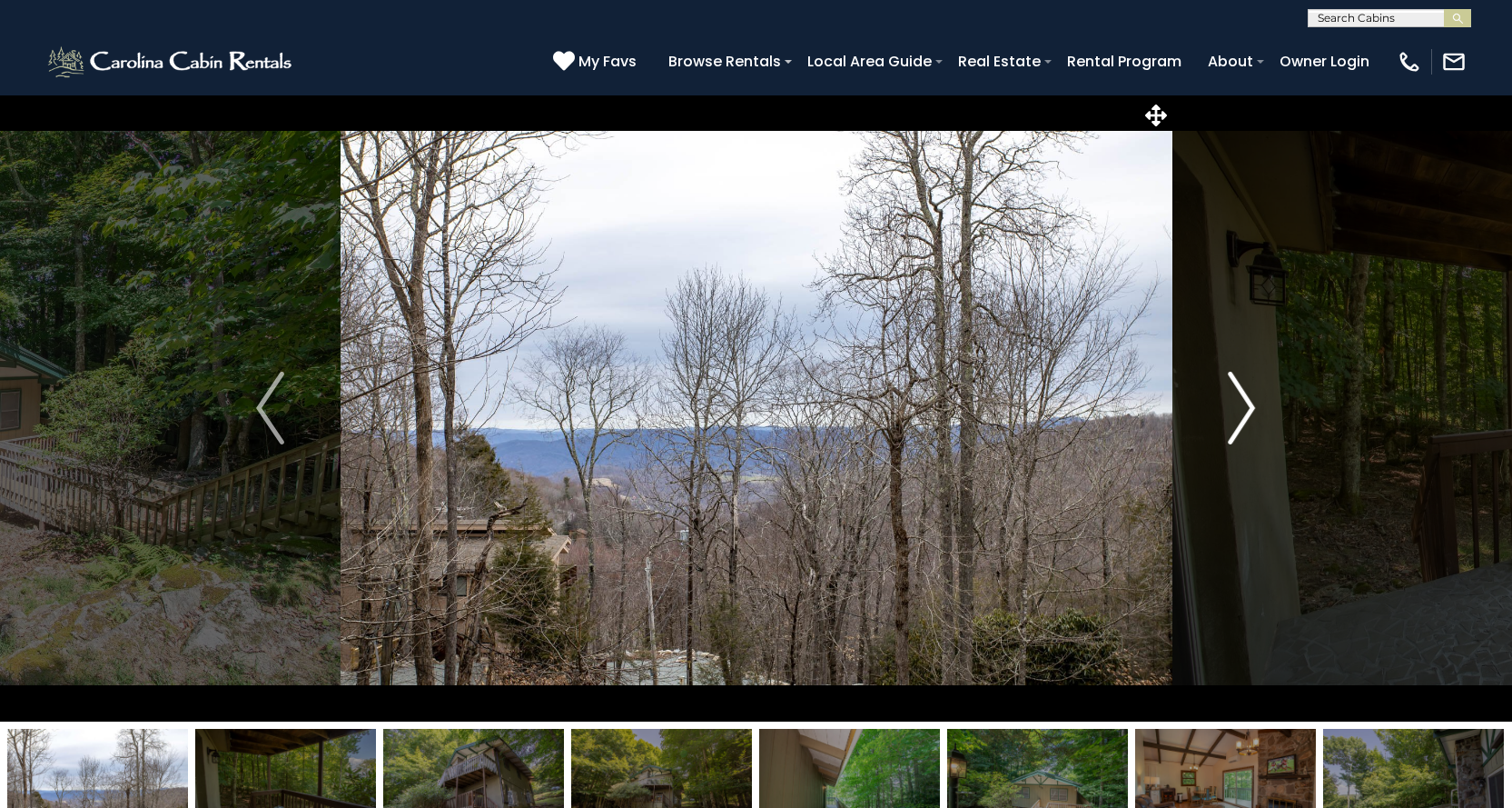
click at [1238, 425] on img "Next" at bounding box center [1241, 409] width 27 height 73
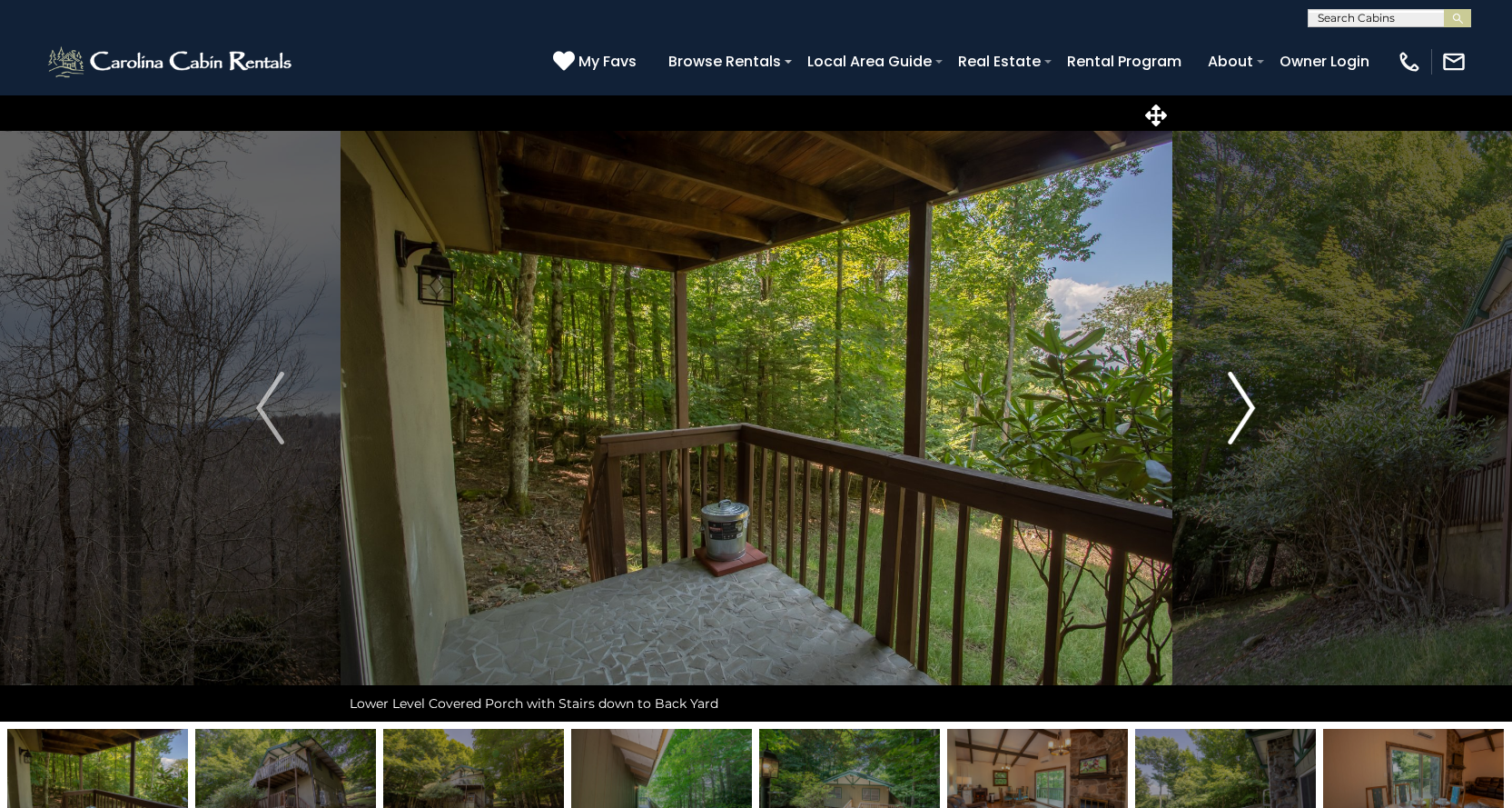
click at [1238, 425] on img "Next" at bounding box center [1241, 409] width 27 height 73
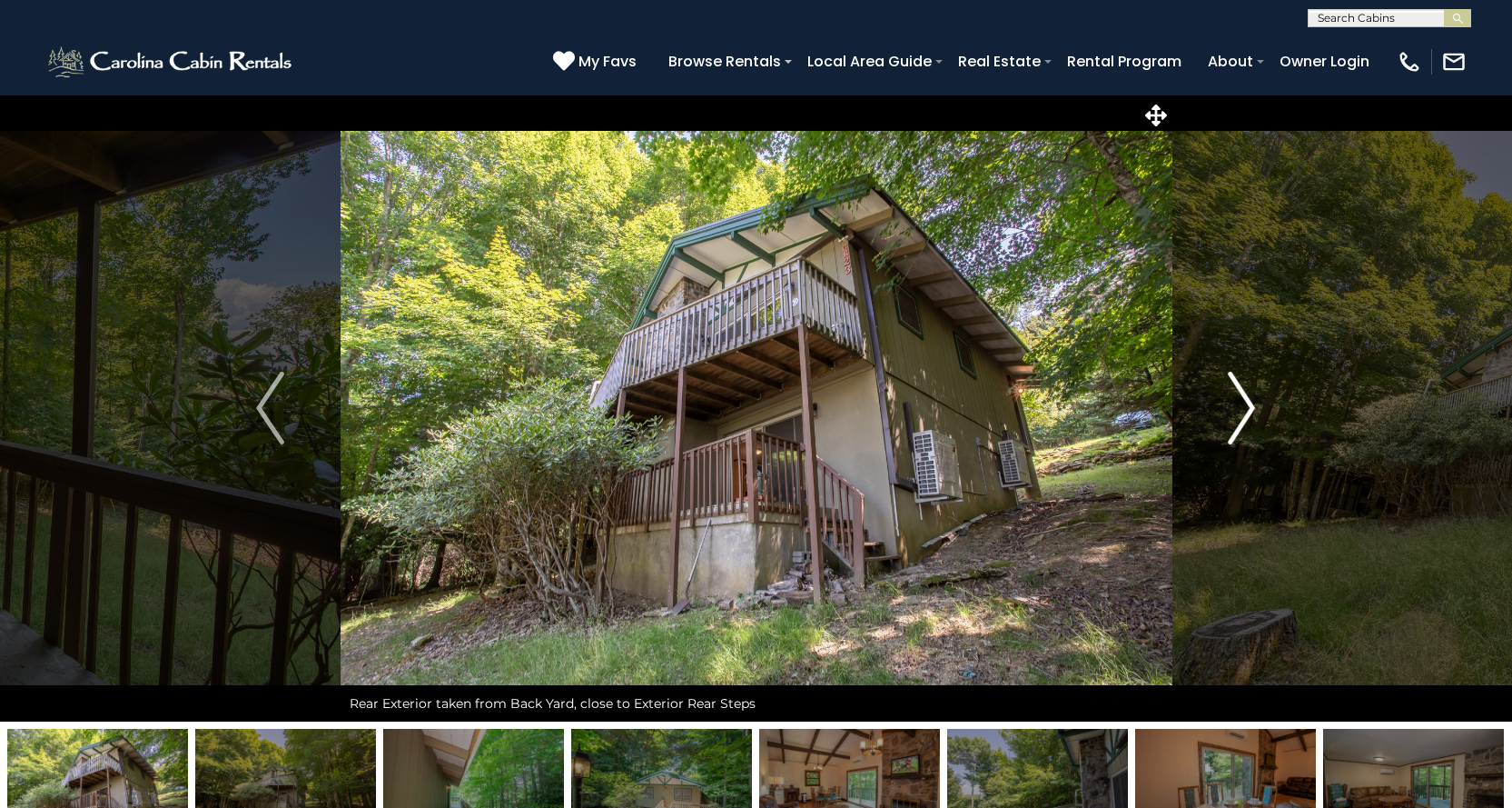
click at [1238, 425] on img "Next" at bounding box center [1241, 409] width 27 height 73
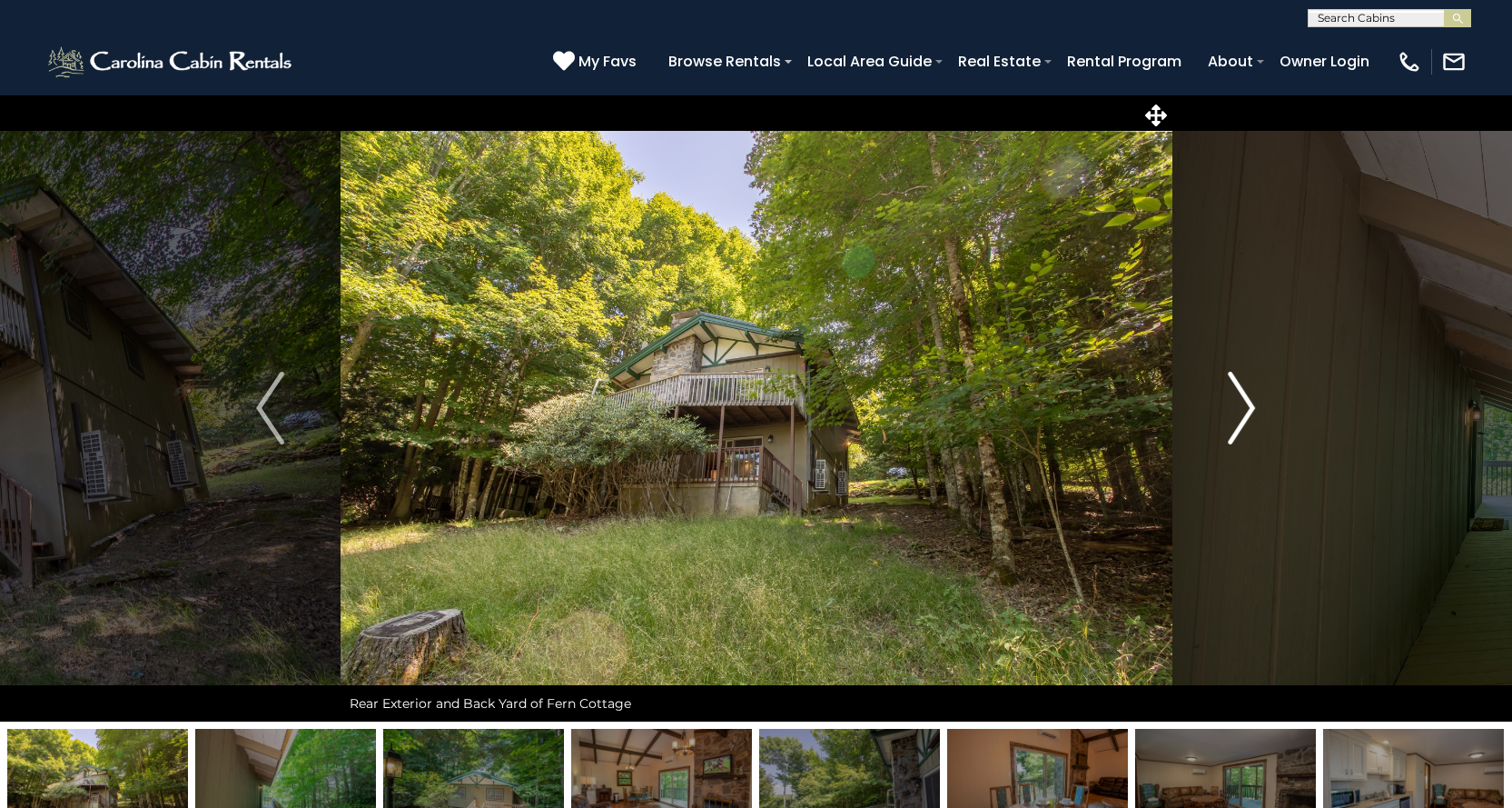
click at [1238, 425] on img "Next" at bounding box center [1241, 409] width 27 height 73
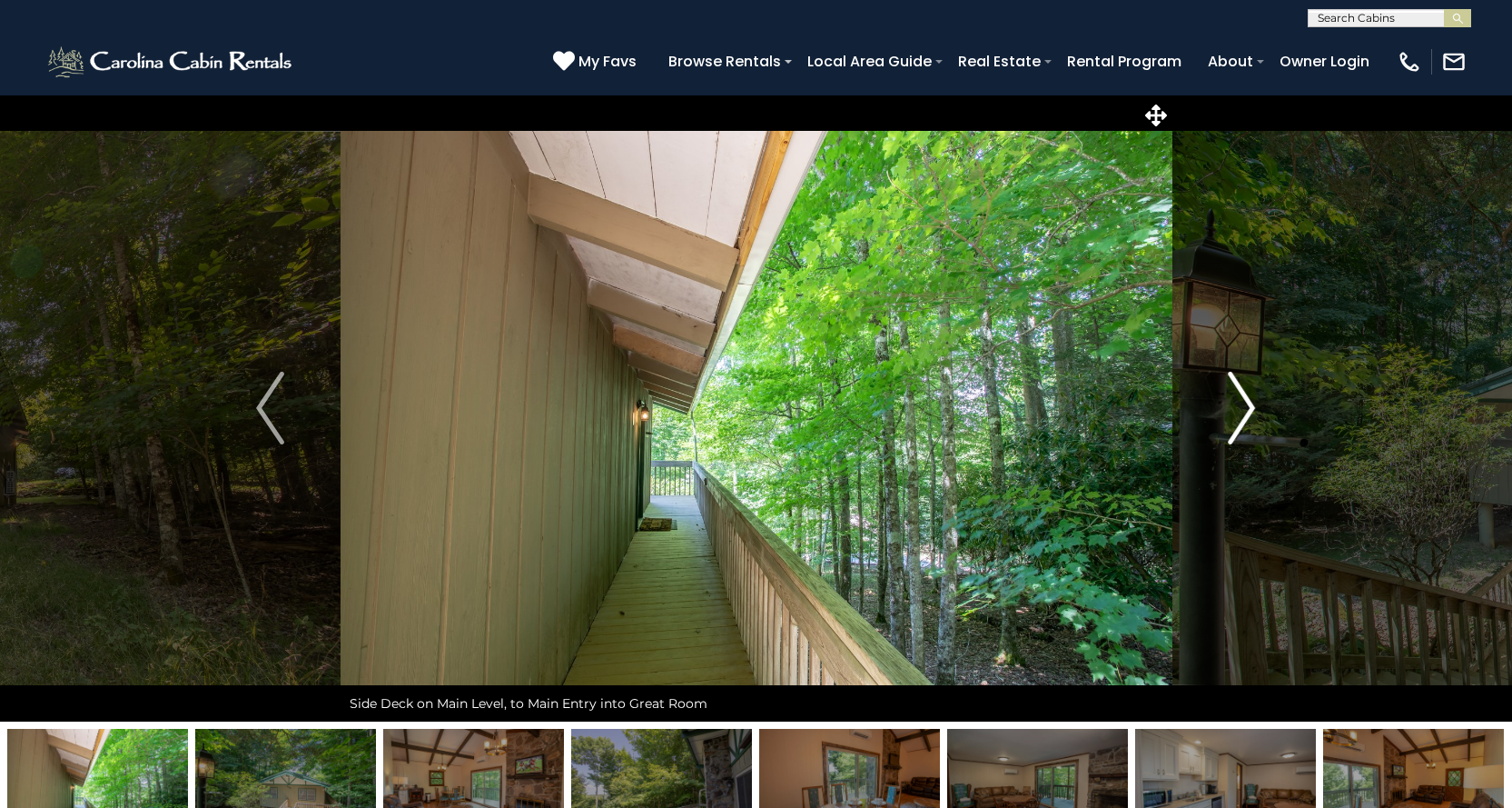
click at [1238, 425] on img "Next" at bounding box center [1241, 409] width 27 height 73
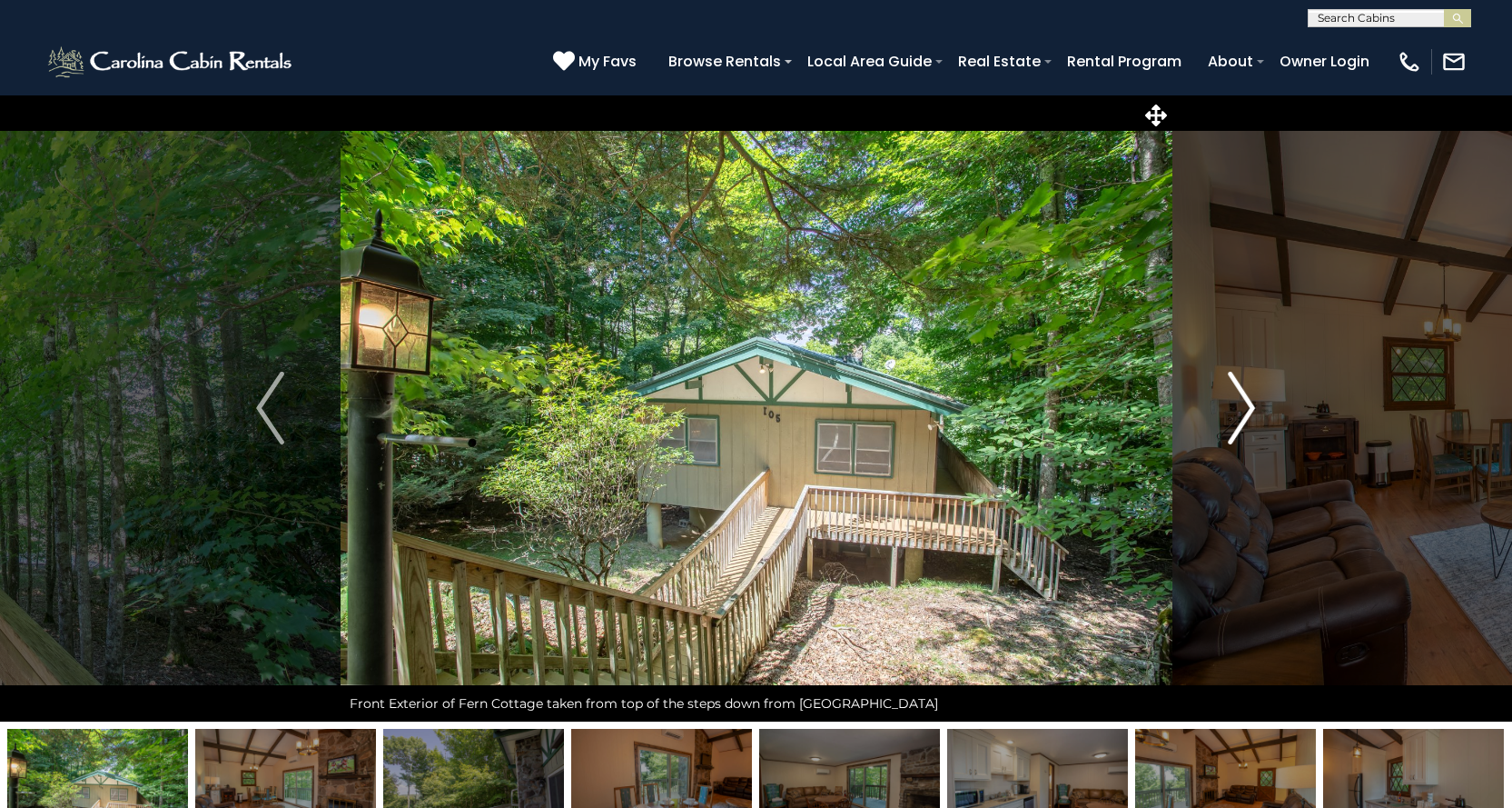
click at [1238, 425] on img "Next" at bounding box center [1241, 409] width 27 height 73
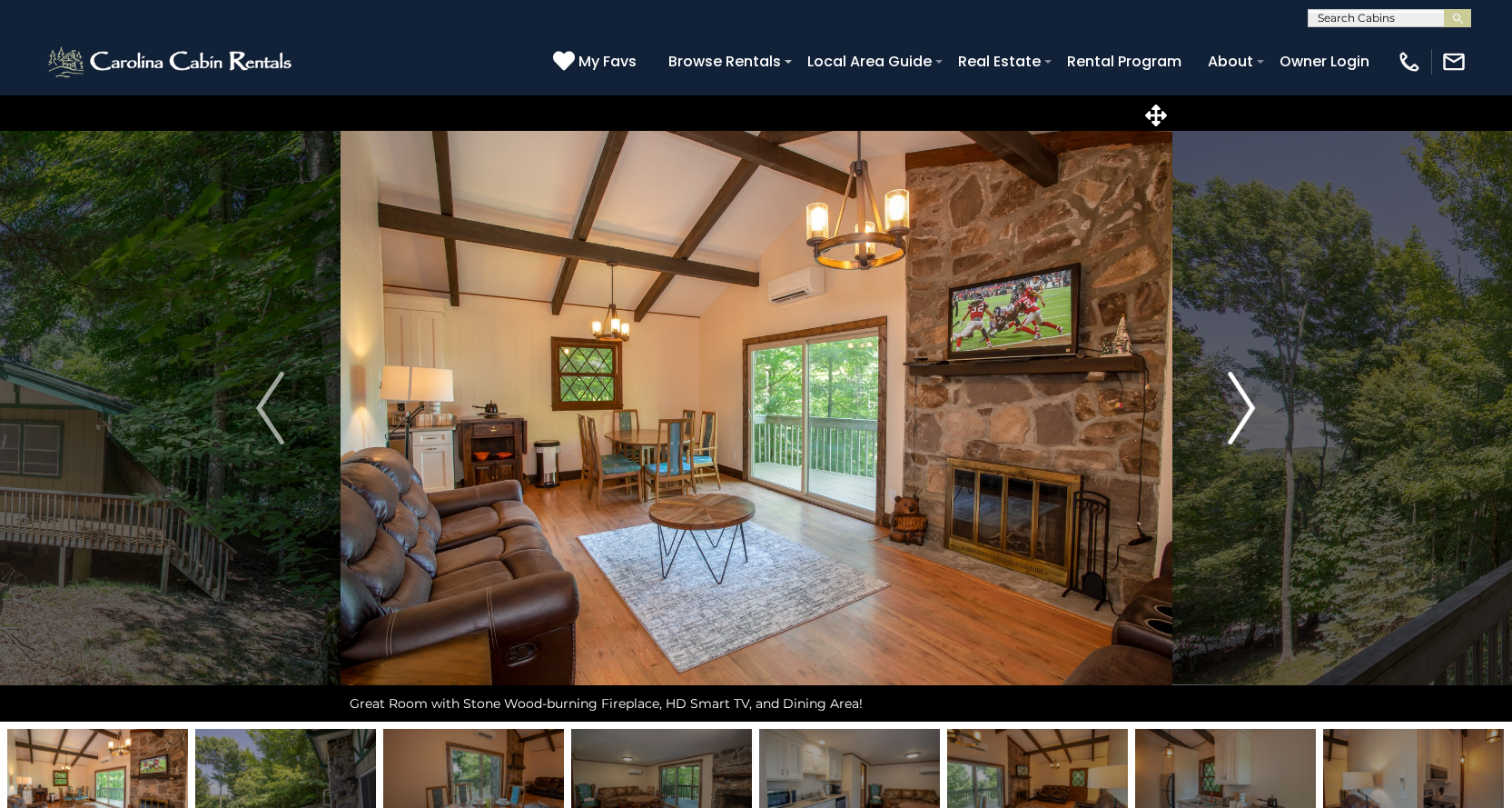
click at [1238, 425] on img "Next" at bounding box center [1241, 409] width 27 height 73
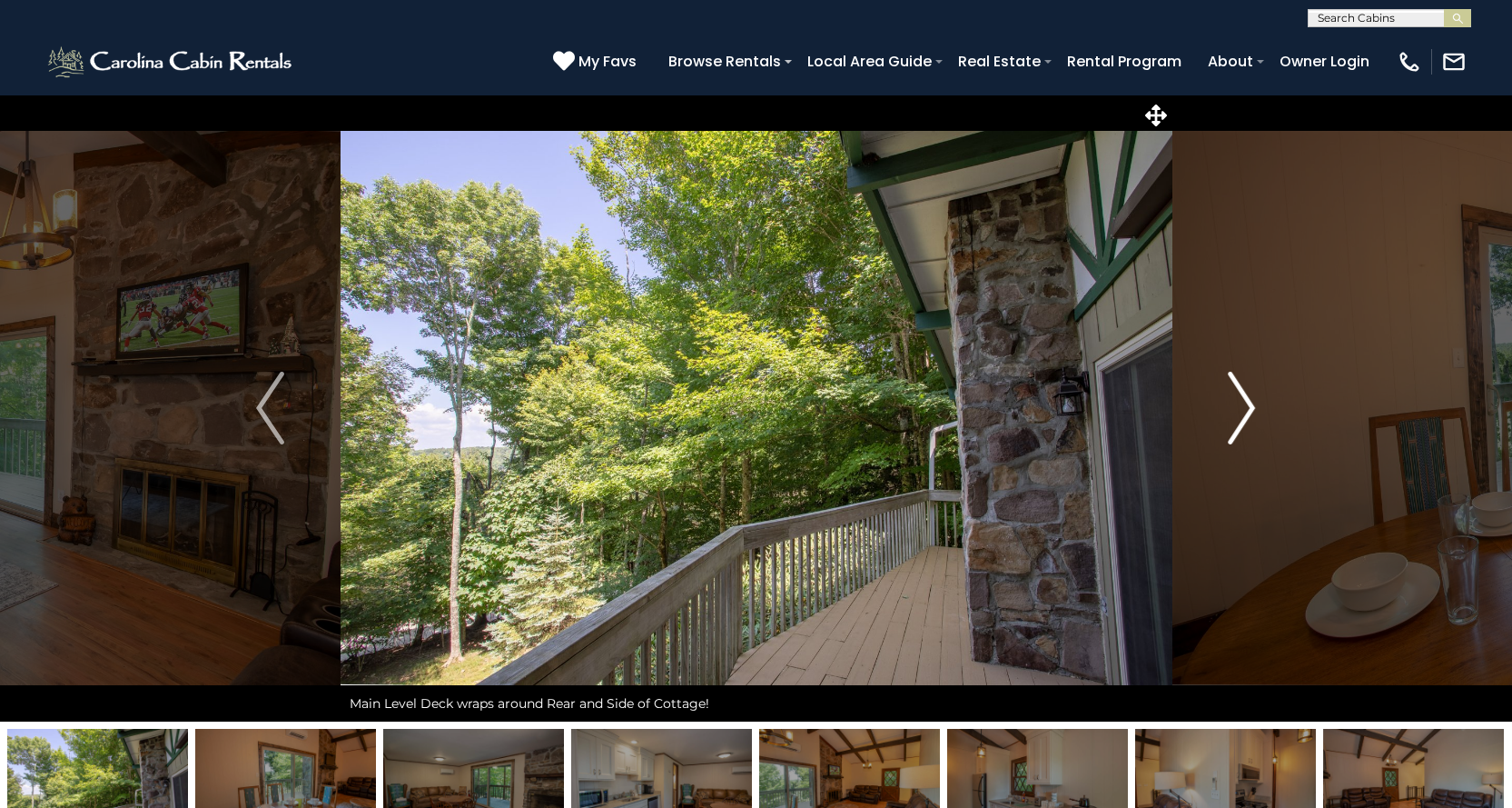
click at [1238, 425] on img "Next" at bounding box center [1241, 409] width 27 height 73
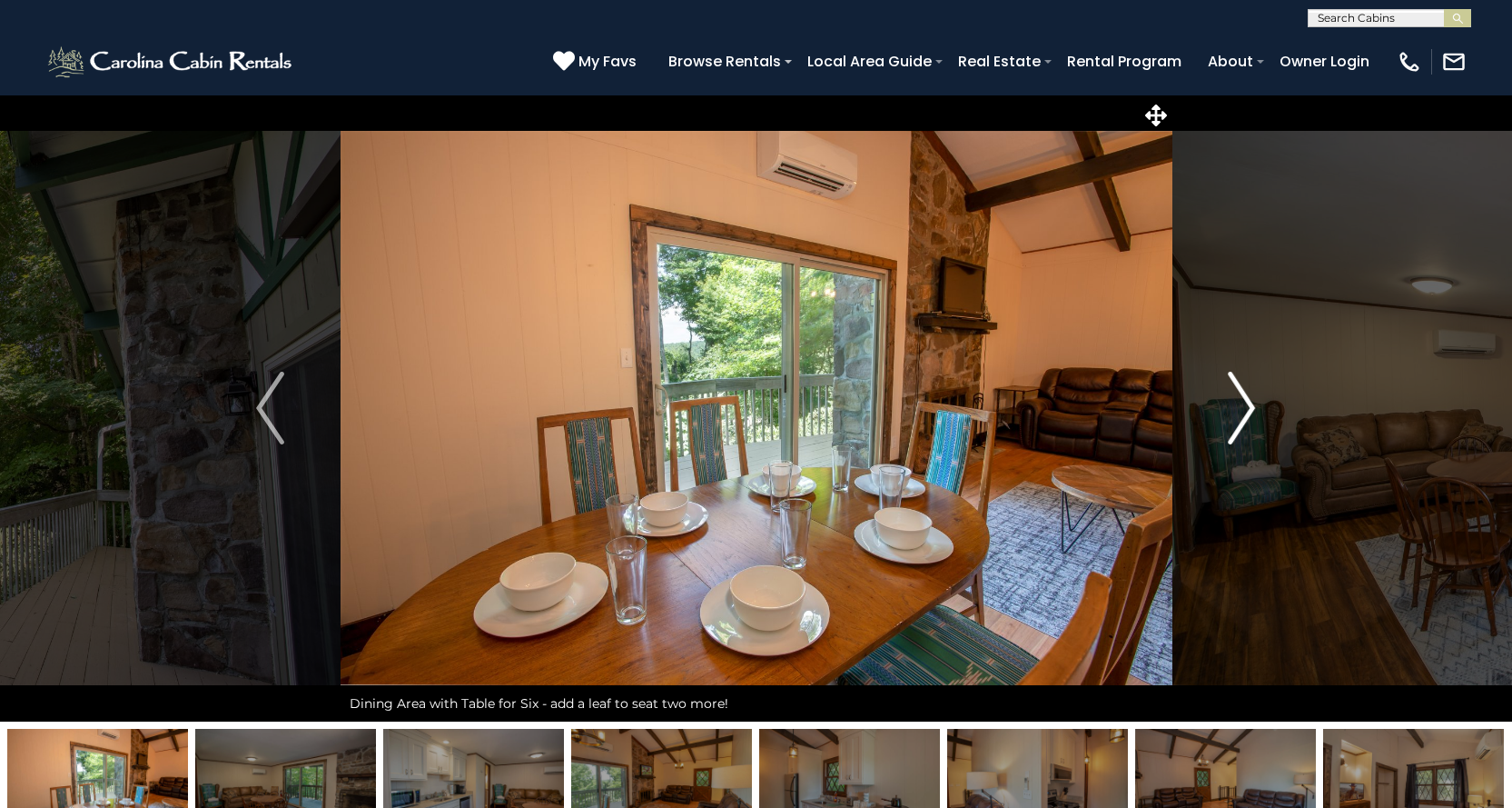
click at [1238, 425] on img "Next" at bounding box center [1241, 409] width 27 height 73
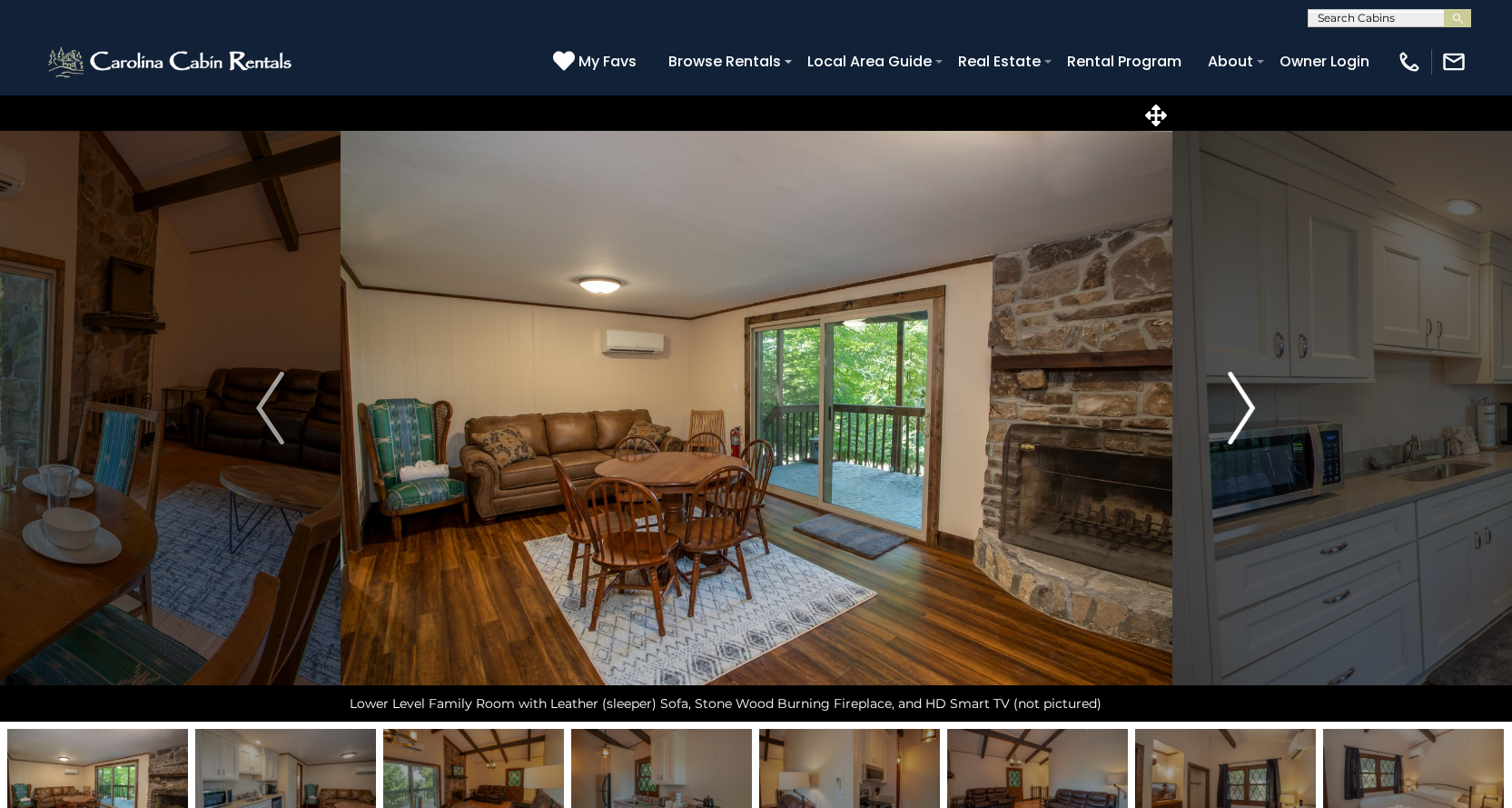
click at [1238, 425] on img "Next" at bounding box center [1241, 409] width 27 height 73
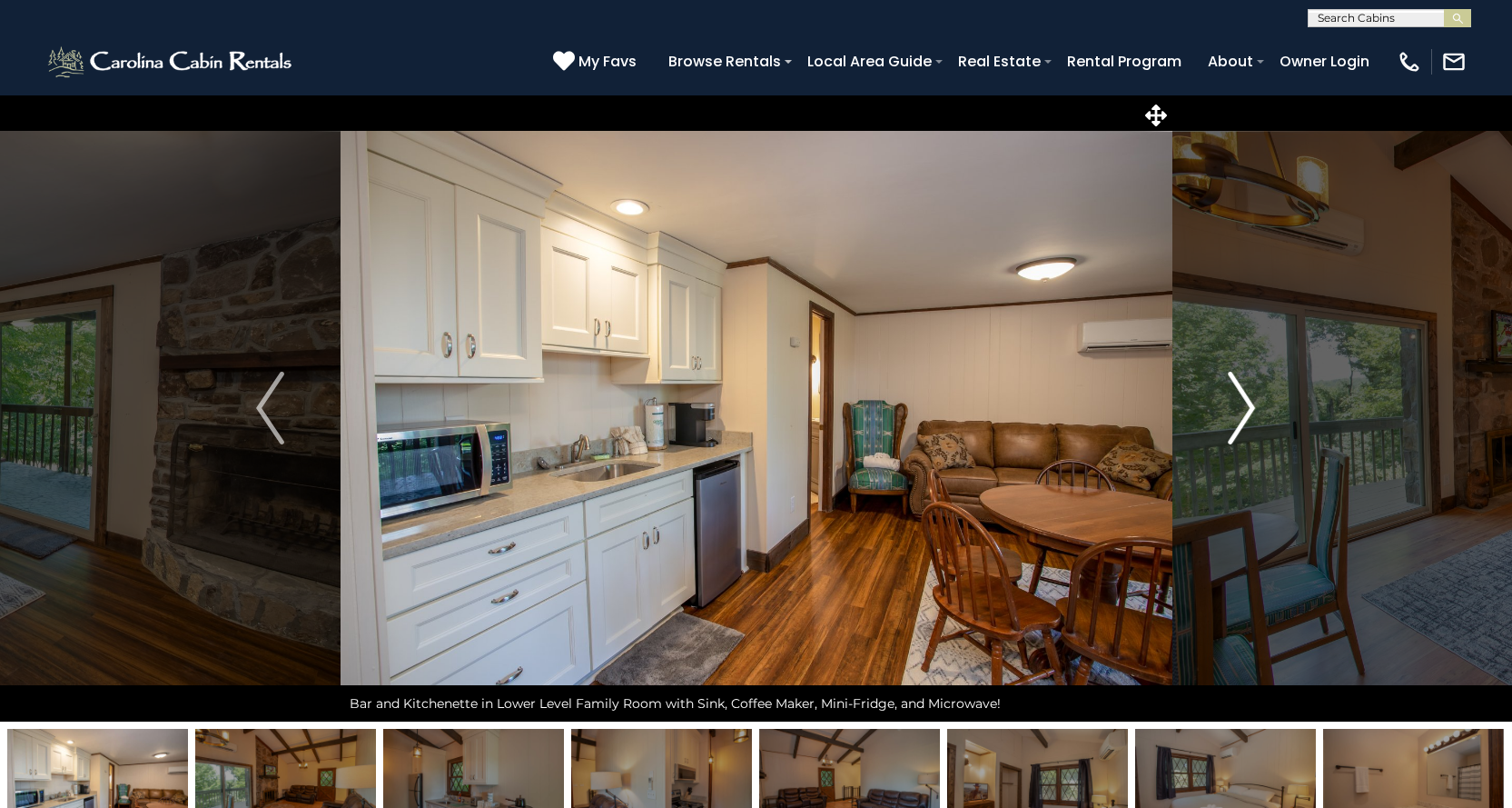
click at [1238, 425] on img "Next" at bounding box center [1241, 409] width 27 height 73
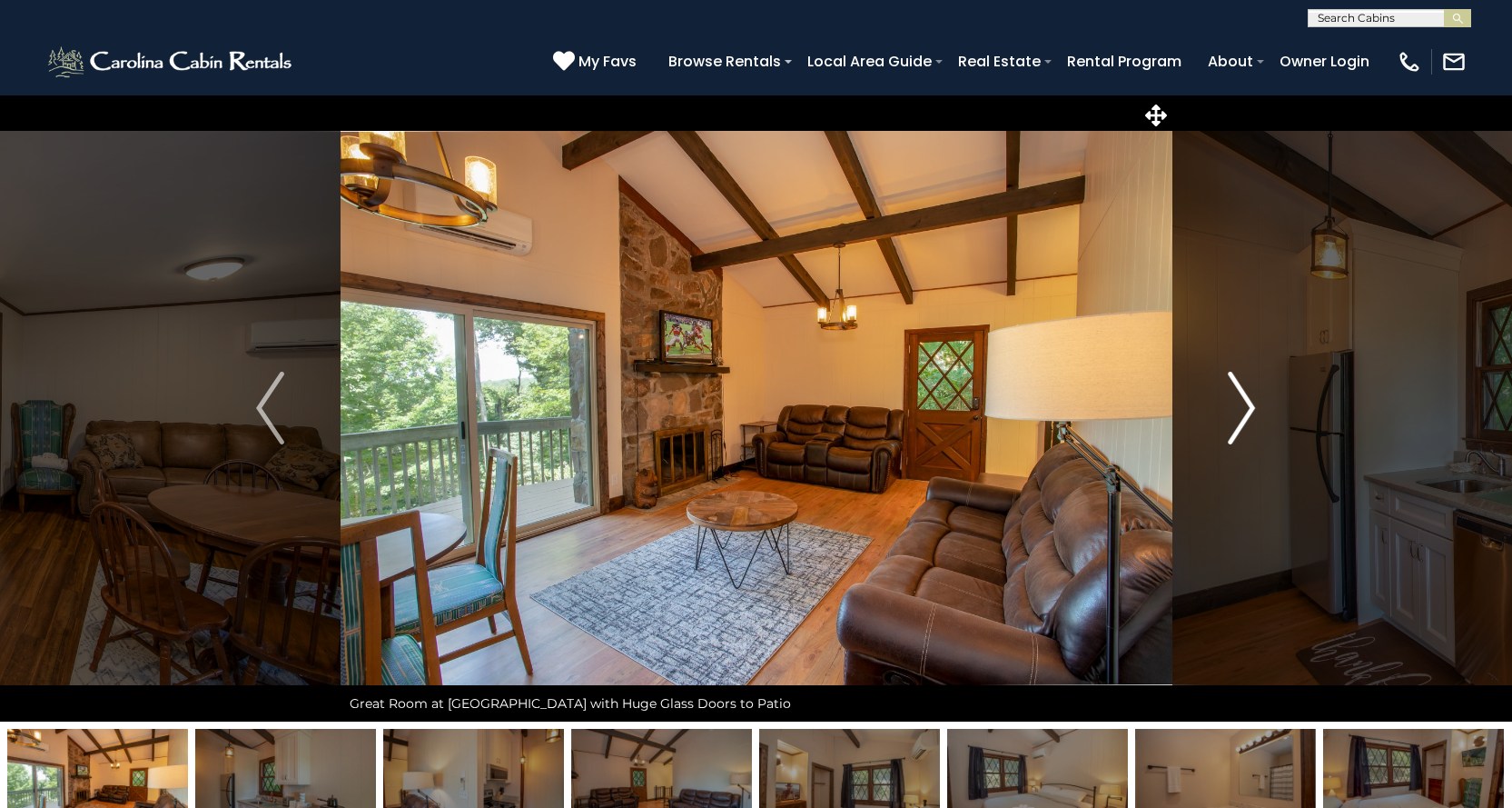
click at [1238, 425] on img "Next" at bounding box center [1241, 409] width 27 height 73
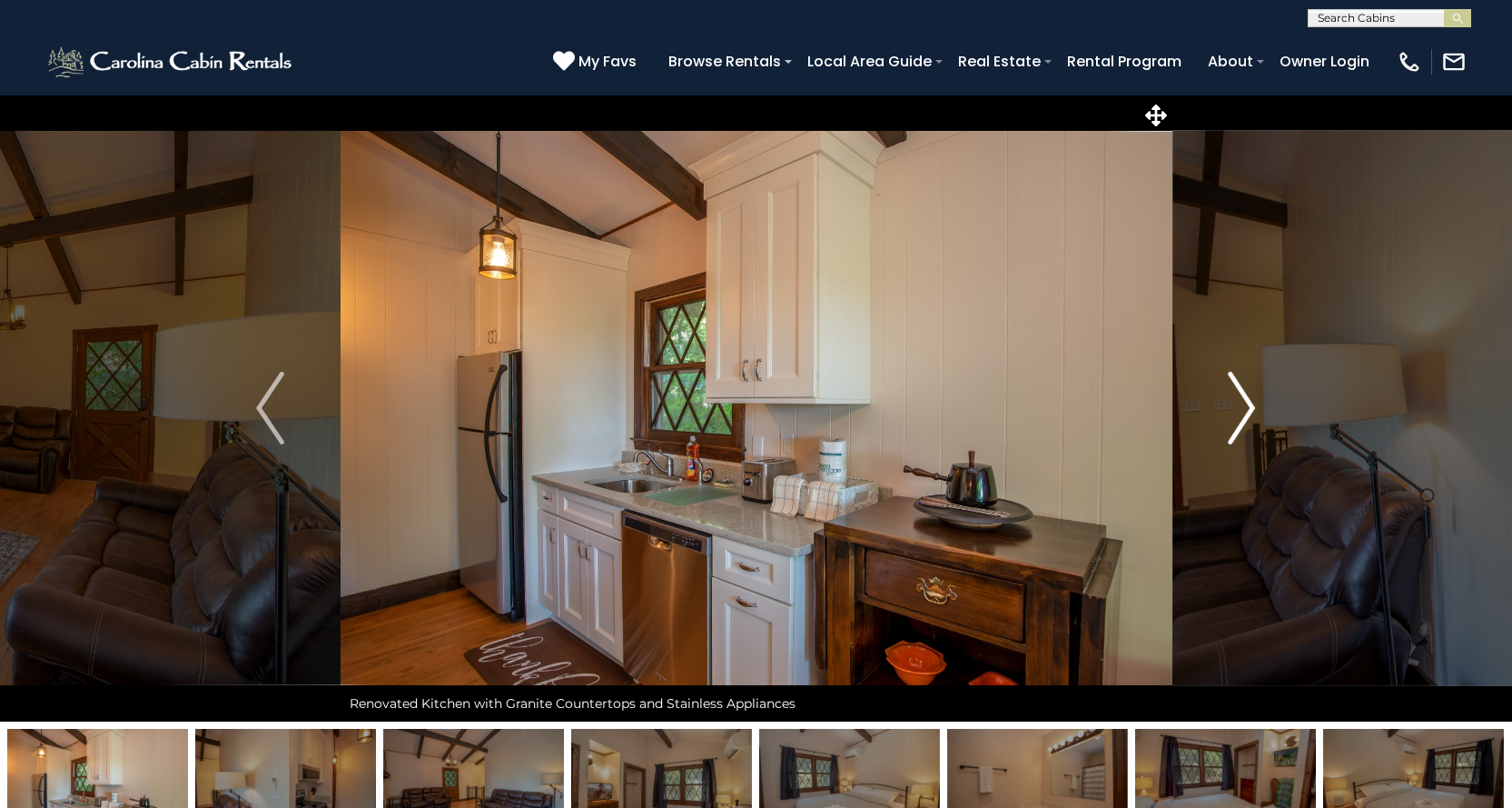
click at [1238, 425] on img "Next" at bounding box center [1241, 409] width 27 height 73
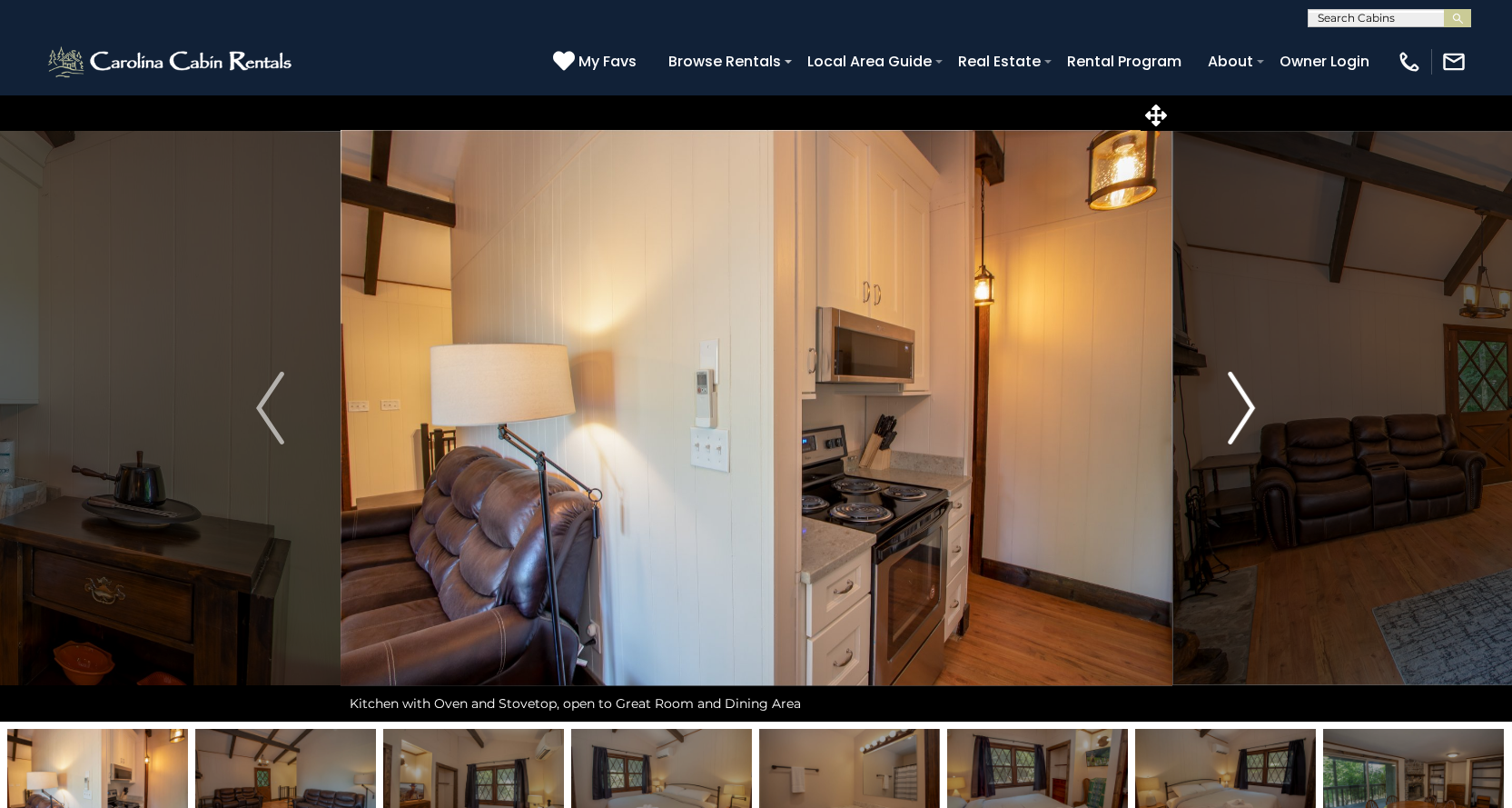
click at [1238, 425] on img "Next" at bounding box center [1241, 409] width 27 height 73
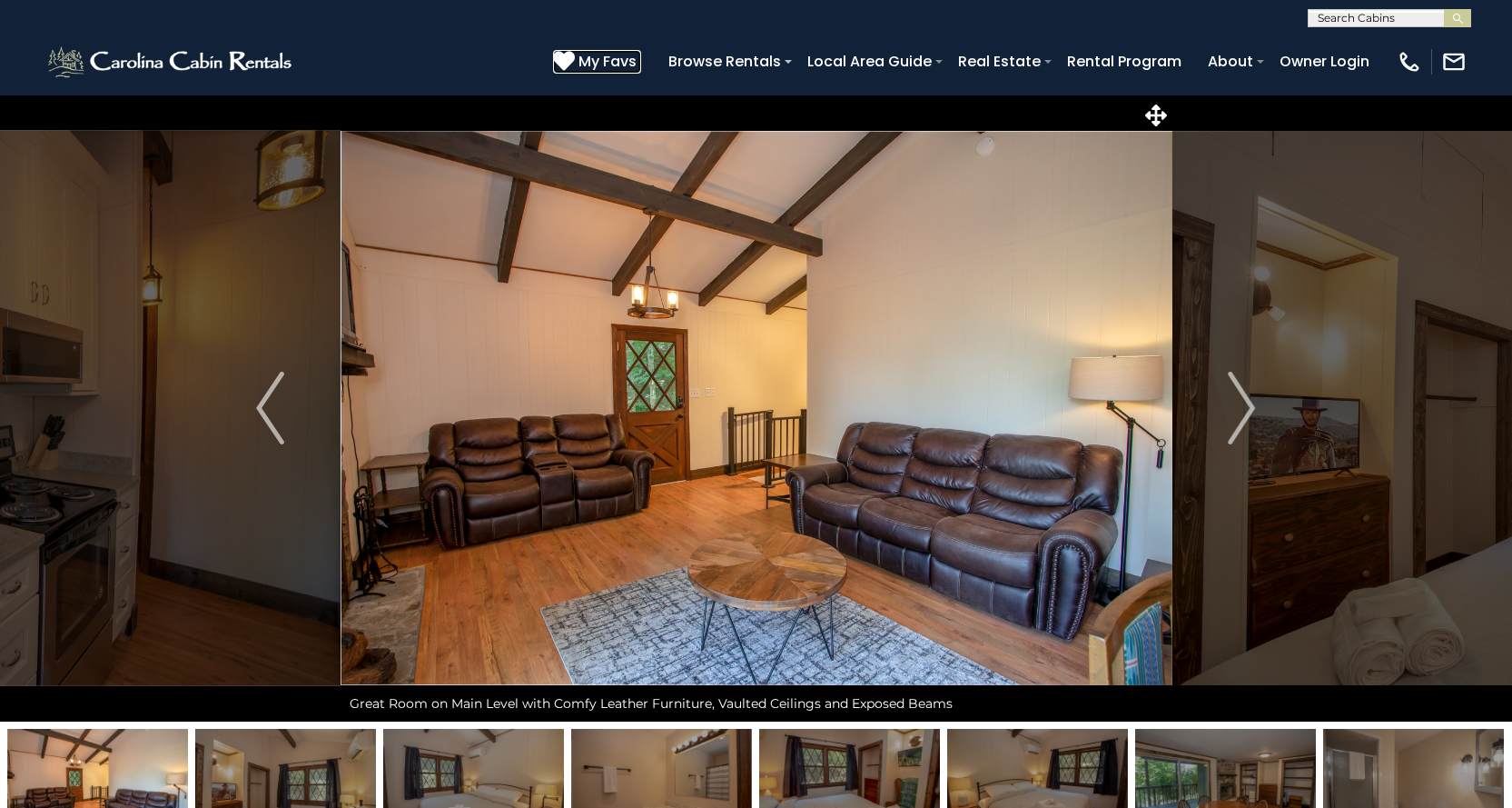
click at [564, 59] on icon at bounding box center [563, 60] width 22 height 22
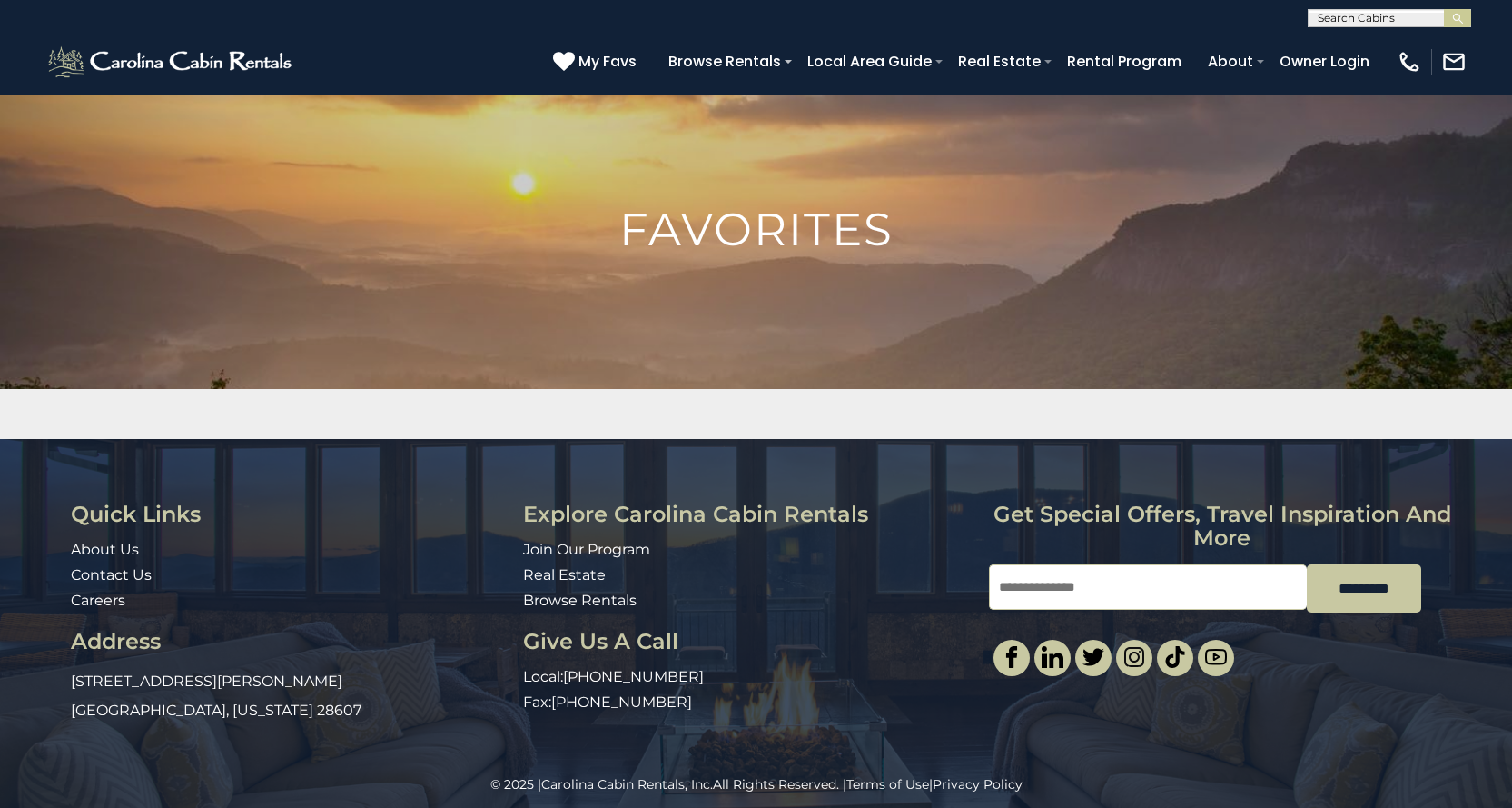
scroll to position [37, 0]
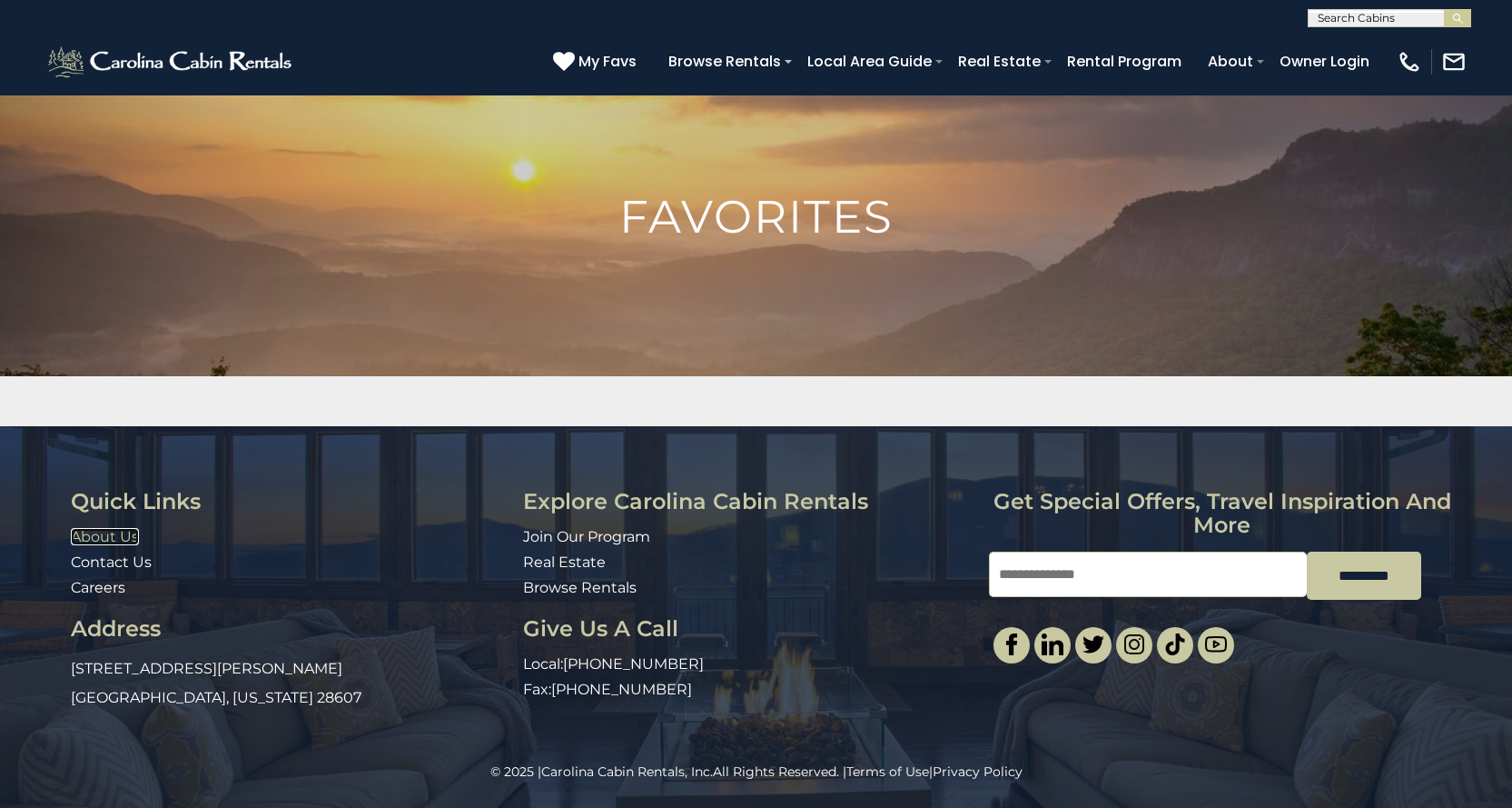
click at [115, 532] on link "About Us" at bounding box center [105, 536] width 68 height 17
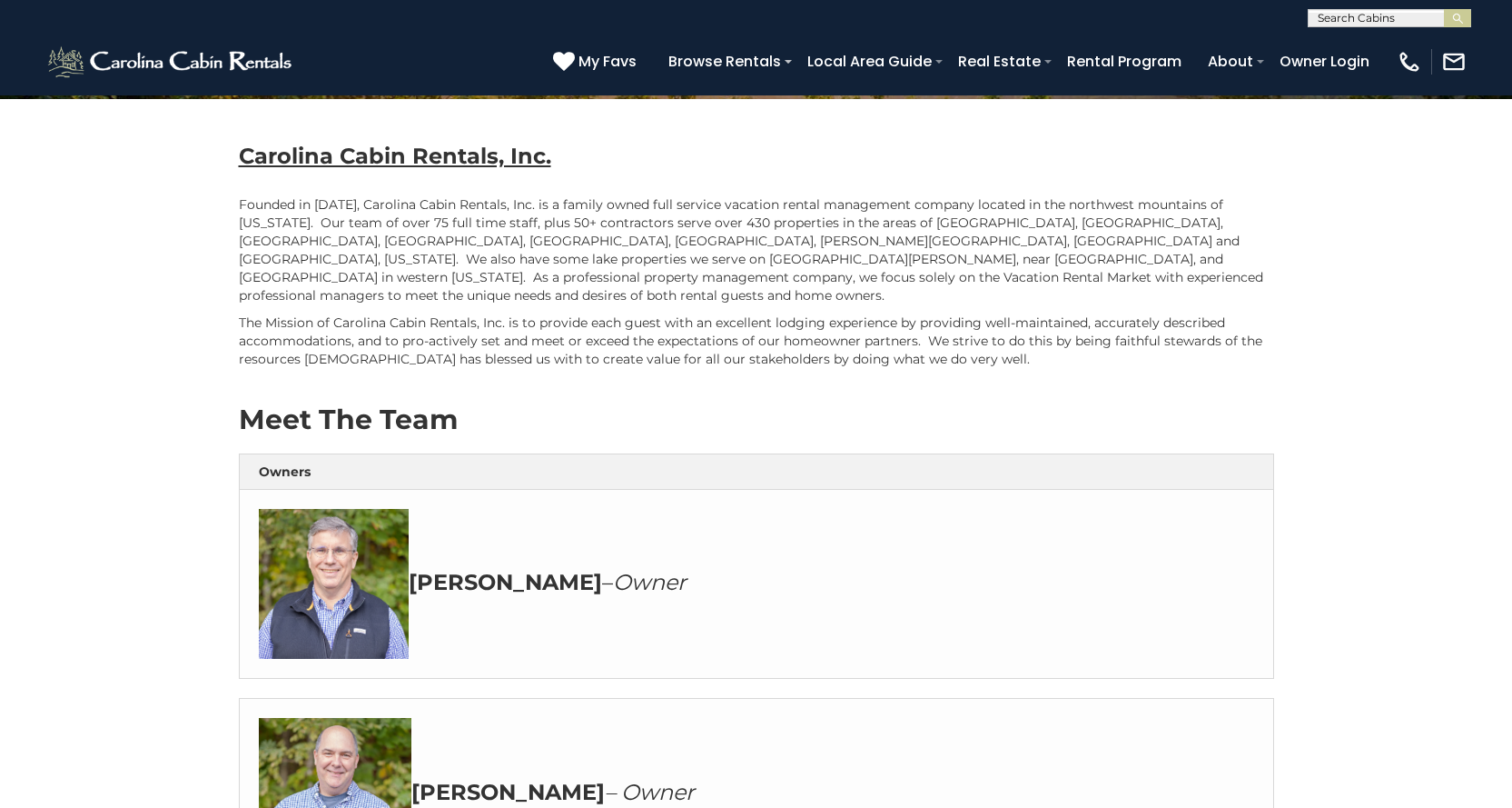
scroll to position [273, 0]
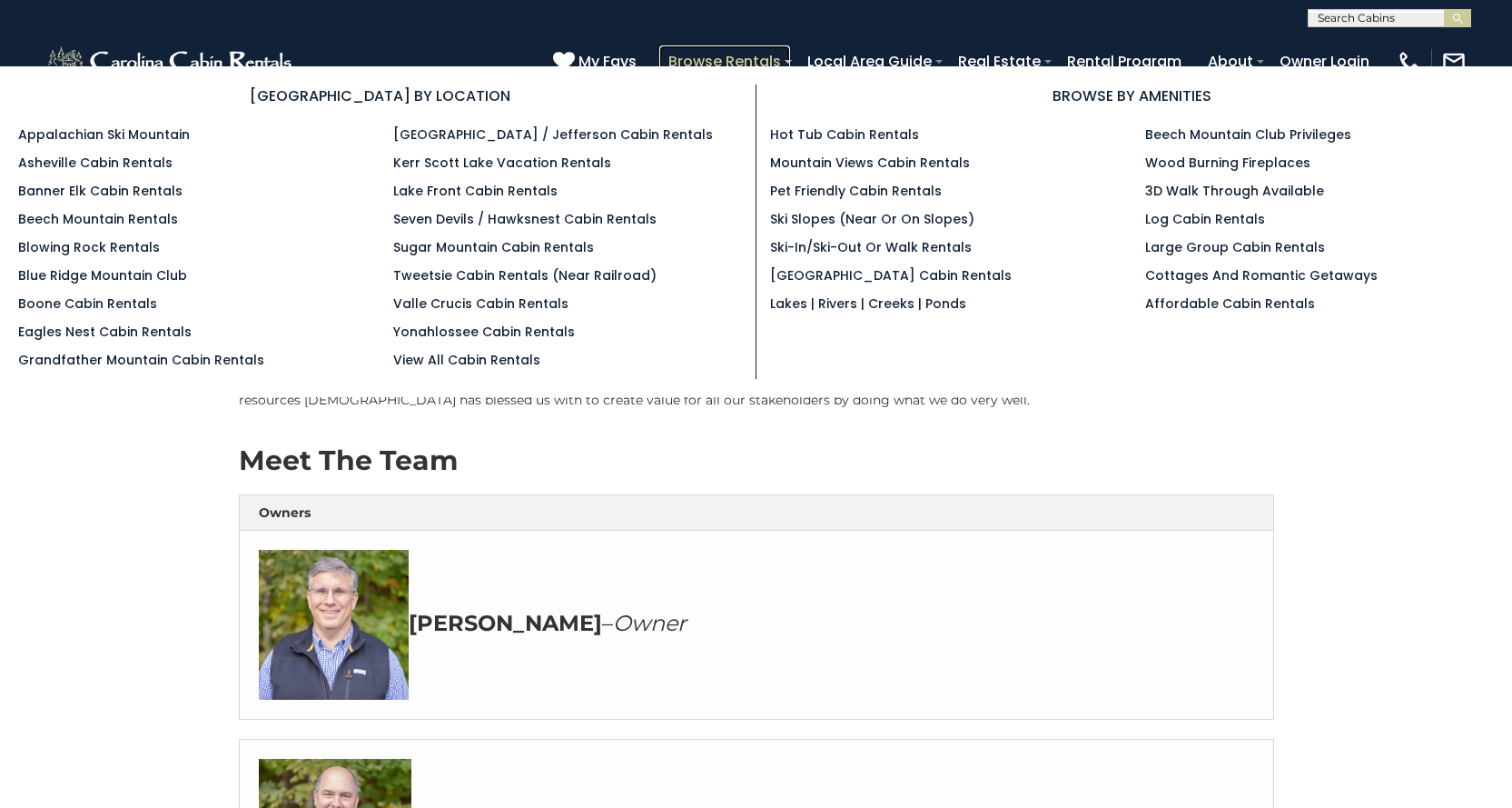
click at [724, 58] on link "Browse Rentals" at bounding box center [725, 61] width 131 height 32
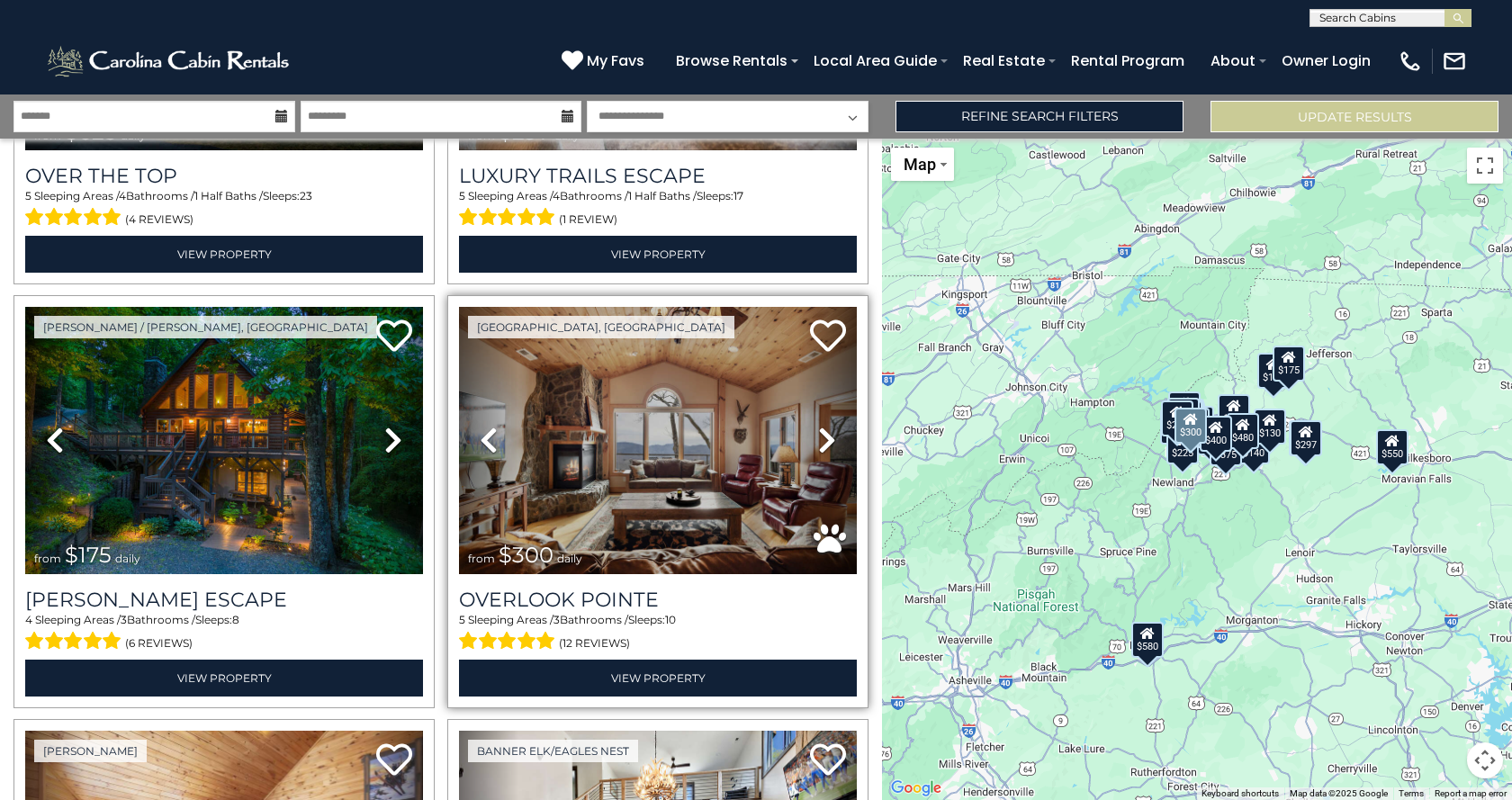
scroll to position [270, 0]
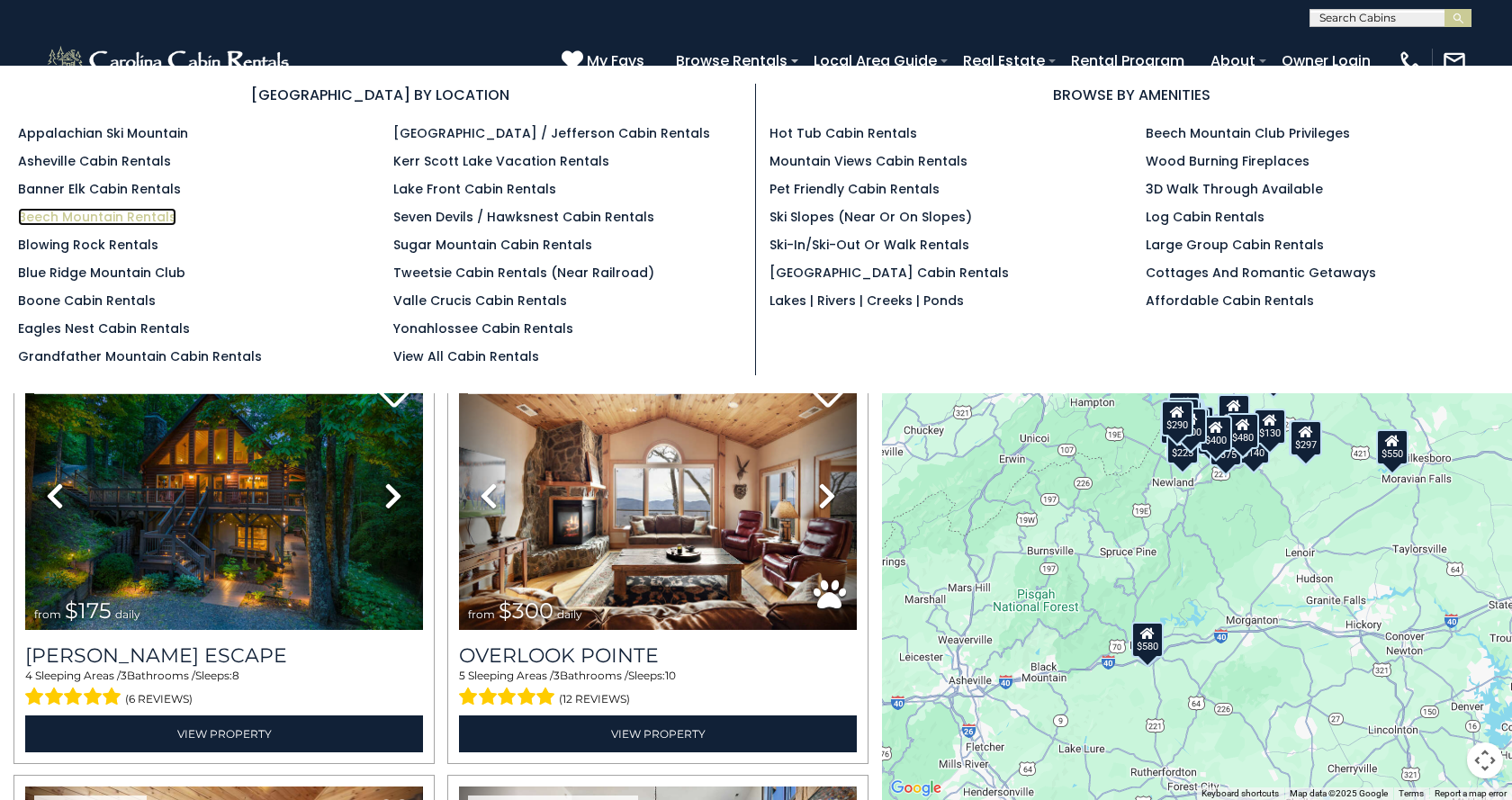
click at [58, 214] on link "Beech Mountain Rentals" at bounding box center [97, 216] width 159 height 18
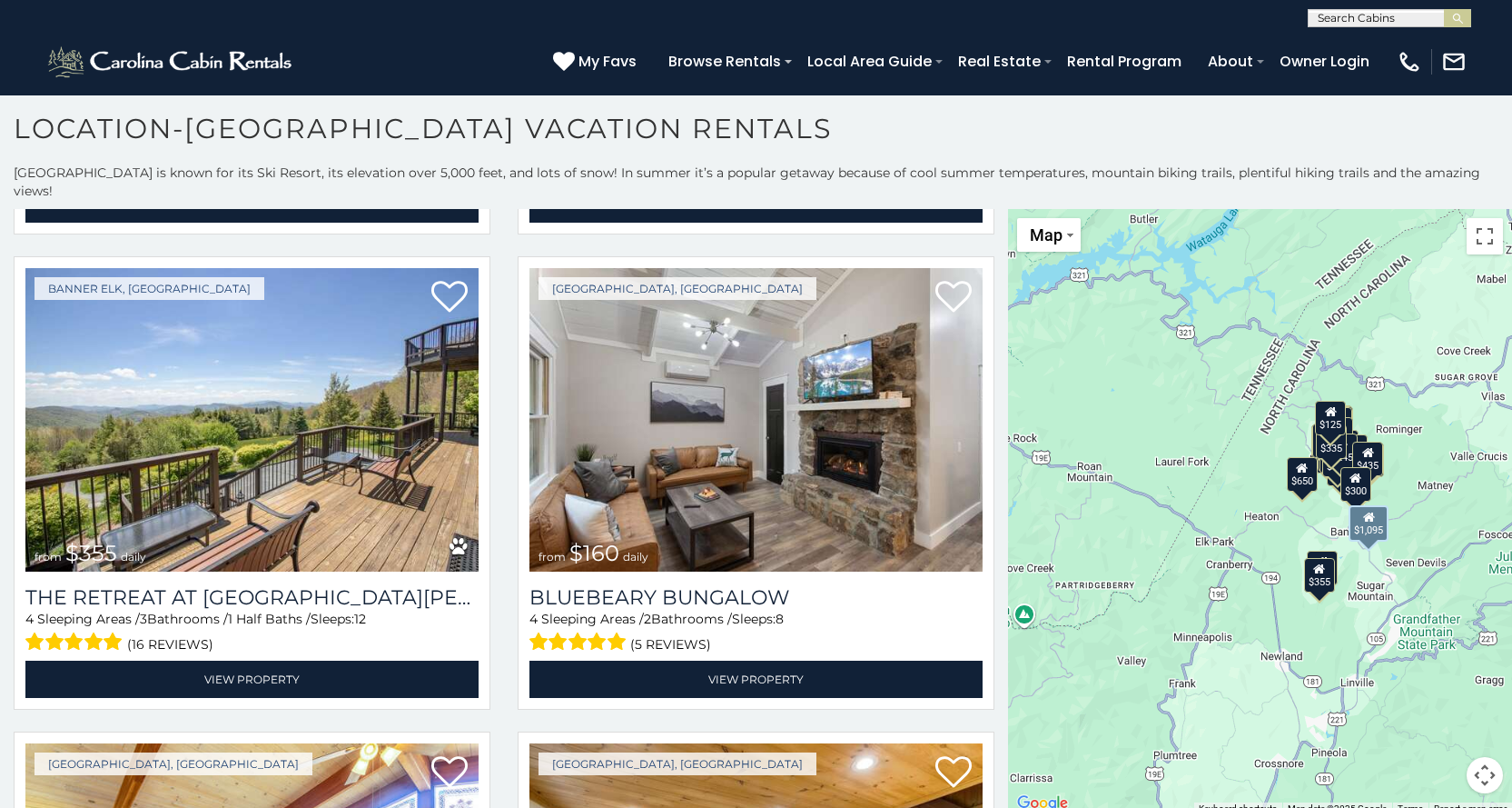
scroll to position [6180, 0]
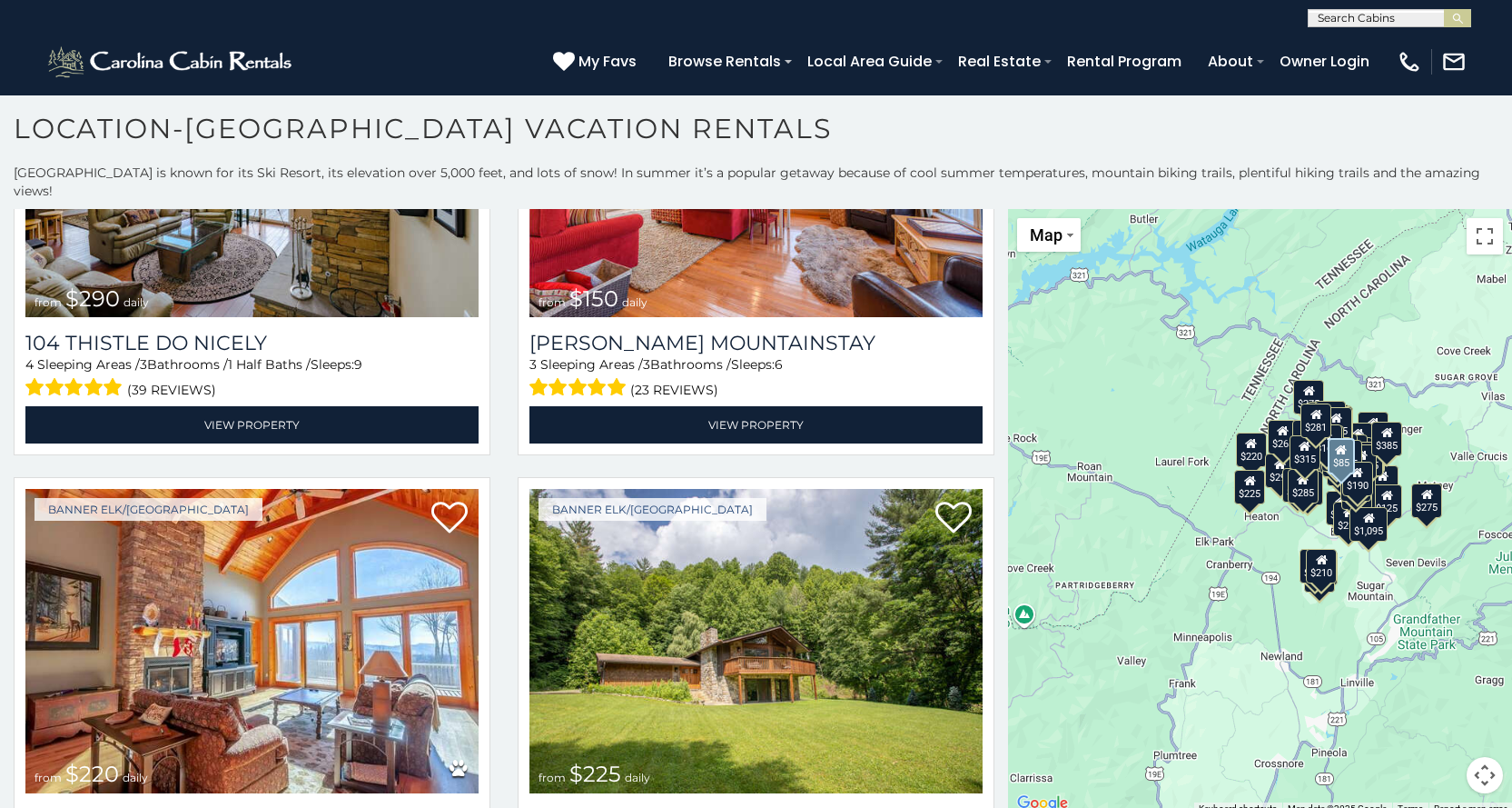
scroll to position [10706, 0]
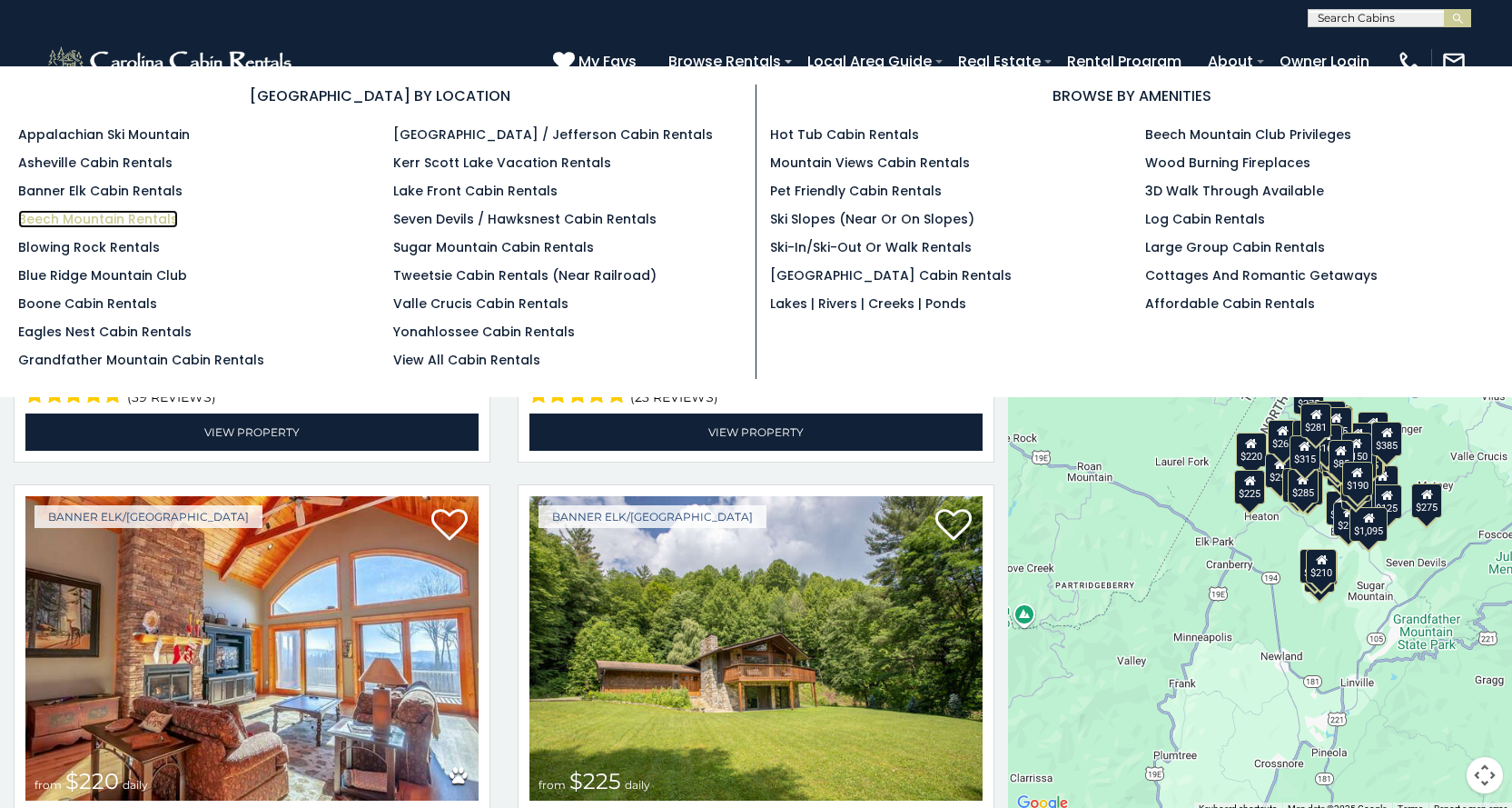
click at [90, 219] on link "Beech Mountain Rentals" at bounding box center [97, 218] width 160 height 18
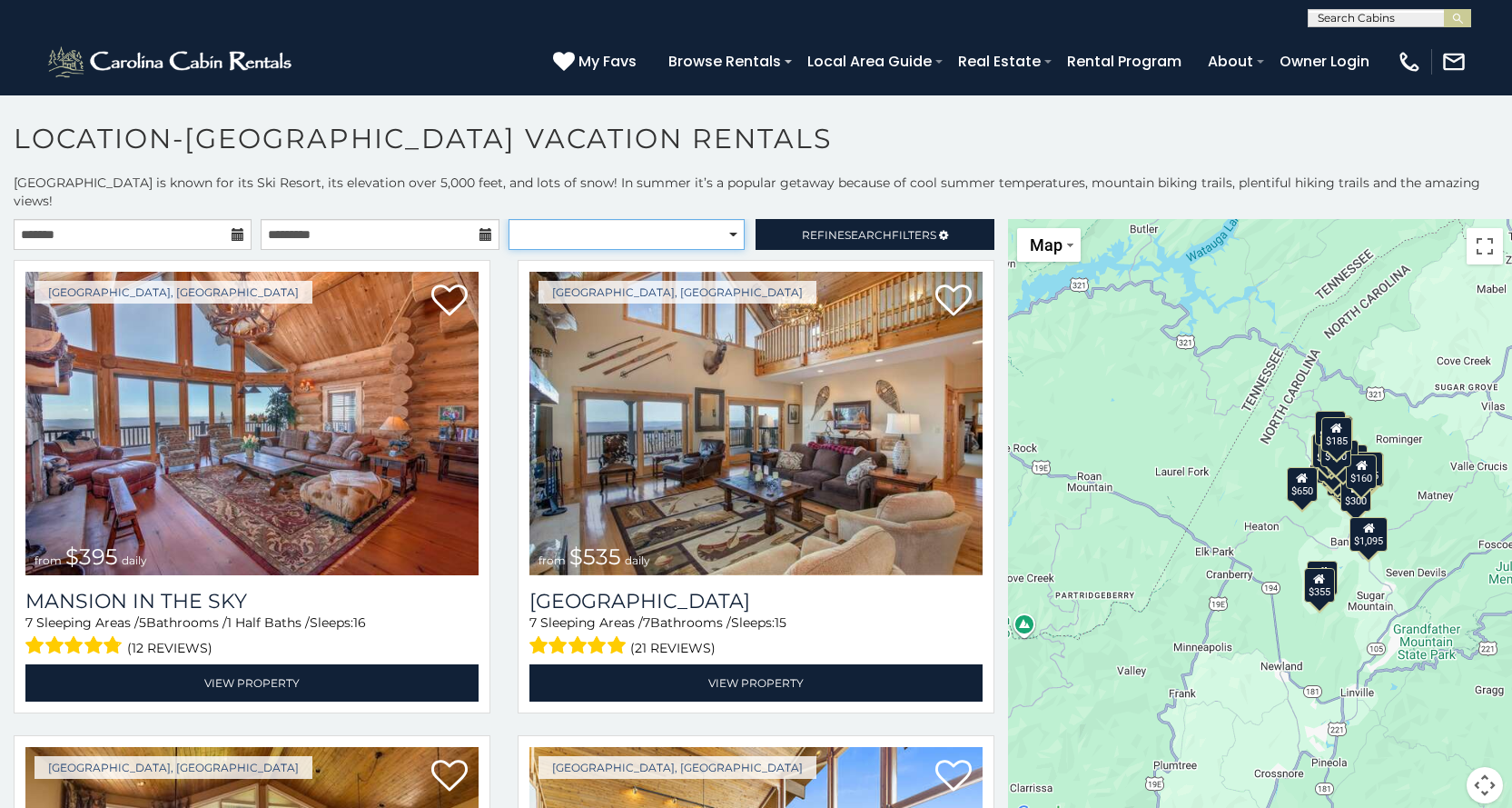
click at [646, 219] on select "**********" at bounding box center [627, 234] width 236 height 31
click at [594, 106] on section "**********" at bounding box center [756, 456] width 1512 height 724
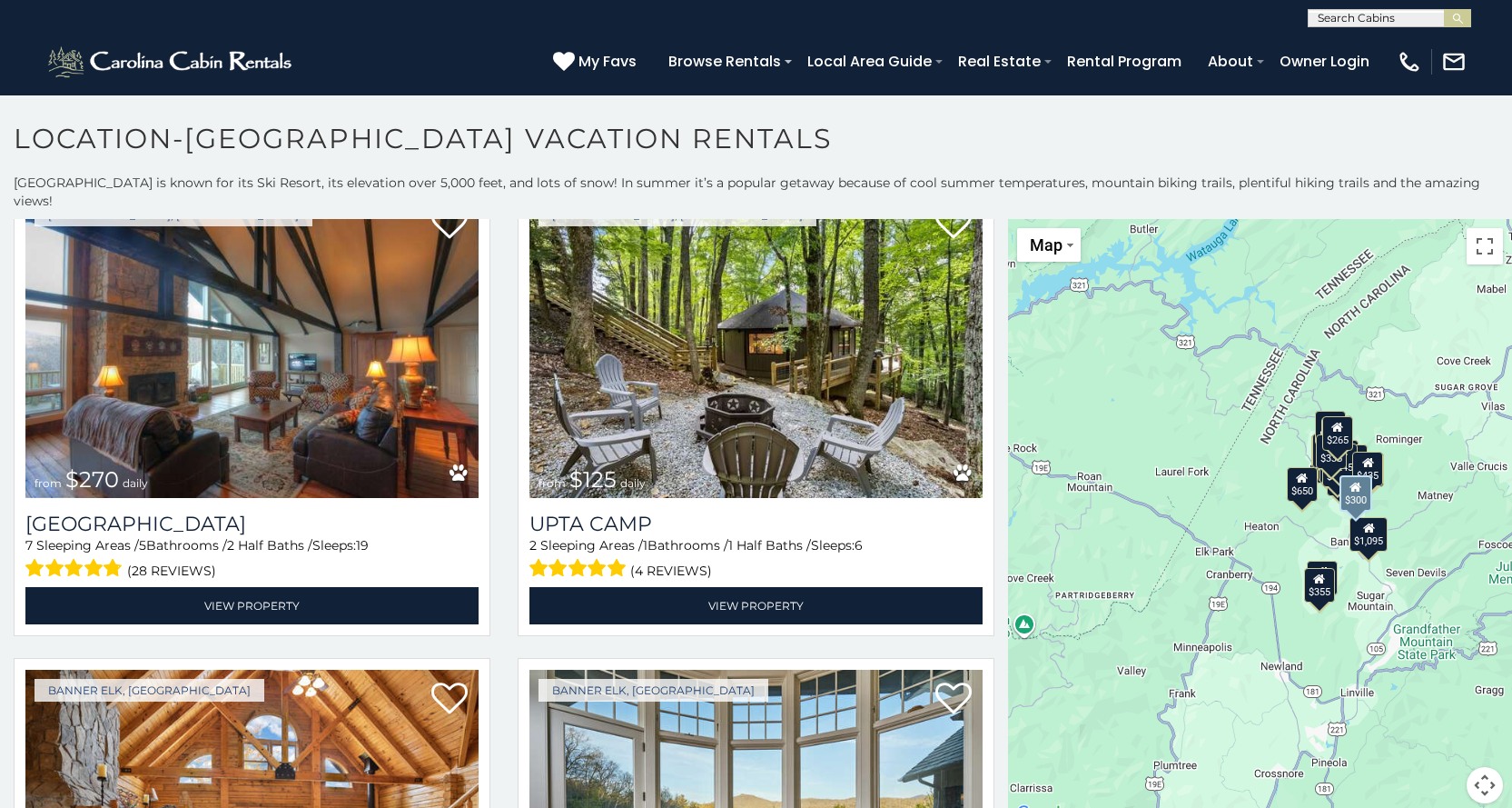
scroll to position [5362, 0]
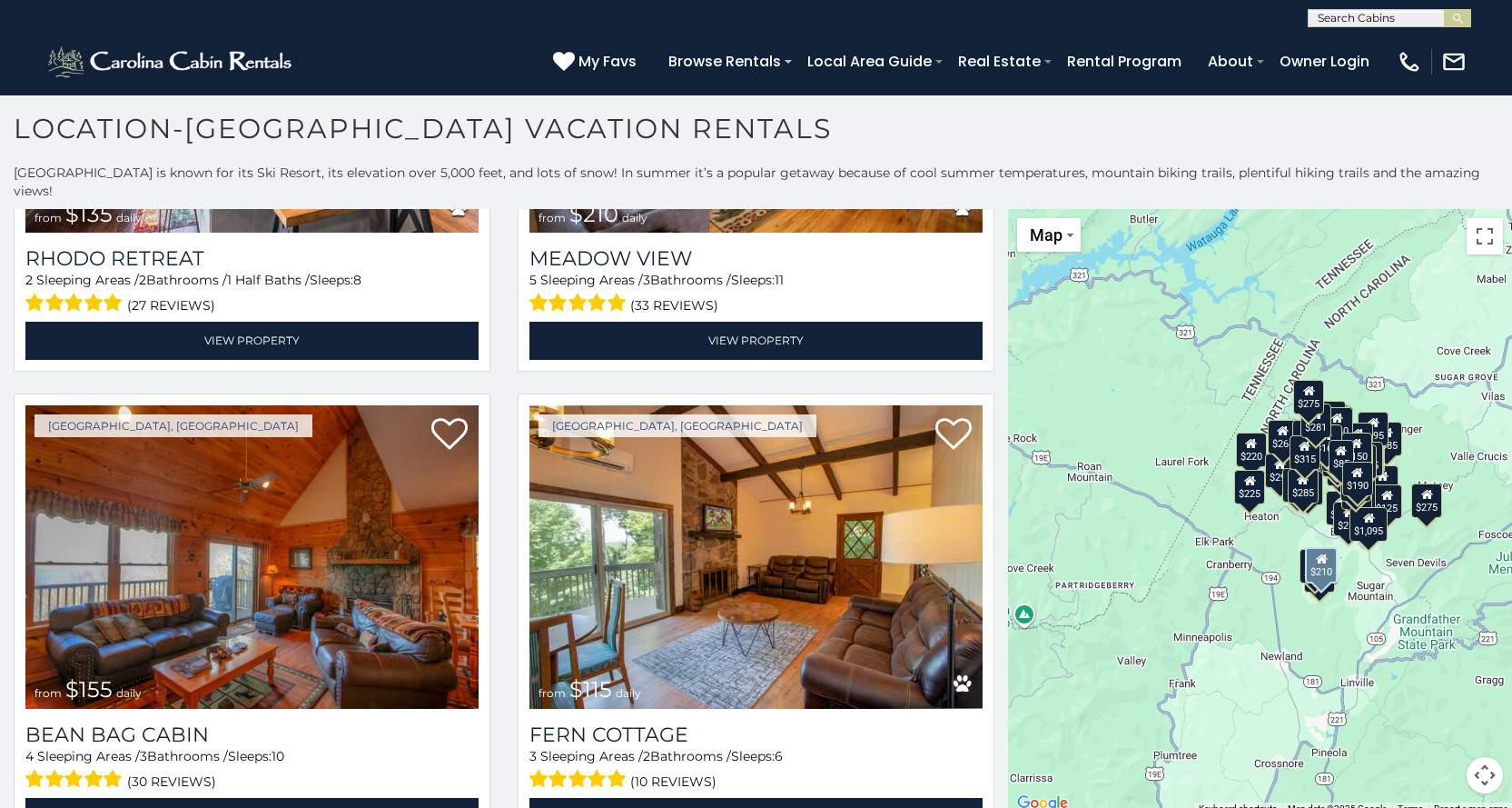
scroll to position [15159, 0]
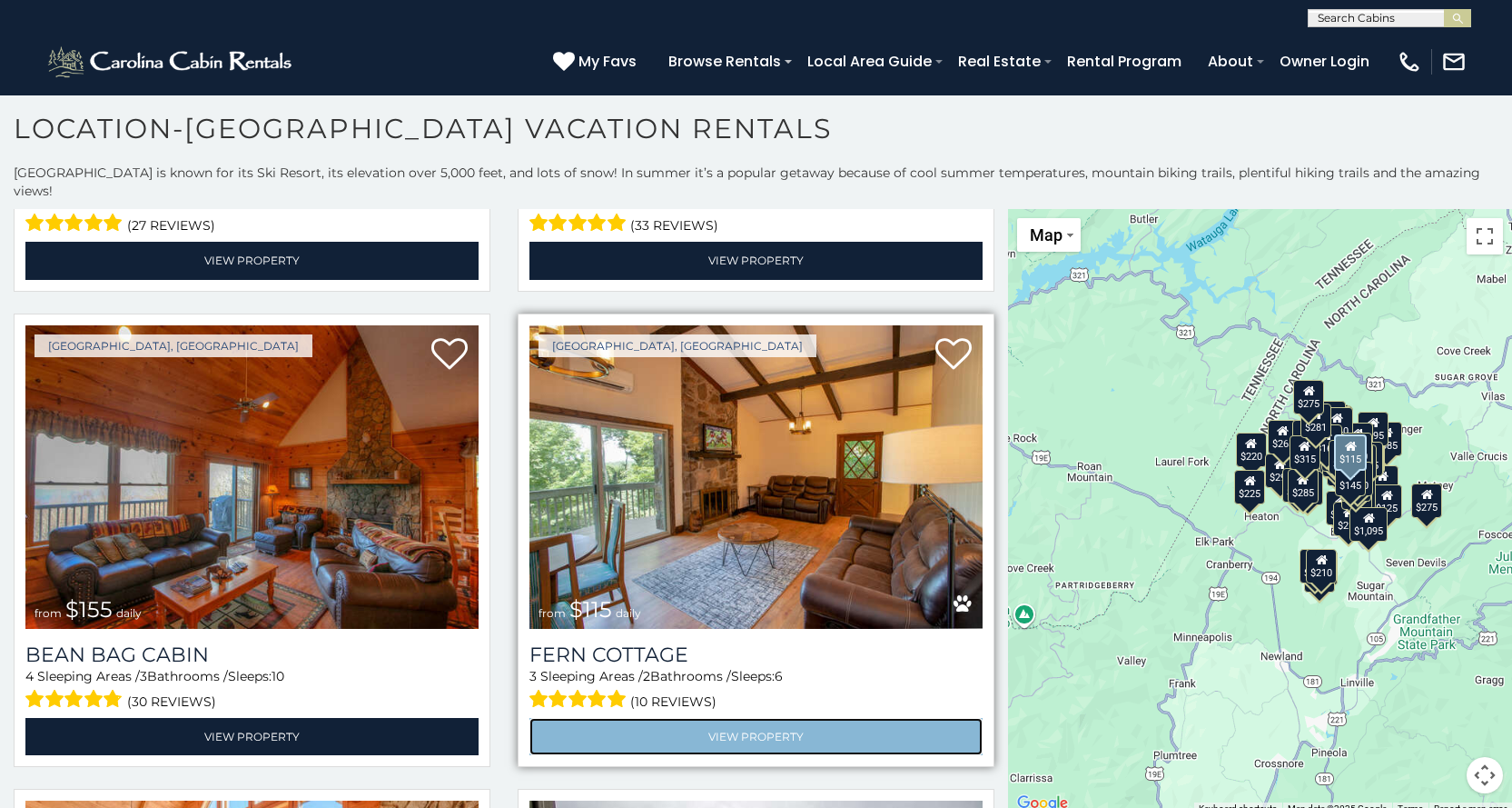
click at [800, 718] on link "View Property" at bounding box center [756, 737] width 453 height 37
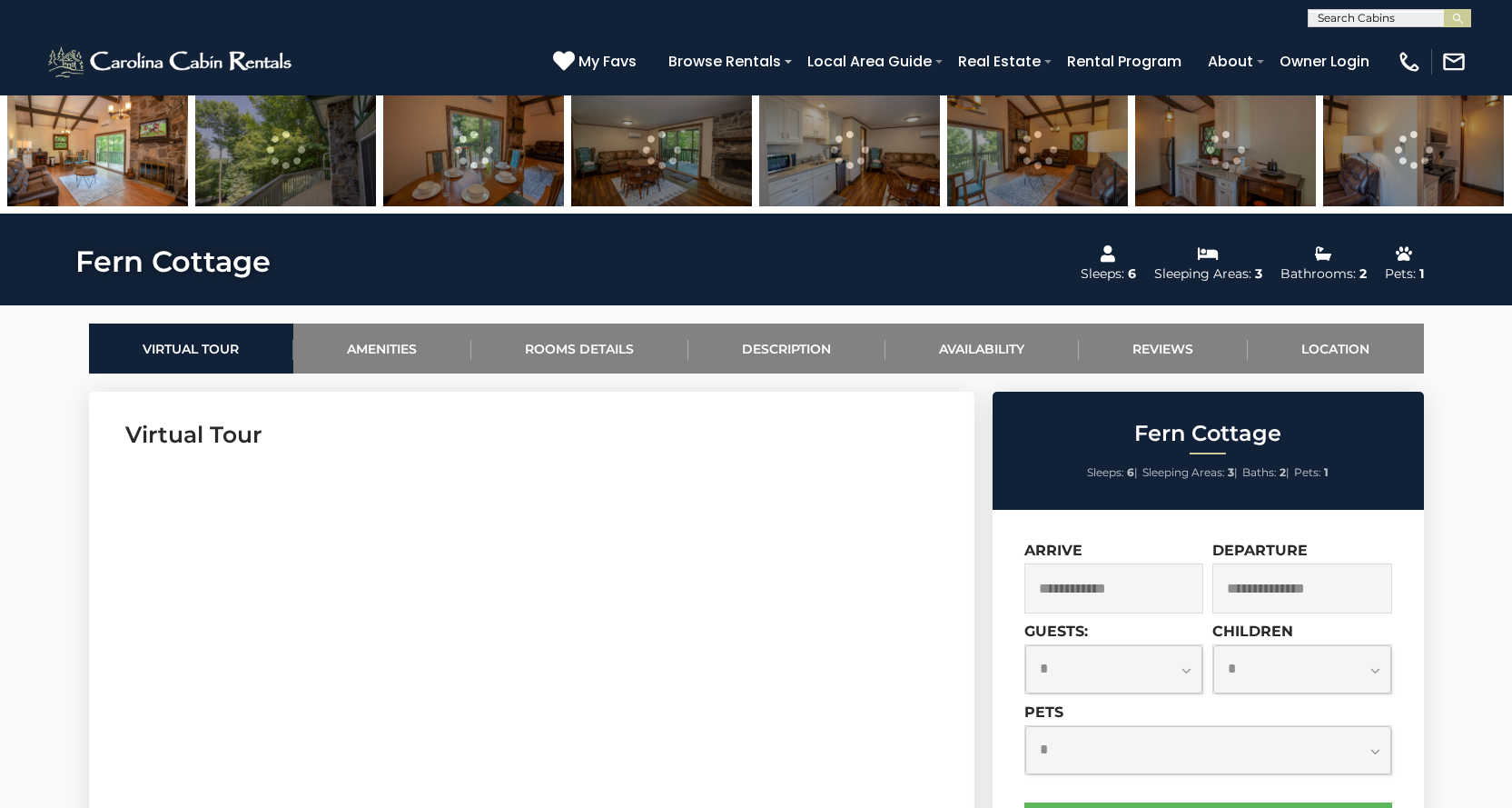
scroll to position [999, 0]
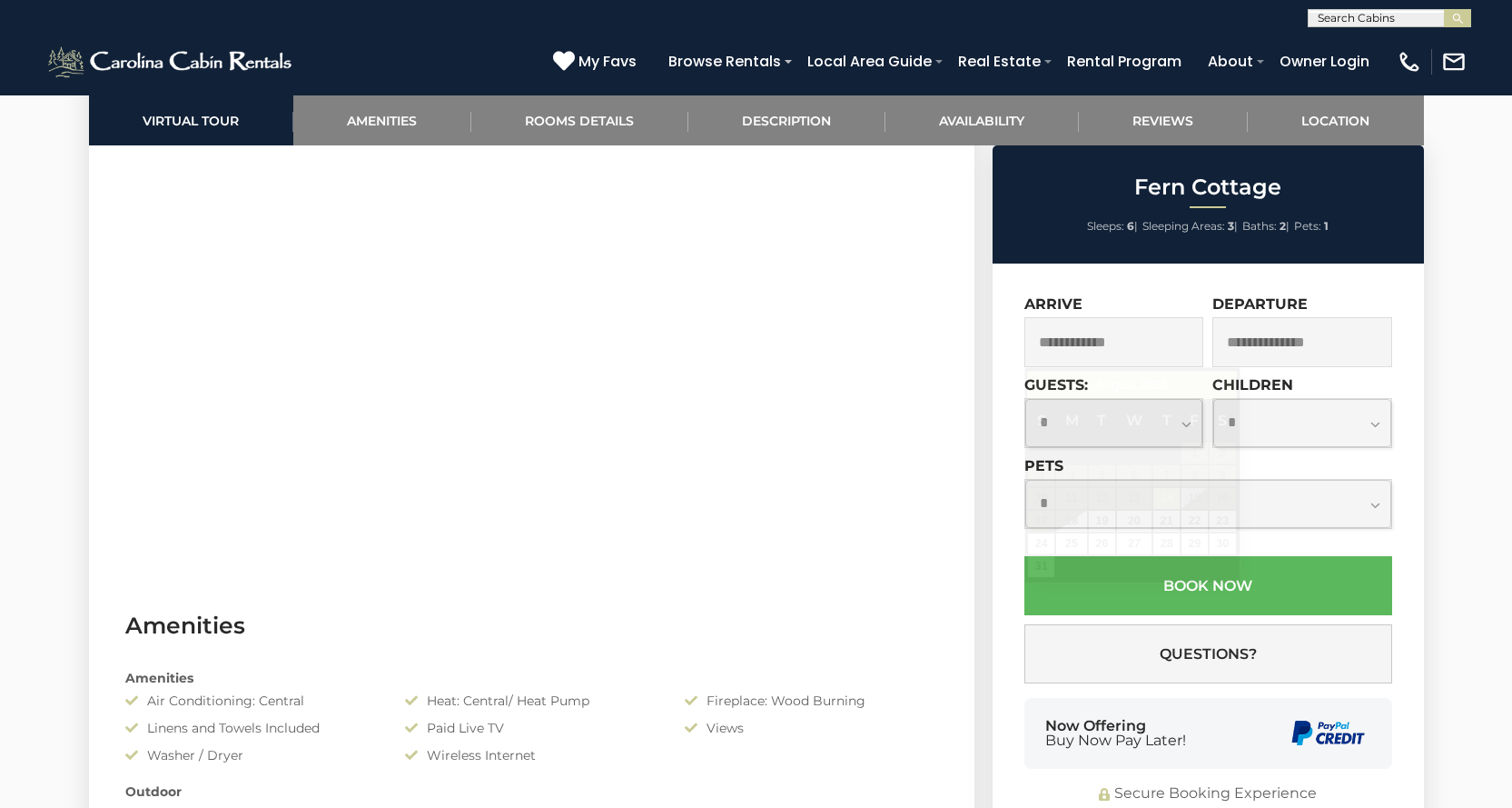
click at [1117, 339] on input "text" at bounding box center [1115, 341] width 180 height 50
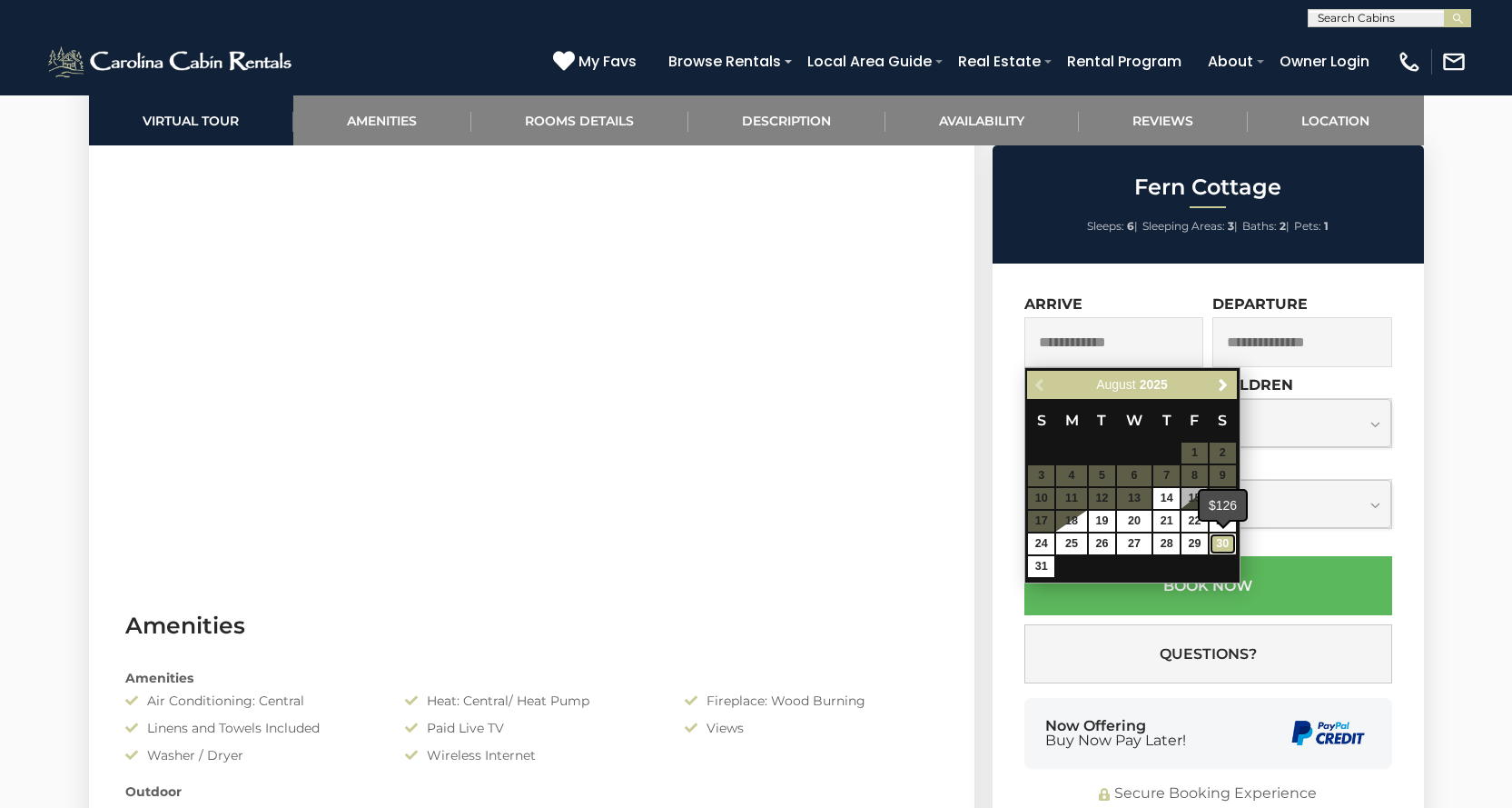
click at [1223, 546] on link "30" at bounding box center [1223, 544] width 26 height 21
type input "**********"
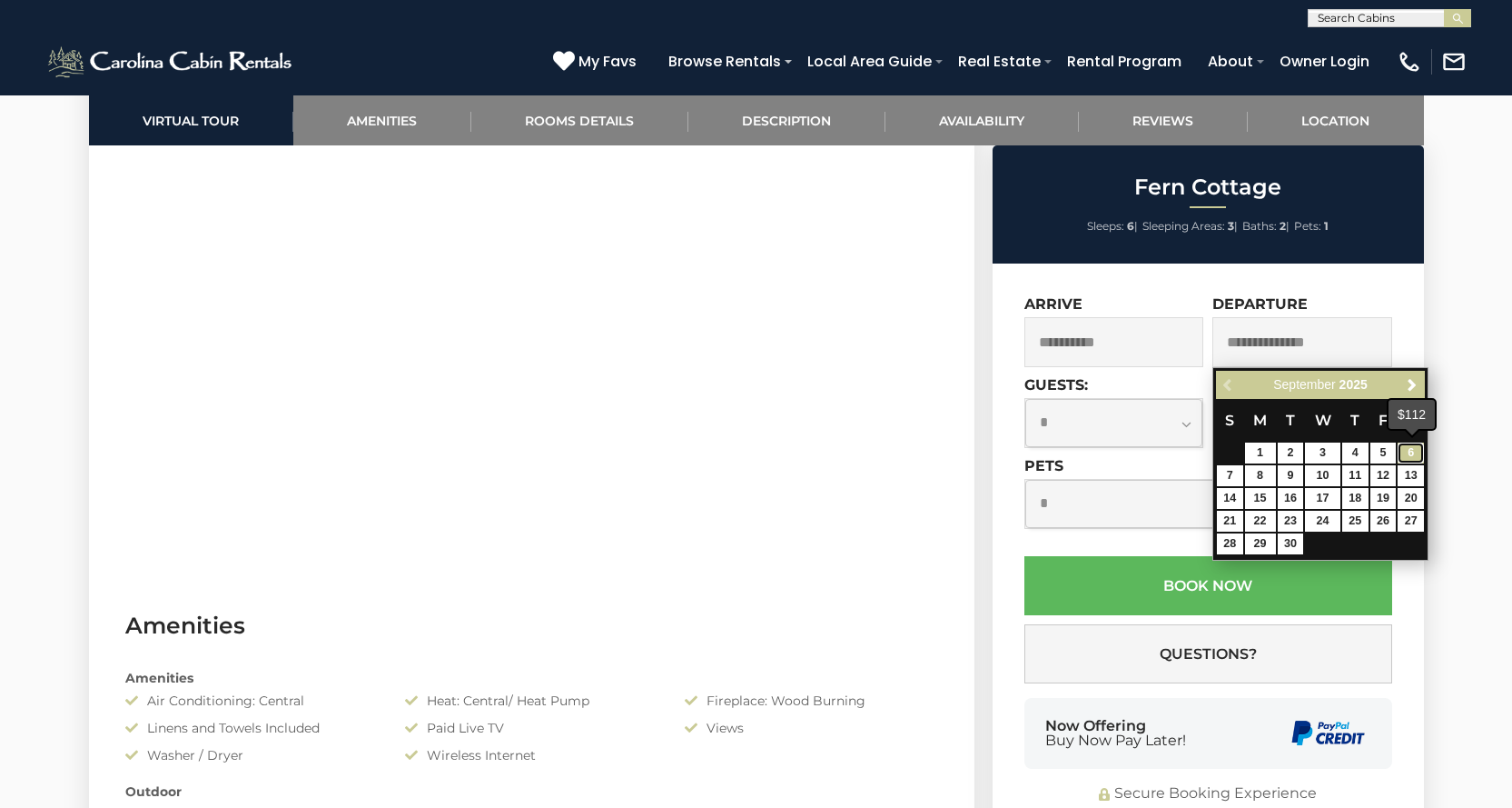
click at [1413, 450] on link "6" at bounding box center [1411, 453] width 26 height 21
type input "**********"
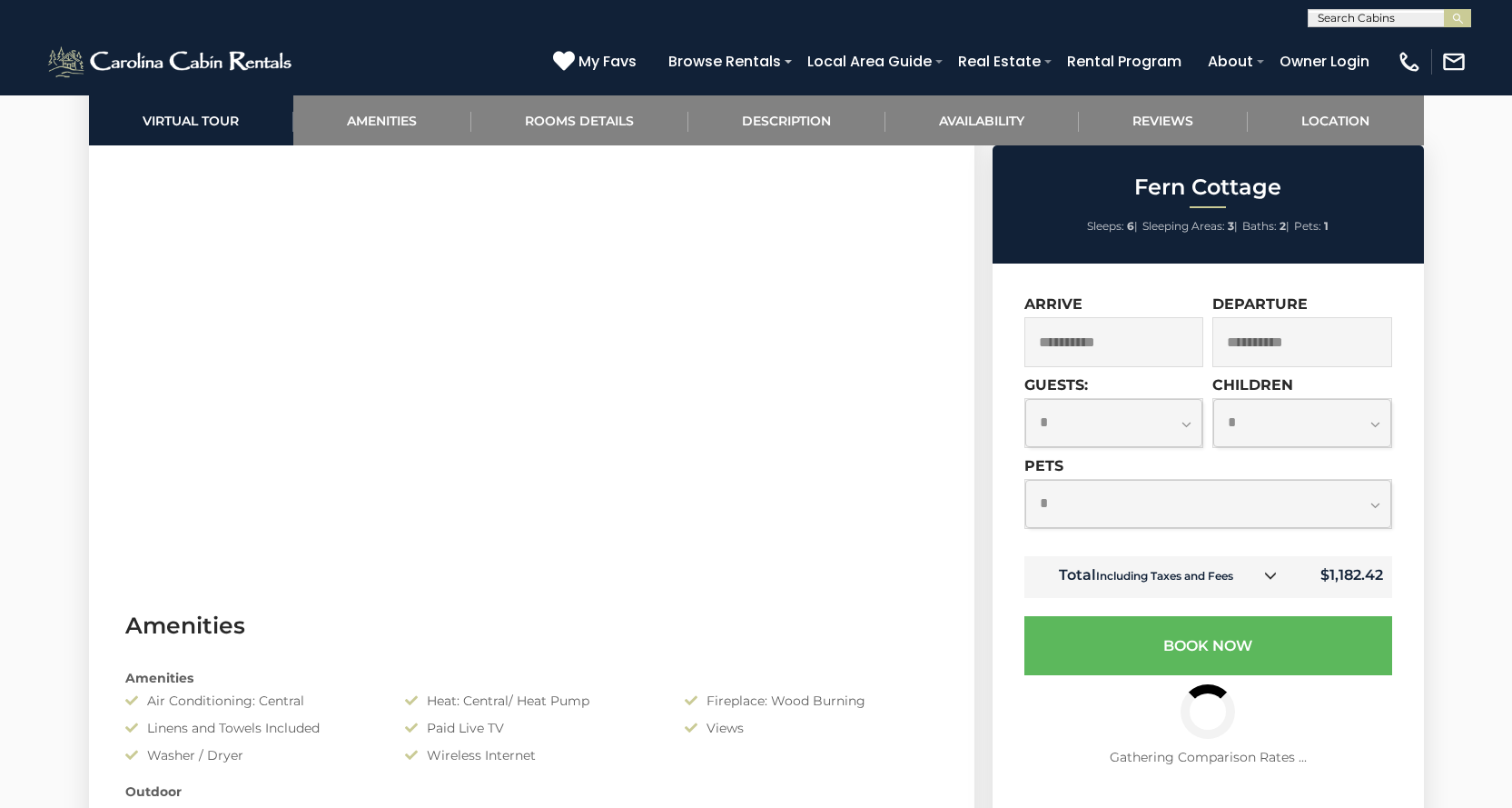
click at [1187, 424] on select "**********" at bounding box center [1115, 423] width 178 height 48
select select "*"
click at [1026, 399] on select "**********" at bounding box center [1115, 423] width 178 height 48
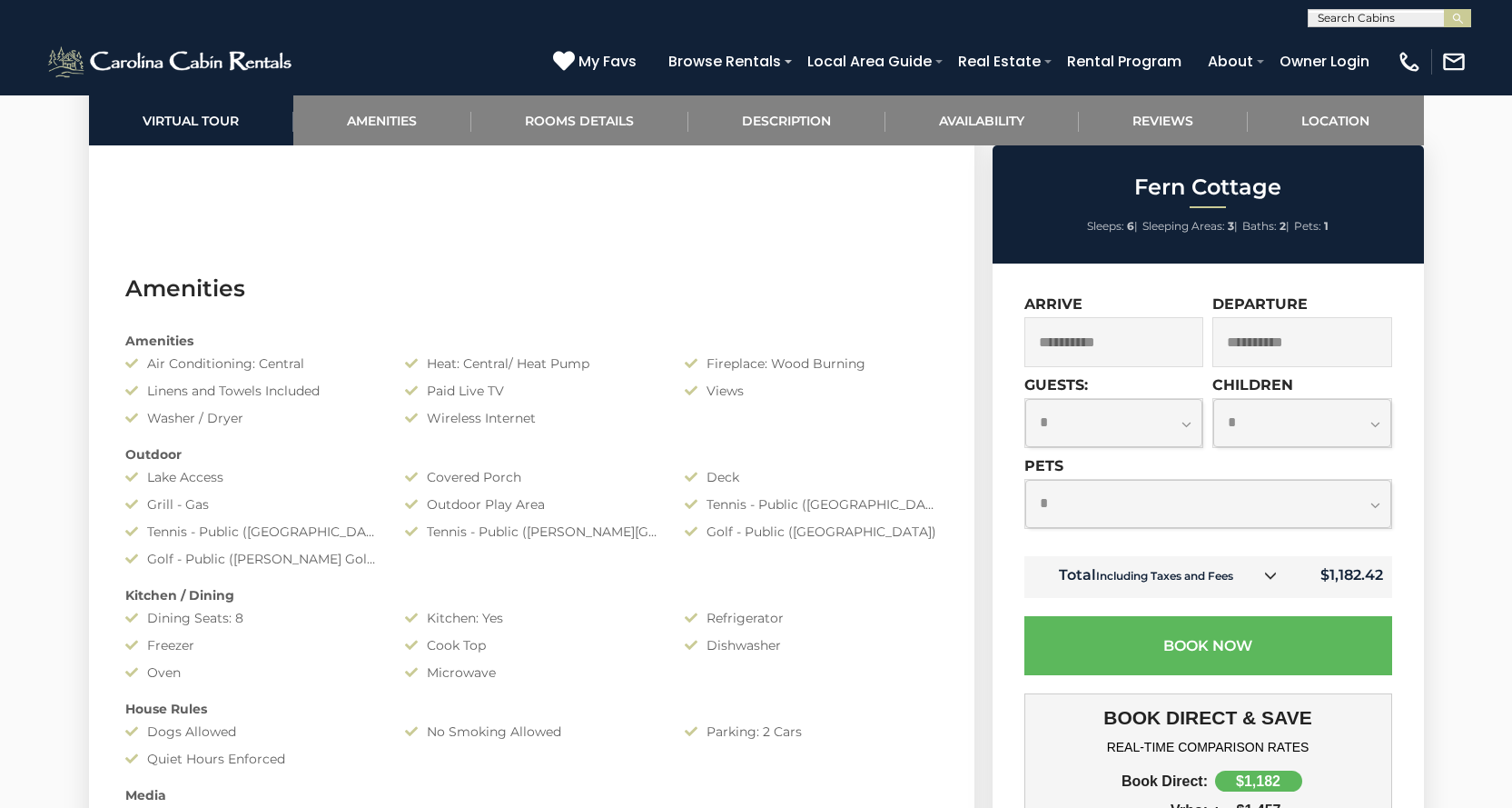
scroll to position [1363, 0]
